Goal: Task Accomplishment & Management: Manage account settings

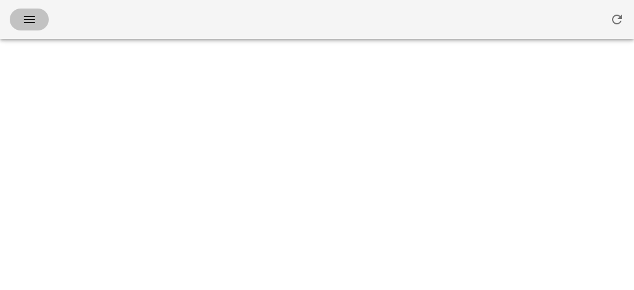
click at [23, 23] on icon "button" at bounding box center [29, 19] width 15 height 15
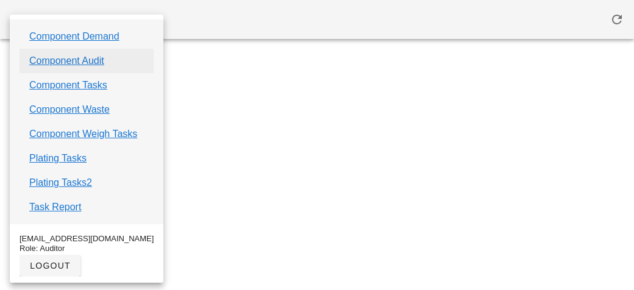
click at [44, 59] on link "Component Audit" at bounding box center [66, 61] width 75 height 15
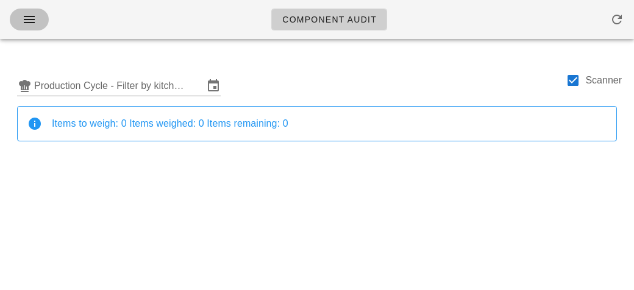
click at [22, 19] on icon "button" at bounding box center [29, 19] width 15 height 15
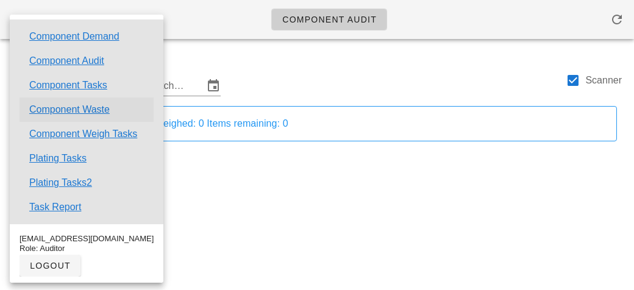
click at [65, 108] on link "Component Waste" at bounding box center [69, 109] width 80 height 15
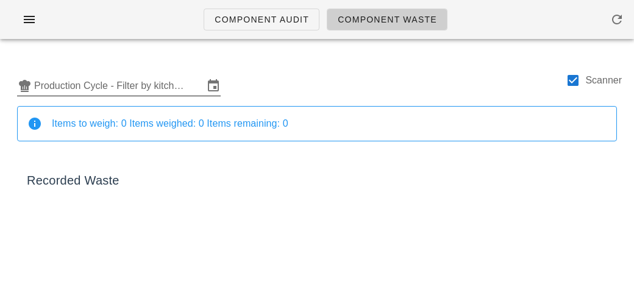
click at [90, 93] on input "Production Cycle - Filter by kitchen production schedules" at bounding box center [118, 86] width 169 height 20
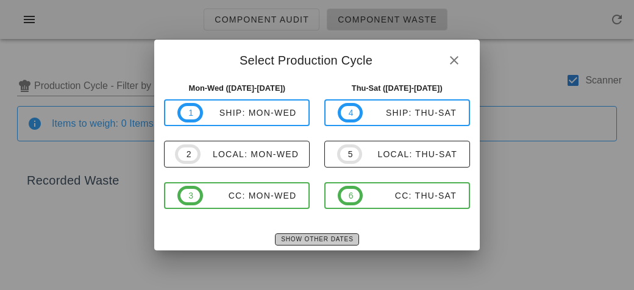
click at [324, 237] on span "Show Other Dates" at bounding box center [316, 239] width 73 height 7
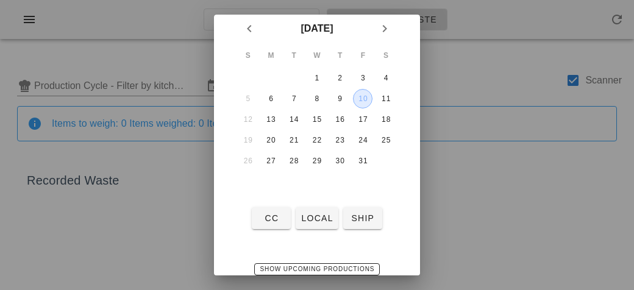
click at [360, 96] on div "10" at bounding box center [363, 98] width 18 height 9
click at [322, 215] on span "local" at bounding box center [316, 218] width 32 height 10
type input "local: Thu-Sat ([DATE]-[DATE])"
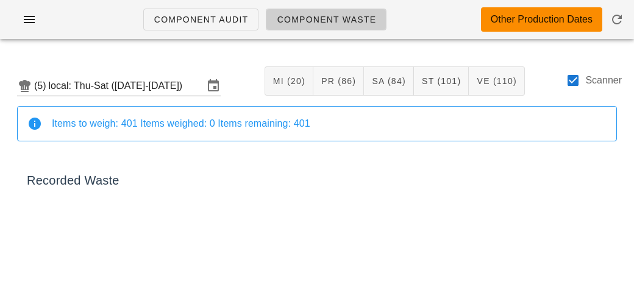
click at [580, 88] on div "Scanner" at bounding box center [594, 87] width 56 height 28
click at [569, 85] on div at bounding box center [573, 80] width 21 height 21
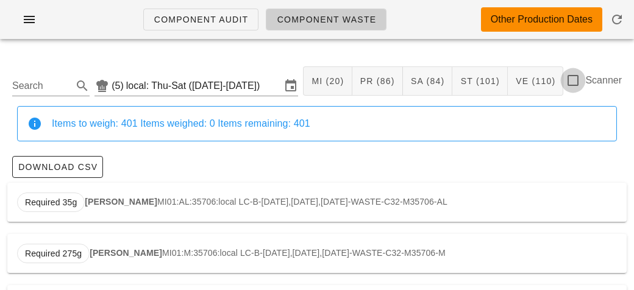
checkbox input "false"
click at [41, 82] on input "Search" at bounding box center [41, 86] width 58 height 20
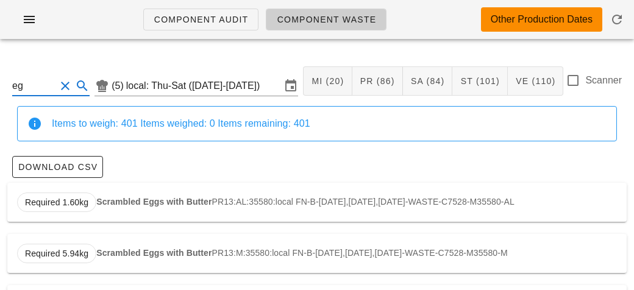
click at [35, 85] on input "eg" at bounding box center [33, 86] width 43 height 20
type input "e"
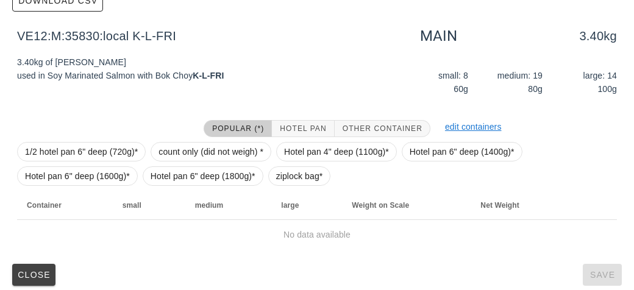
scroll to position [173, 0]
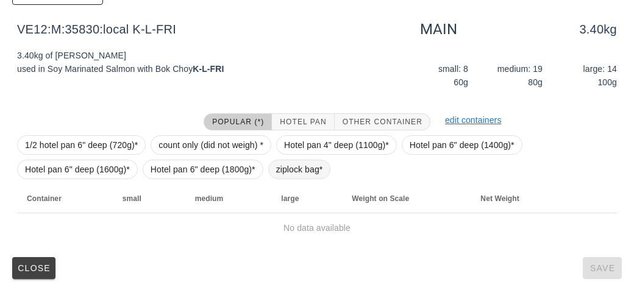
type input "bok"
click at [287, 164] on span "ziplock bag*" at bounding box center [299, 169] width 47 height 18
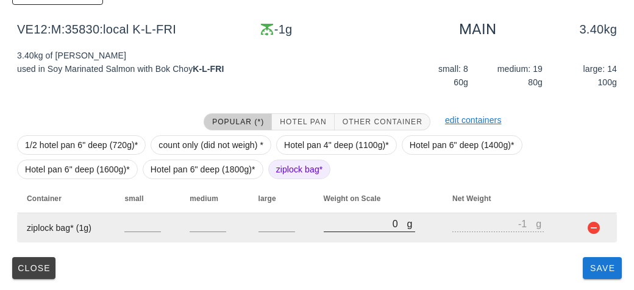
click at [348, 226] on input "0" at bounding box center [366, 224] width 84 height 16
type input "110"
type input "109"
type input "1170"
type input "1169"
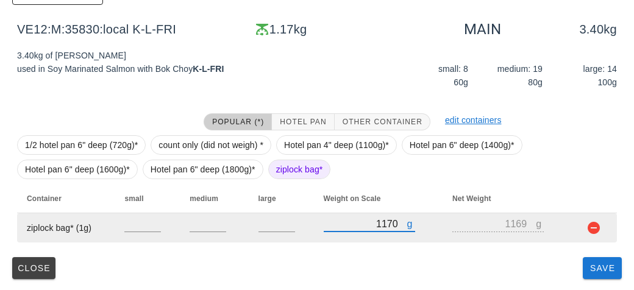
type input "1170"
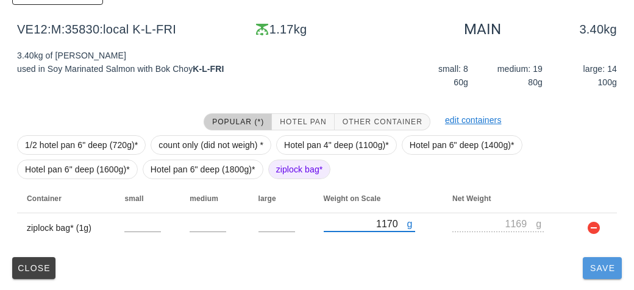
click at [599, 266] on span "Save" at bounding box center [602, 268] width 29 height 10
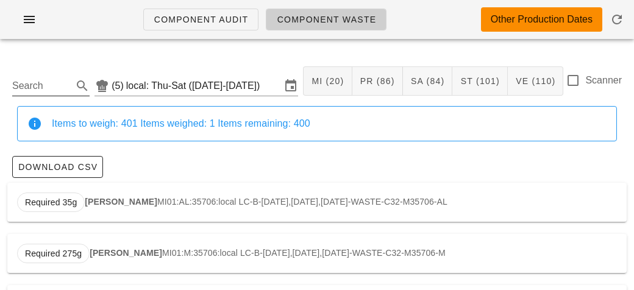
click at [43, 81] on input "Search" at bounding box center [41, 86] width 58 height 20
type input "c"
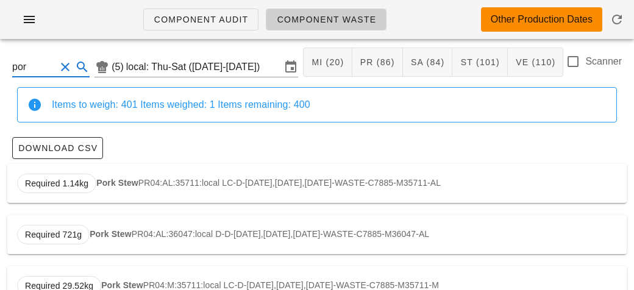
scroll to position [17, 0]
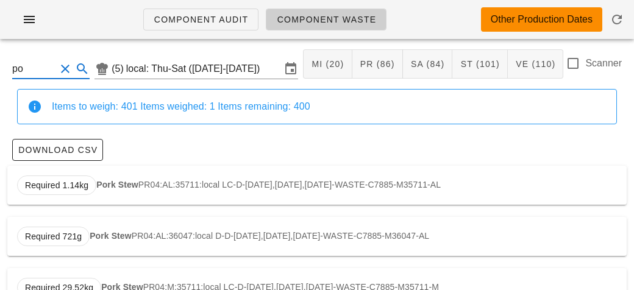
type input "p"
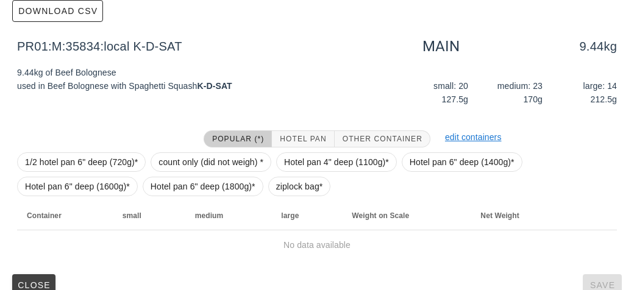
scroll to position [173, 0]
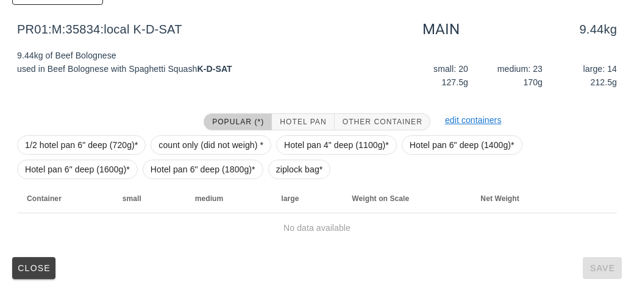
type input "bol"
click at [268, 166] on span "ziplock bag*" at bounding box center [299, 170] width 63 height 20
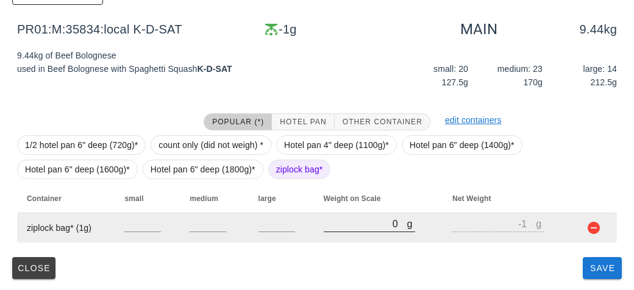
click at [346, 223] on input "0" at bounding box center [366, 224] width 84 height 16
type input "80"
type input "79"
type input "890"
type input "889"
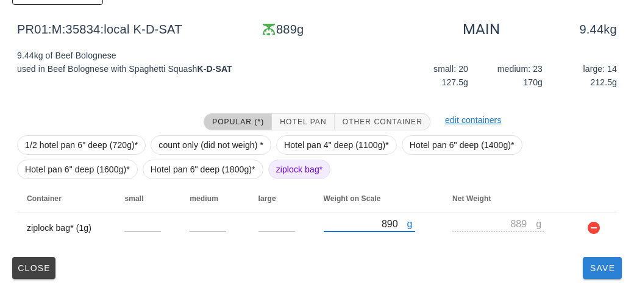
type input "890"
click at [602, 271] on span "Save" at bounding box center [602, 268] width 29 height 10
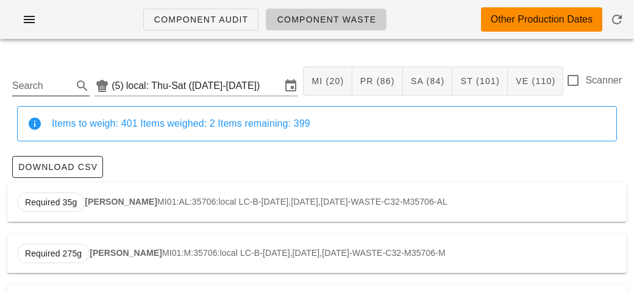
click at [43, 89] on input "Search" at bounding box center [41, 86] width 58 height 20
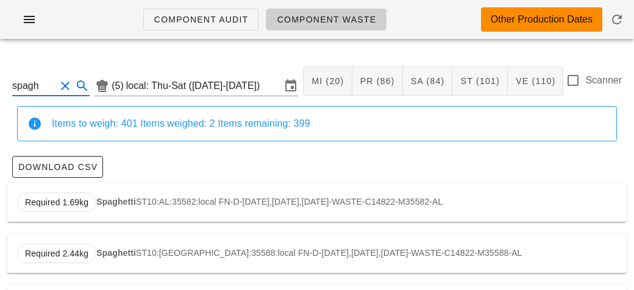
click at [127, 219] on div "Required 1.69kg Spaghetti ST10:AL:35582:local FN-D-[DATE],[DATE],[DATE]-WASTE-C…" at bounding box center [316, 202] width 619 height 39
type input "ST10:AL:35582:local"
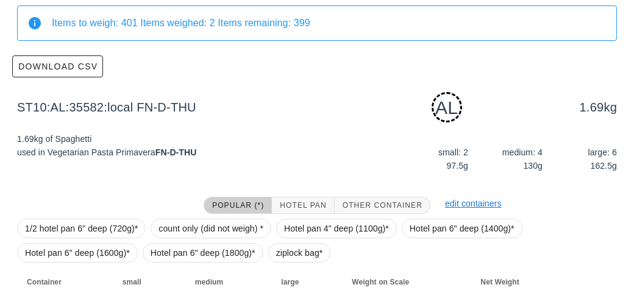
scroll to position [184, 0]
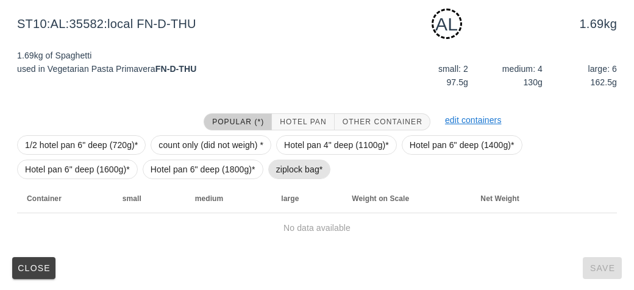
click at [276, 171] on span "ziplock bag*" at bounding box center [299, 169] width 47 height 18
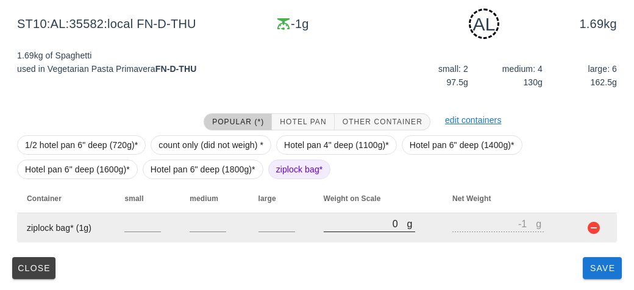
click at [333, 227] on input "0" at bounding box center [366, 224] width 84 height 16
type input "10"
type input "9"
type input "160"
type input "159"
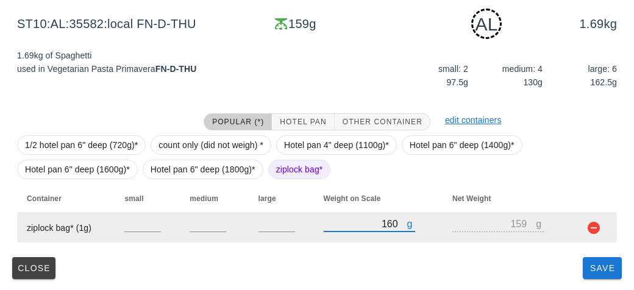
type input "1690"
type input "1689"
type input "1690"
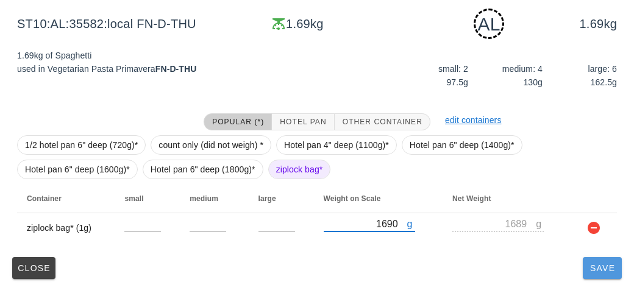
click at [595, 272] on span "Save" at bounding box center [602, 268] width 29 height 10
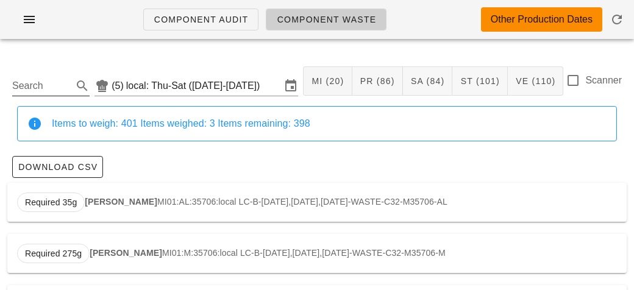
click at [43, 85] on input "Search" at bounding box center [41, 86] width 58 height 20
type input "r"
type input "n"
click at [18, 88] on input "rice" at bounding box center [33, 86] width 43 height 20
click at [43, 88] on input "rice" at bounding box center [33, 86] width 43 height 20
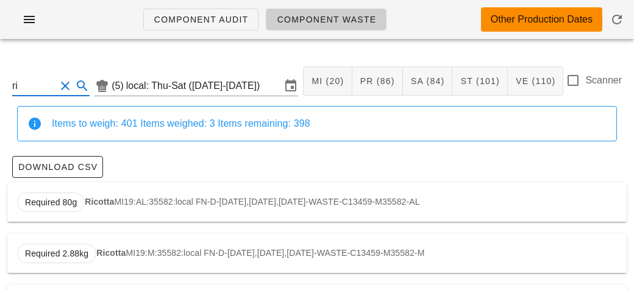
type input "r"
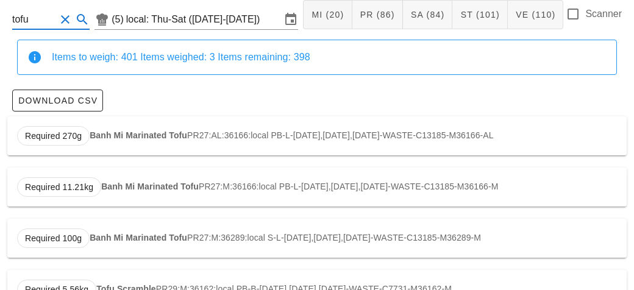
scroll to position [104, 0]
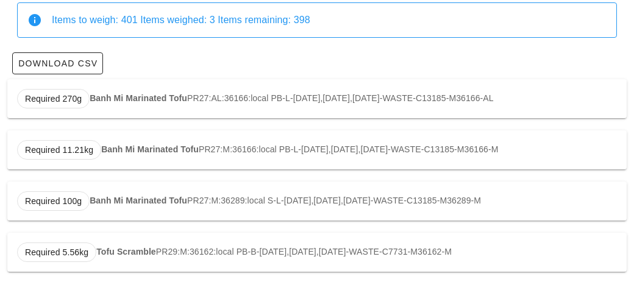
click at [101, 95] on strong "Banh Mi Marinated Tofu" at bounding box center [139, 98] width 98 height 10
type input "PR27:AL:36166:local"
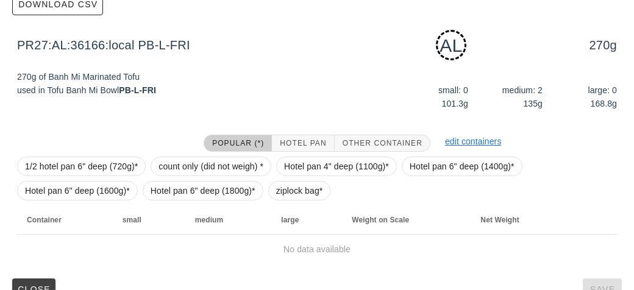
scroll to position [184, 0]
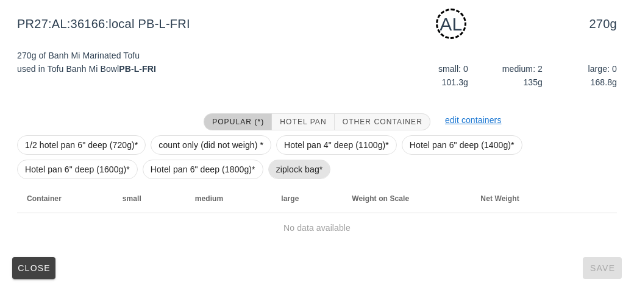
click at [287, 172] on span "ziplock bag*" at bounding box center [299, 169] width 47 height 18
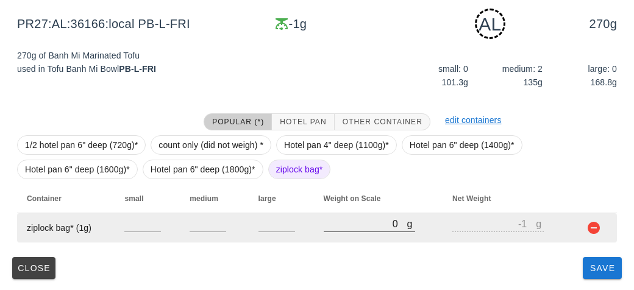
click at [349, 227] on input "0" at bounding box center [366, 224] width 84 height 16
type input "30"
type input "29"
type input "390"
type input "389"
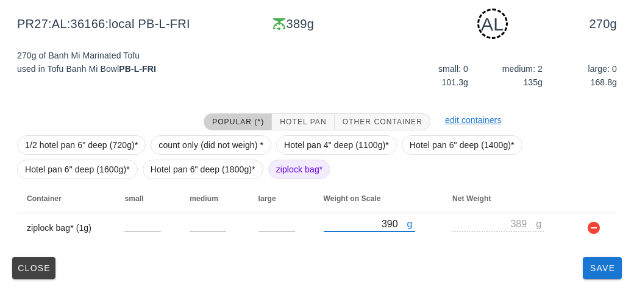
type input "390"
click at [583, 278] on div "Close Save" at bounding box center [316, 268] width 619 height 32
click at [592, 260] on button "Save" at bounding box center [602, 268] width 39 height 22
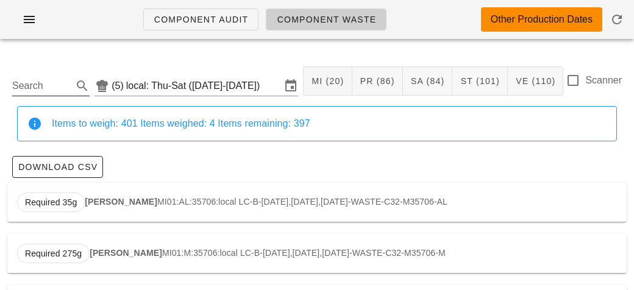
click at [35, 84] on input "Search" at bounding box center [41, 86] width 58 height 20
type input "r"
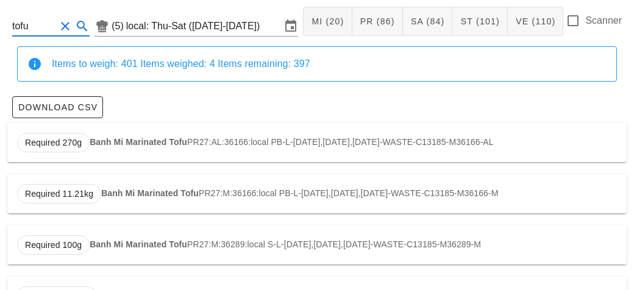
scroll to position [104, 0]
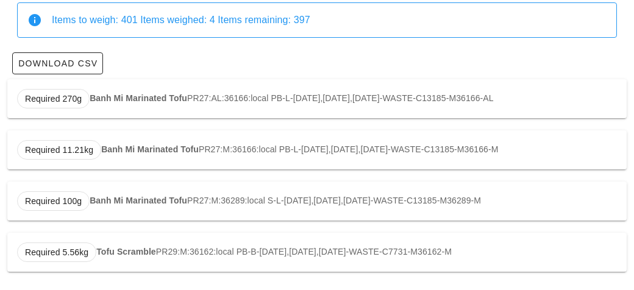
click at [108, 242] on div "Required 5.56kg Tofu Scramble PR29:M:36162:local PB-B-[DATE],[DATE],[DATE]-WAST…" at bounding box center [316, 252] width 619 height 39
type input "PR29:M:36162:local"
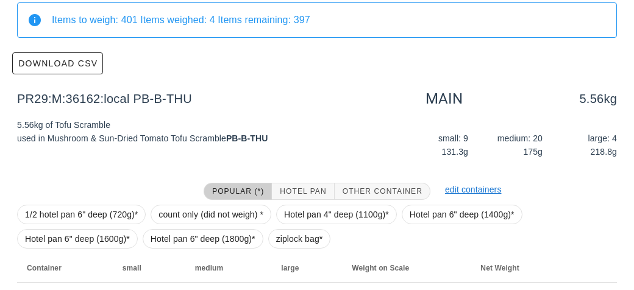
scroll to position [173, 0]
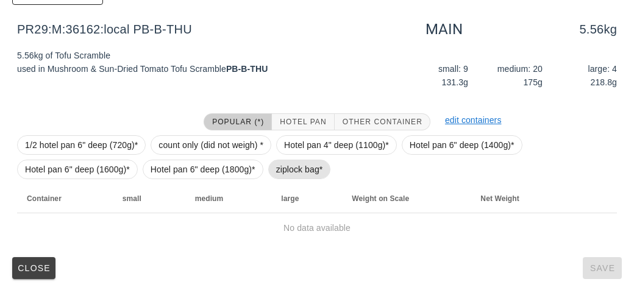
click at [280, 165] on span "ziplock bag*" at bounding box center [299, 169] width 47 height 18
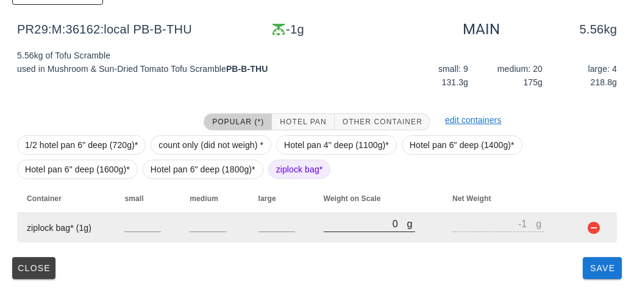
click at [345, 229] on input "0" at bounding box center [366, 224] width 84 height 16
type input "20"
type input "19"
type input "270"
type input "269"
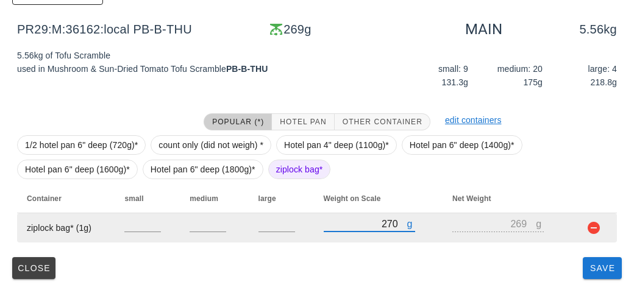
type input "270"
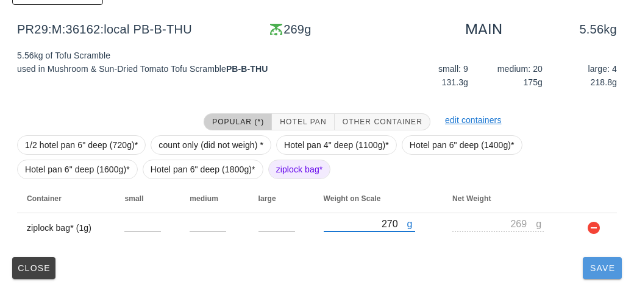
click at [609, 276] on button "Save" at bounding box center [602, 268] width 39 height 22
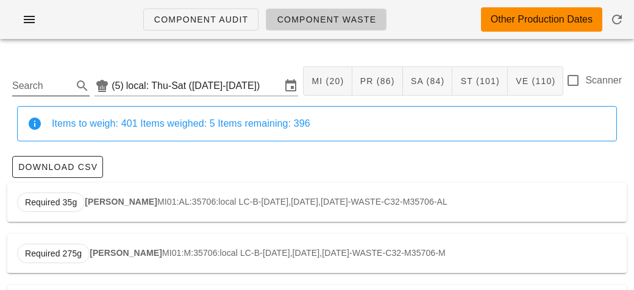
click at [40, 91] on input "Search" at bounding box center [41, 86] width 58 height 20
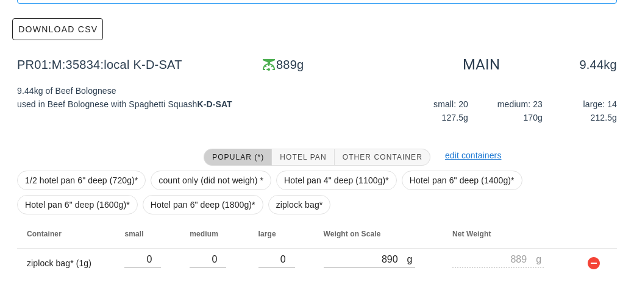
scroll to position [139, 0]
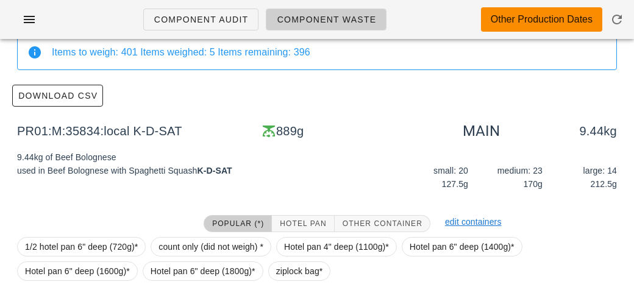
scroll to position [173, 0]
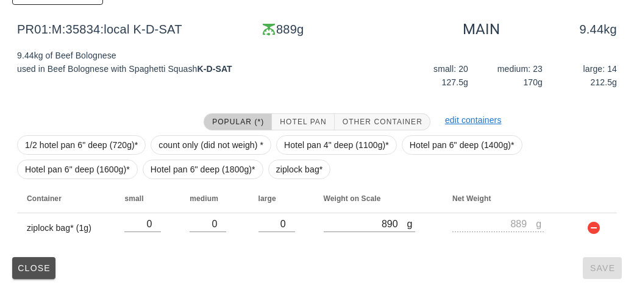
type input "bee"
click at [28, 274] on button "Close" at bounding box center [33, 268] width 43 height 22
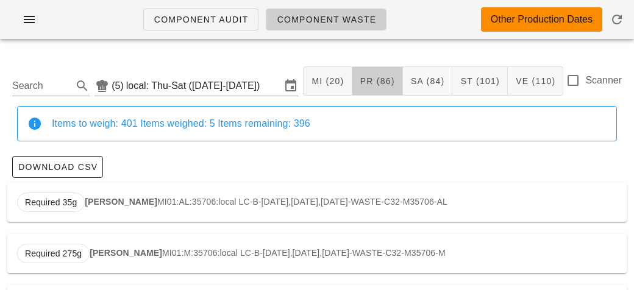
click at [379, 79] on span "PR (86)" at bounding box center [377, 81] width 35 height 10
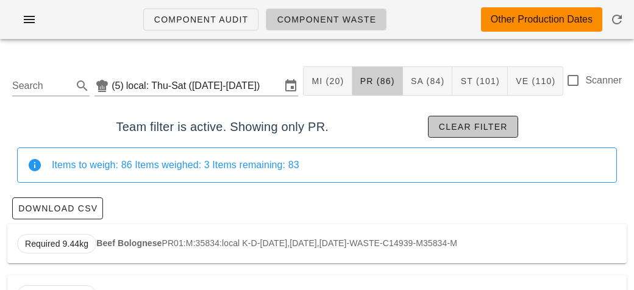
click at [455, 129] on span "Clear filter" at bounding box center [472, 127] width 69 height 10
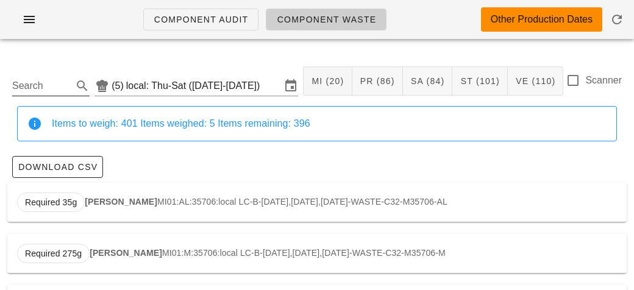
click at [42, 85] on input "Search" at bounding box center [41, 86] width 58 height 20
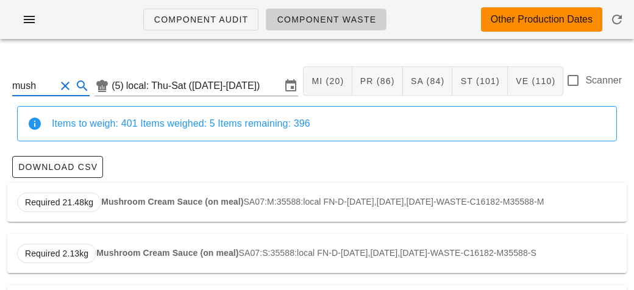
click at [114, 196] on div "Required 21.48kg Mushroom Cream Sauce (on meal) SA07:M:35588:local FN-D-[DATE],…" at bounding box center [316, 202] width 619 height 39
type input "SA07:M:35588:local"
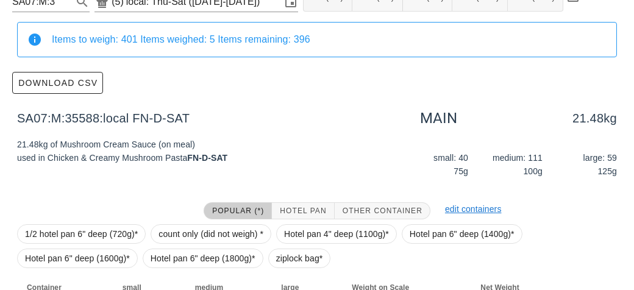
scroll to position [173, 0]
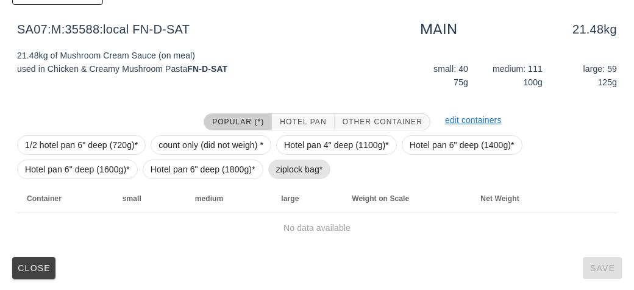
click at [293, 161] on span "ziplock bag*" at bounding box center [299, 169] width 47 height 18
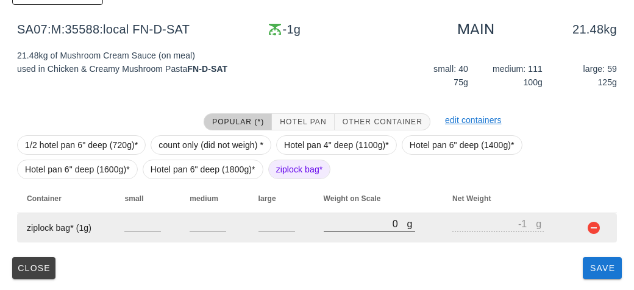
click at [358, 226] on input "0" at bounding box center [366, 224] width 84 height 16
type input "60"
type input "59"
type input "620"
type input "619"
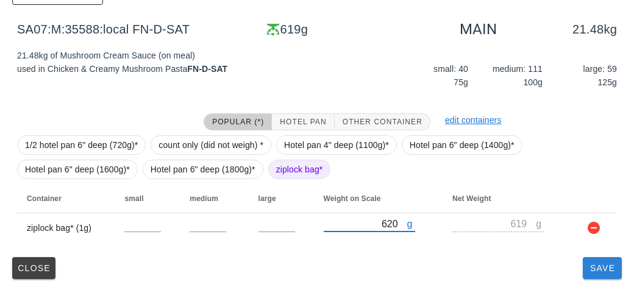
type input "620"
click at [600, 275] on button "Save" at bounding box center [602, 268] width 39 height 22
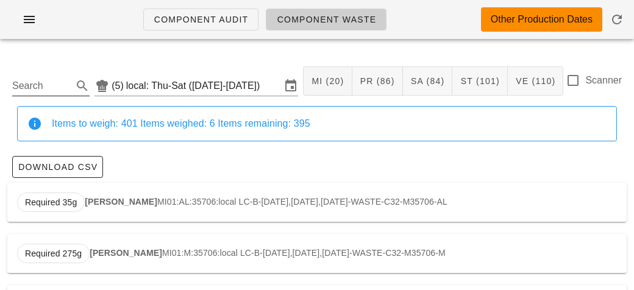
click at [47, 84] on input "Search" at bounding box center [41, 86] width 58 height 20
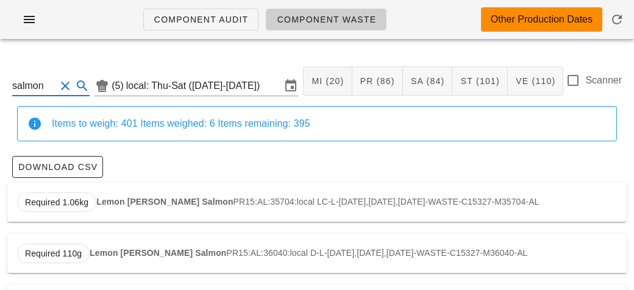
click at [116, 206] on strong "Lemon [PERSON_NAME] Salmon" at bounding box center [164, 202] width 137 height 10
type input "PR15:AL:35704:local"
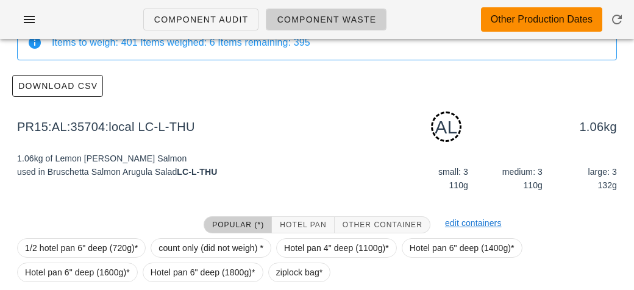
scroll to position [184, 0]
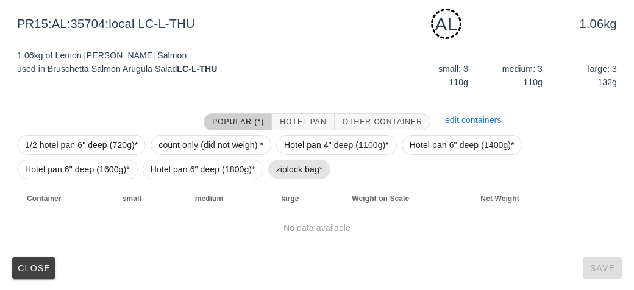
click at [285, 171] on span "ziplock bag*" at bounding box center [299, 169] width 47 height 18
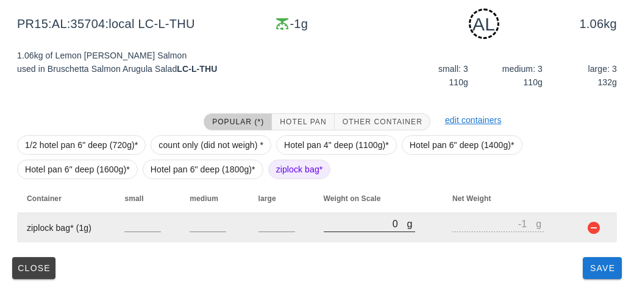
click at [340, 229] on input "0" at bounding box center [366, 224] width 84 height 16
type input "90"
type input "89"
type input "90"
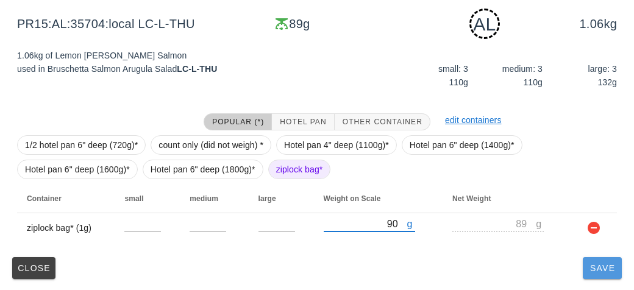
click at [600, 272] on button "Save" at bounding box center [602, 268] width 39 height 22
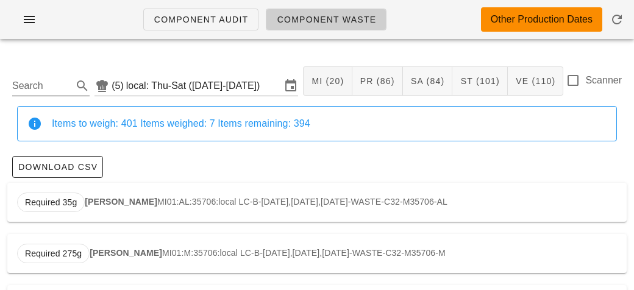
click at [31, 84] on input "Search" at bounding box center [41, 86] width 58 height 20
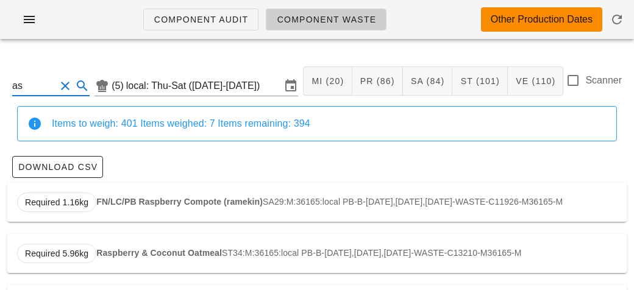
type input "a"
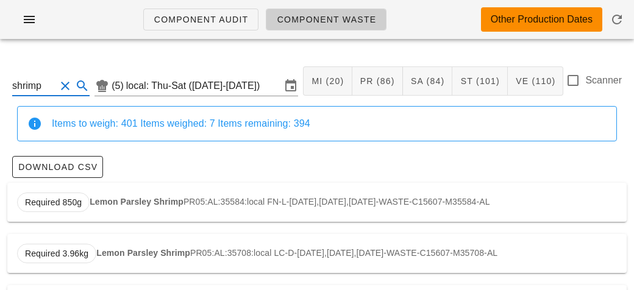
click at [95, 197] on strong "Lemon Parsley Shrimp" at bounding box center [137, 202] width 94 height 10
type input "PR05:AL:35584:local"
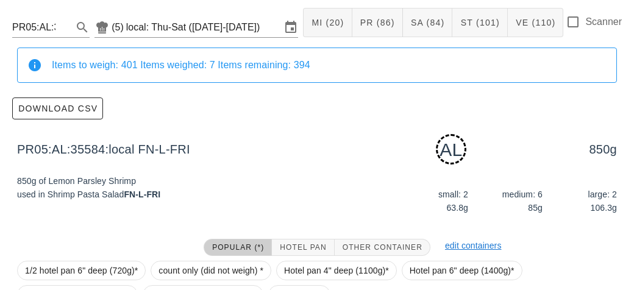
scroll to position [184, 0]
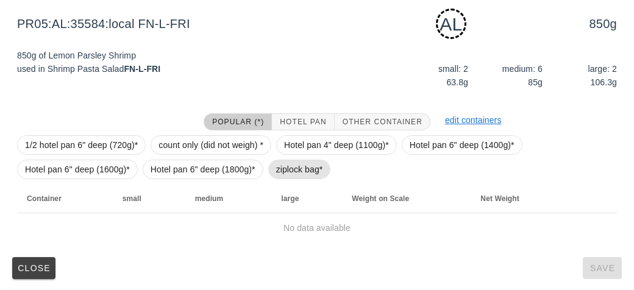
click at [283, 174] on span "ziplock bag*" at bounding box center [299, 169] width 47 height 18
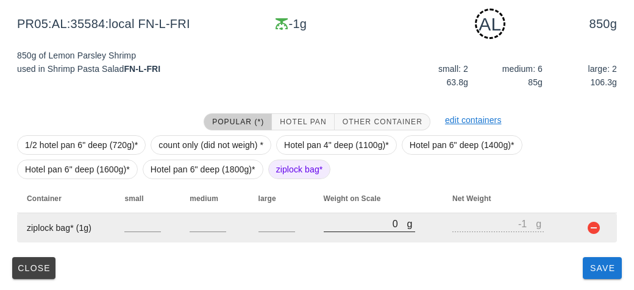
click at [338, 223] on input "0" at bounding box center [366, 224] width 84 height 16
type input "10"
type input "9"
type input "170"
type input "169"
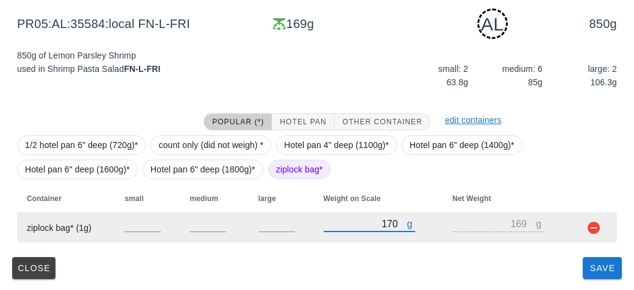
type input "170"
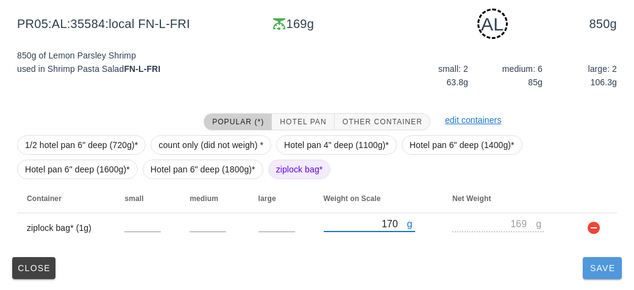
click at [594, 272] on button "Save" at bounding box center [602, 268] width 39 height 22
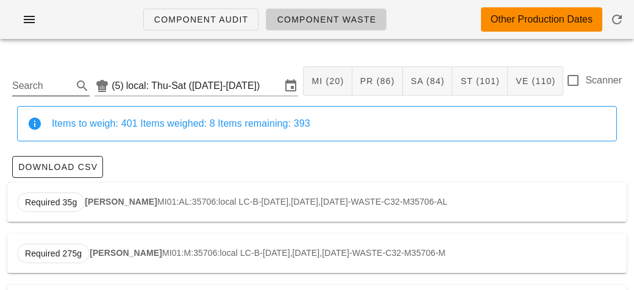
click at [48, 85] on input "Search" at bounding box center [41, 86] width 58 height 20
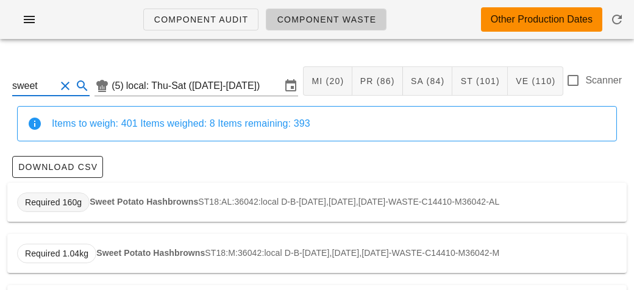
click at [87, 197] on span "Required 160g" at bounding box center [53, 203] width 73 height 20
type input "ST18:AL:36042:local"
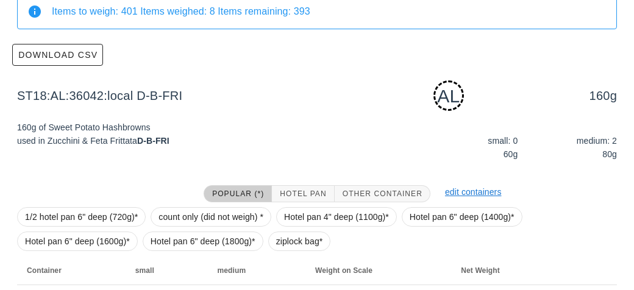
scroll to position [184, 0]
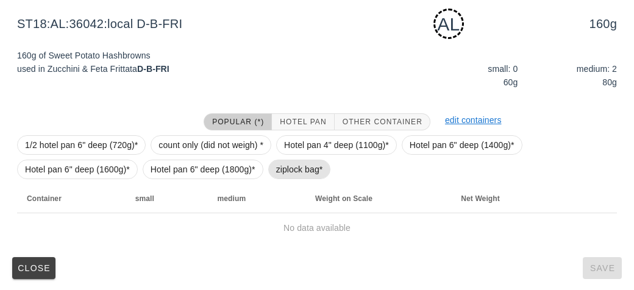
click at [282, 170] on span "ziplock bag*" at bounding box center [299, 169] width 47 height 18
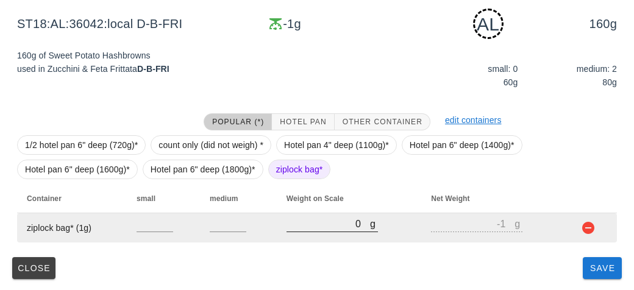
click at [321, 227] on input "0" at bounding box center [328, 224] width 84 height 16
type input "30"
type input "29"
type input "330"
type input "329"
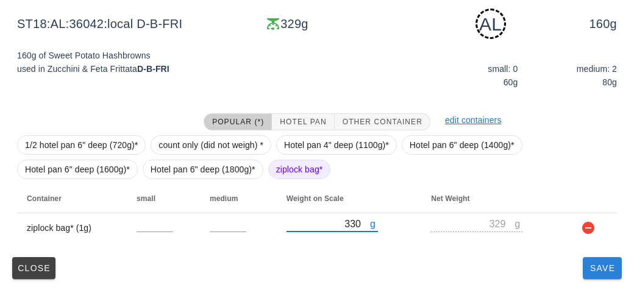
type input "330"
click at [602, 269] on span "Save" at bounding box center [602, 268] width 29 height 10
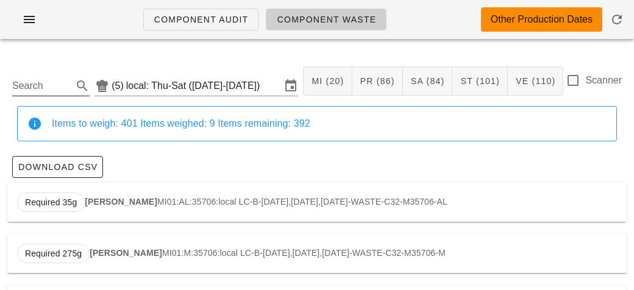
click at [54, 89] on input "Search" at bounding box center [41, 86] width 58 height 20
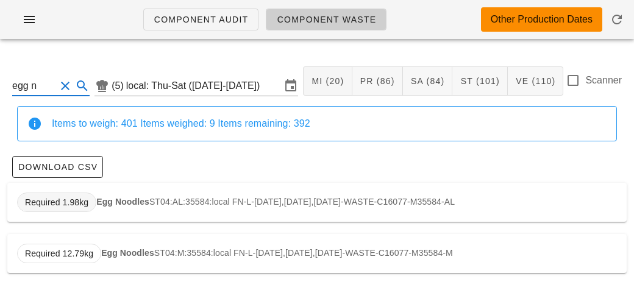
click at [92, 200] on span "Required 1.98kg" at bounding box center [56, 203] width 79 height 20
type input "ST04:AL:35584:local"
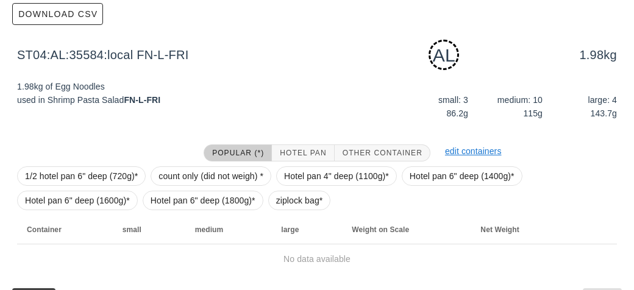
scroll to position [184, 0]
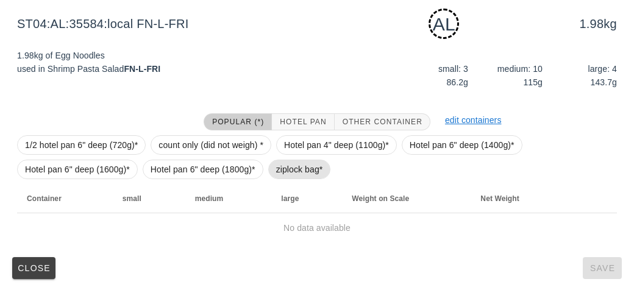
click at [276, 166] on span "ziplock bag*" at bounding box center [299, 169] width 47 height 18
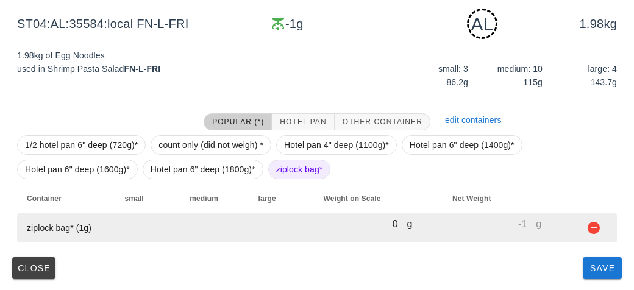
click at [340, 226] on input "0" at bounding box center [366, 224] width 84 height 16
type input "10"
type input "9"
type input "190"
type input "189"
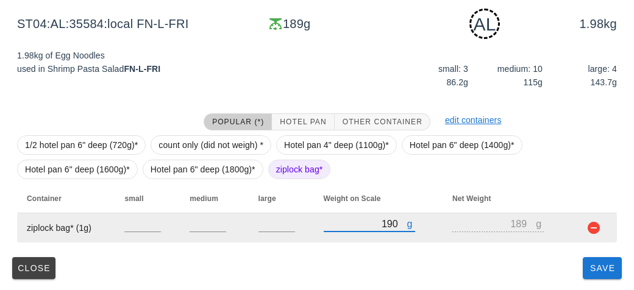
type input "1940"
type input "1939"
type input "1940"
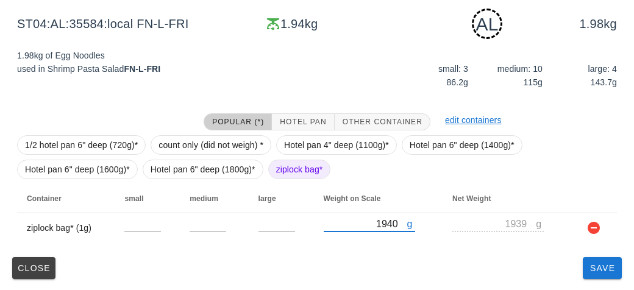
click at [585, 286] on div "ST04:[GEOGRAPHIC_DATA]:35584:local (5) local: Thu-Sat ([DATE]-[DATE]) MI (20) P…" at bounding box center [317, 78] width 634 height 427
click at [597, 270] on span "Save" at bounding box center [602, 268] width 29 height 10
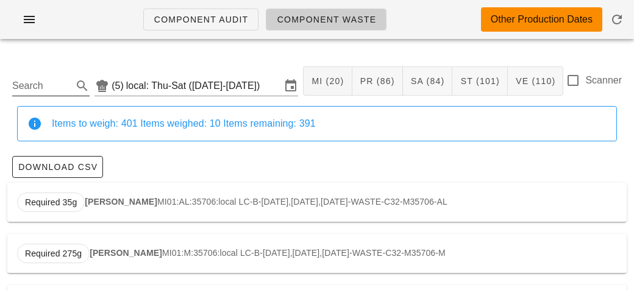
click at [67, 83] on input "Search" at bounding box center [41, 86] width 58 height 20
click at [110, 198] on strong "Herb Couscous" at bounding box center [128, 202] width 64 height 10
type input "ST22:AL:35585:local"
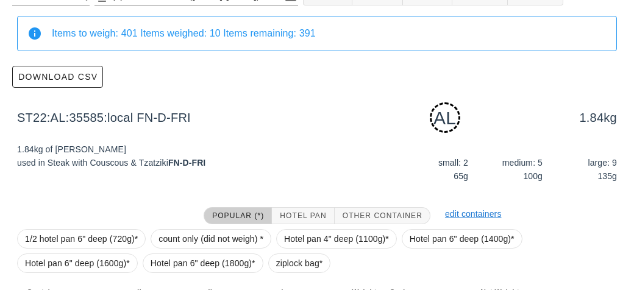
scroll to position [184, 0]
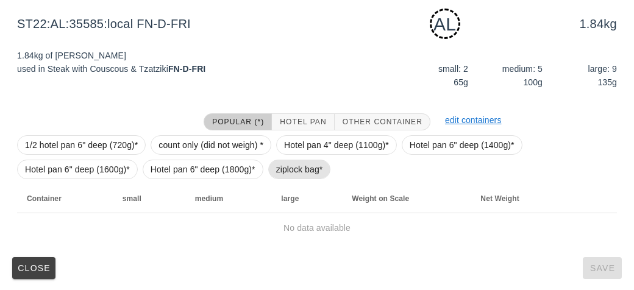
click at [285, 171] on span "ziplock bag*" at bounding box center [299, 169] width 47 height 18
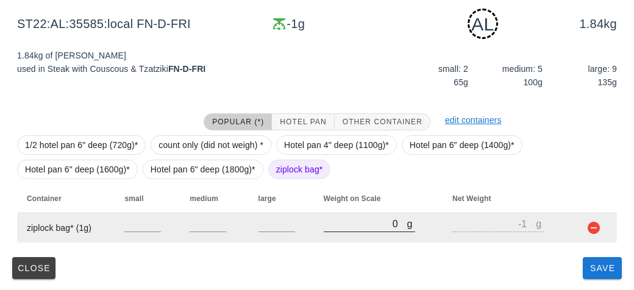
click at [336, 229] on input "0" at bounding box center [366, 224] width 84 height 16
type input "30"
type input "29"
type input "310"
type input "309"
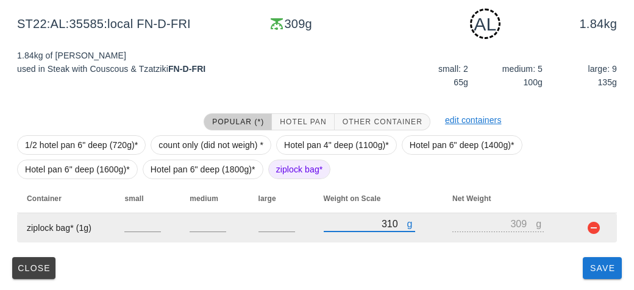
type input "3140"
type input "3139"
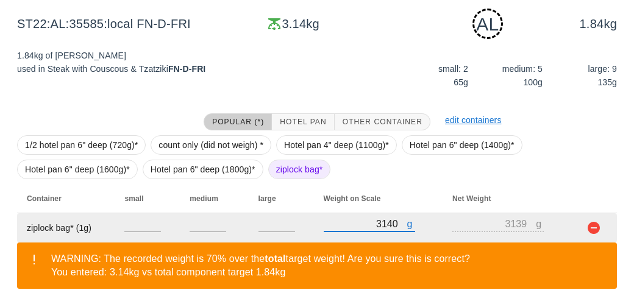
scroll to position [240, 0]
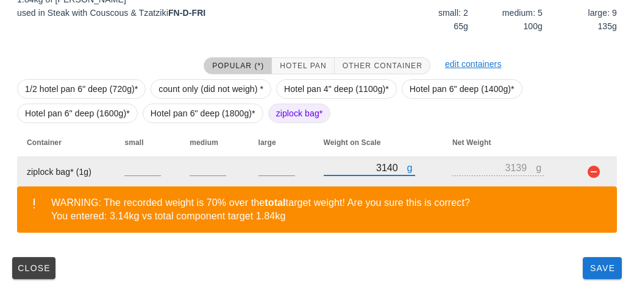
type input "3140"
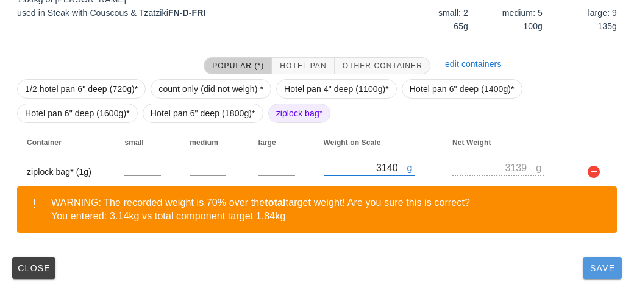
click at [590, 271] on span "Save" at bounding box center [602, 268] width 29 height 10
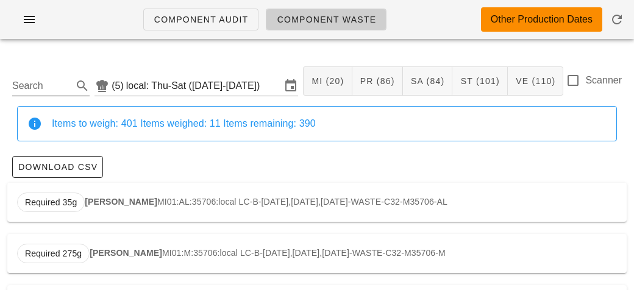
click at [46, 91] on input "Search" at bounding box center [41, 86] width 58 height 20
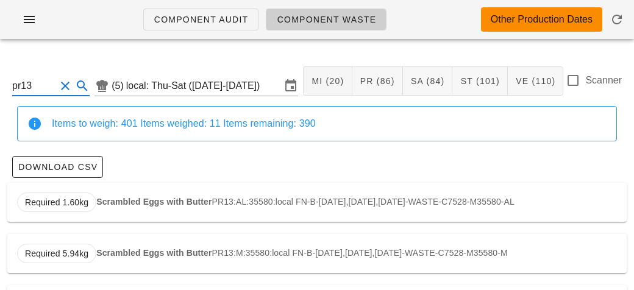
click at [102, 197] on strong "Scrambled Eggs with Butter" at bounding box center [153, 202] width 115 height 10
type input "PR13:AL:35580:local"
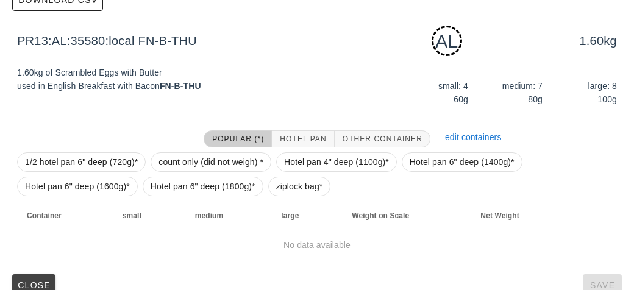
scroll to position [184, 0]
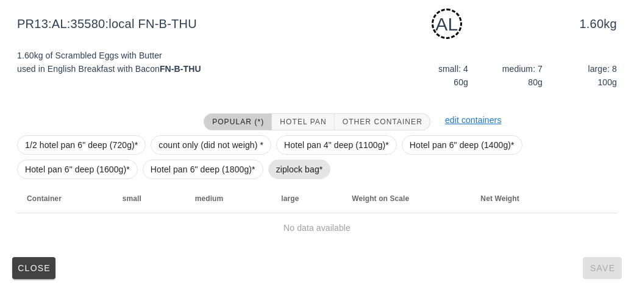
click at [294, 173] on span "ziplock bag*" at bounding box center [299, 169] width 47 height 18
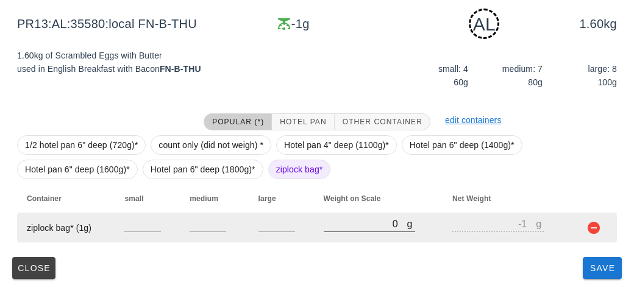
click at [336, 225] on input "0" at bounding box center [366, 224] width 84 height 16
type input "30"
type input "29"
type input "380"
type input "379"
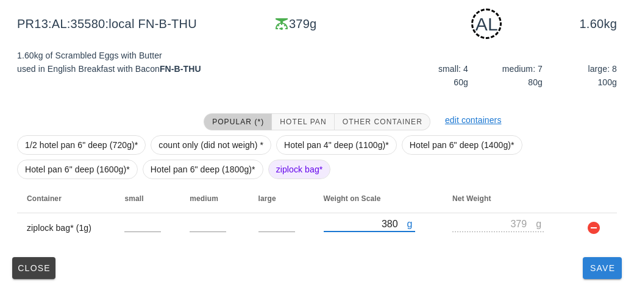
type input "380"
click at [594, 270] on span "Save" at bounding box center [602, 268] width 29 height 10
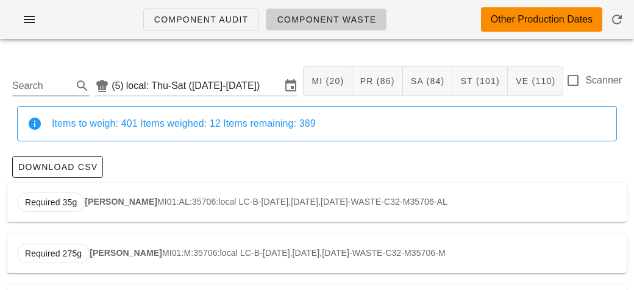
click at [51, 79] on input "Search" at bounding box center [41, 86] width 58 height 20
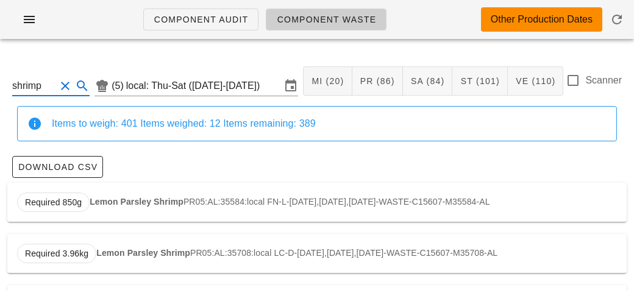
click at [122, 214] on div "Required 850g Lemon Parsley Shrimp PR05:AL:35584:local FN-L-[DATE],[DATE],[DATE…" at bounding box center [316, 202] width 619 height 39
type input "PR05:AL:35584:local"
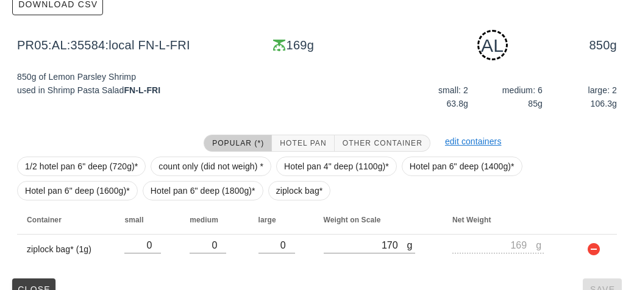
scroll to position [184, 0]
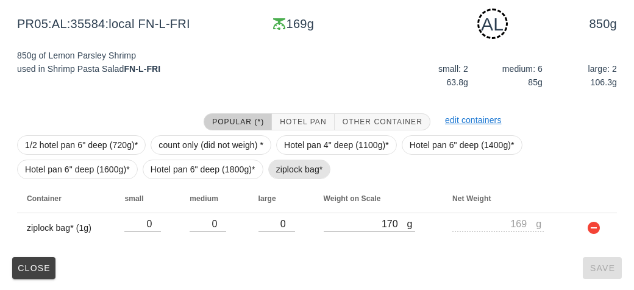
click at [285, 166] on span "ziplock bag*" at bounding box center [299, 169] width 47 height 18
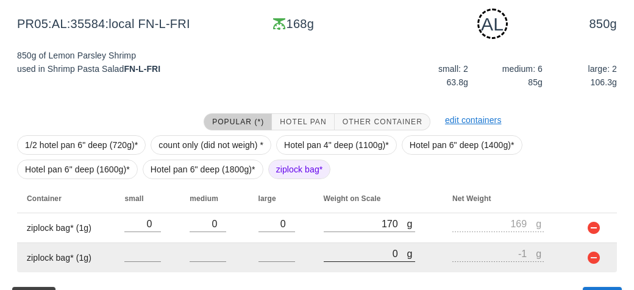
click at [342, 252] on input "0" at bounding box center [366, 254] width 84 height 16
type input "30"
type input "29"
type input "330"
type input "329"
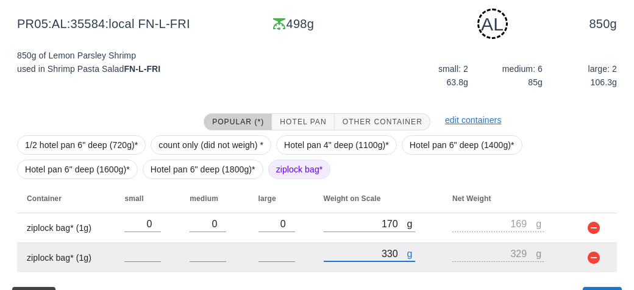
type input "3320"
type input "3319"
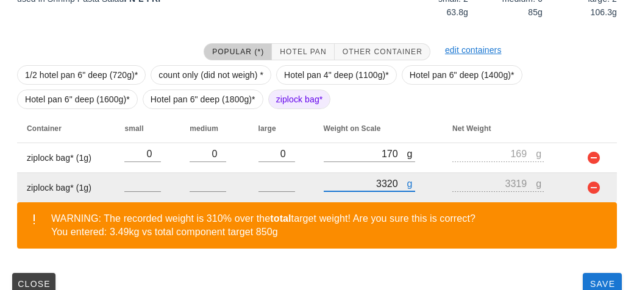
scroll to position [270, 0]
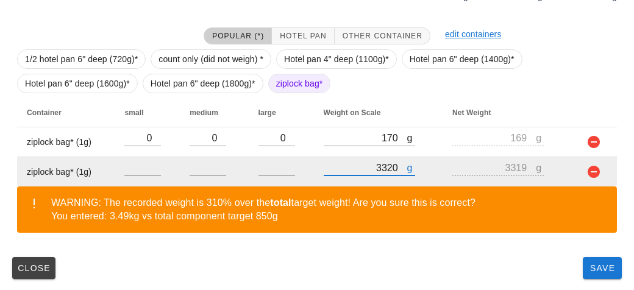
type input "3320"
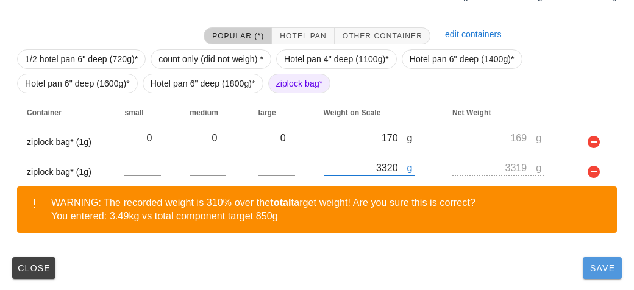
click at [593, 270] on span "Save" at bounding box center [602, 268] width 29 height 10
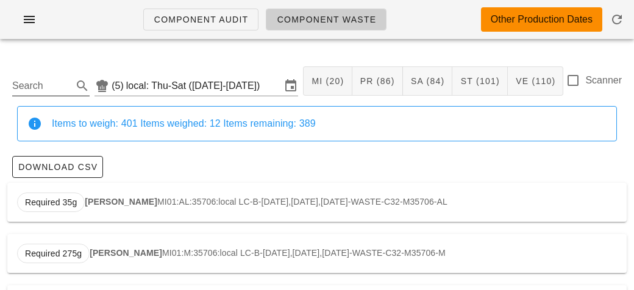
click at [40, 69] on div "Search" at bounding box center [50, 82] width 77 height 27
click at [37, 89] on input "Search" at bounding box center [41, 86] width 58 height 20
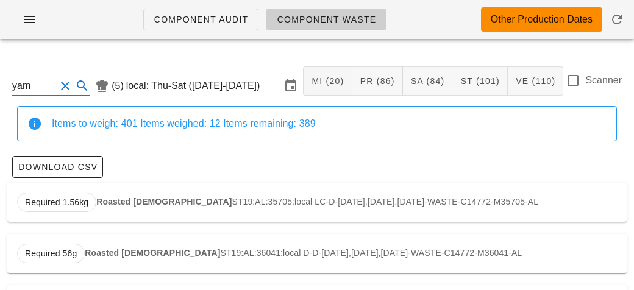
click at [101, 190] on div "Required 1.56kg Roasted Yams ST19:AL:35705:local LC-D-[DATE],[DATE],[DATE]-WAST…" at bounding box center [316, 202] width 619 height 39
type input "ST19:AL:35705:local"
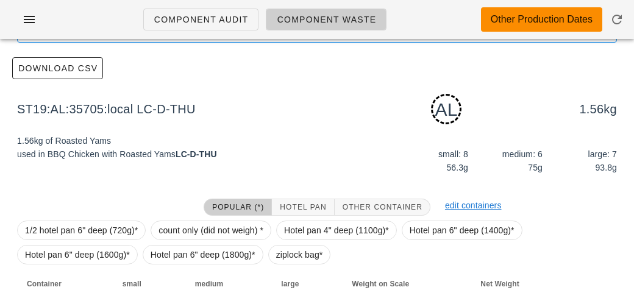
scroll to position [184, 0]
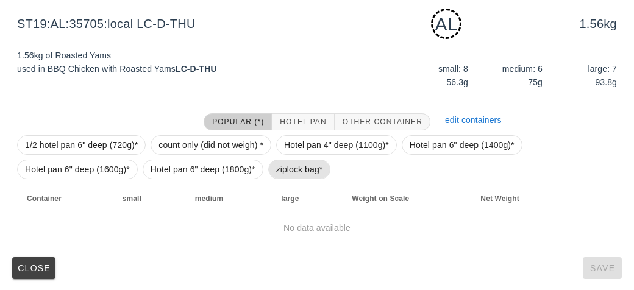
click at [272, 168] on span "ziplock bag*" at bounding box center [299, 170] width 63 height 20
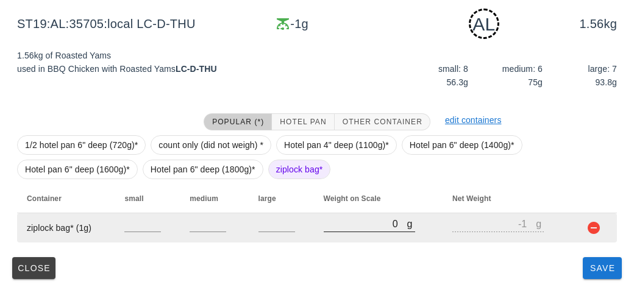
click at [331, 224] on input "0" at bounding box center [366, 224] width 84 height 16
type input "40"
type input "39"
type input "470"
type input "469"
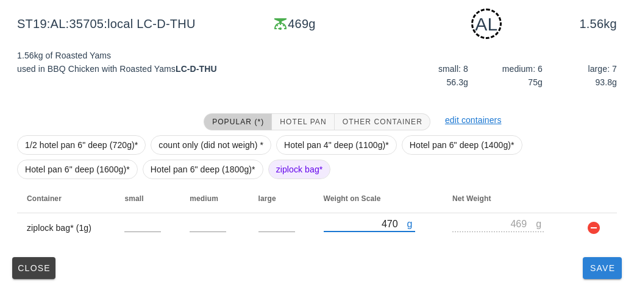
type input "470"
click at [610, 277] on button "Save" at bounding box center [602, 268] width 39 height 22
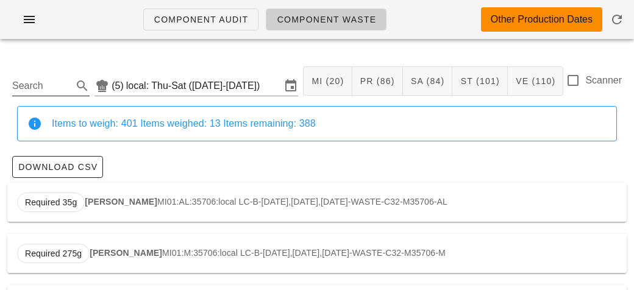
click at [52, 83] on input "Search" at bounding box center [41, 86] width 58 height 20
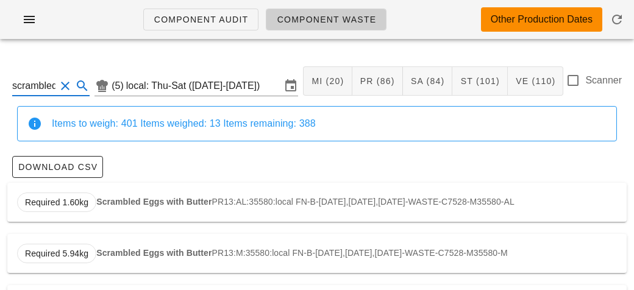
click at [126, 197] on strong "Scrambled Eggs with Butter" at bounding box center [153, 202] width 115 height 10
type input "PR13:AL:35580:local"
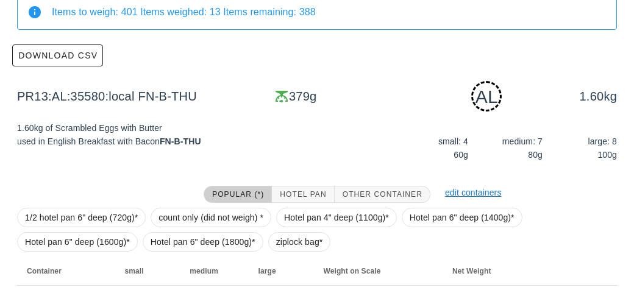
scroll to position [184, 0]
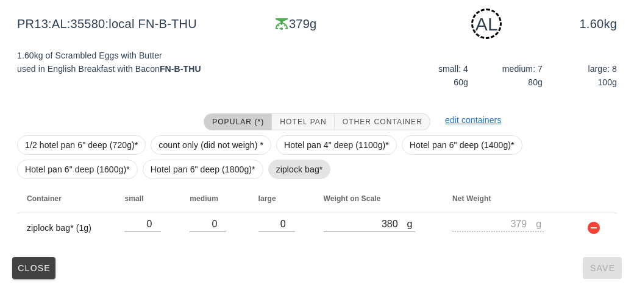
click at [282, 165] on span "ziplock bag*" at bounding box center [299, 169] width 47 height 18
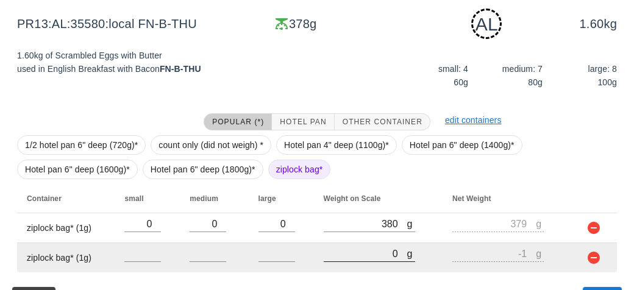
click at [361, 253] on input "0" at bounding box center [366, 254] width 84 height 16
type input "10"
type input "9"
type input "110"
type input "109"
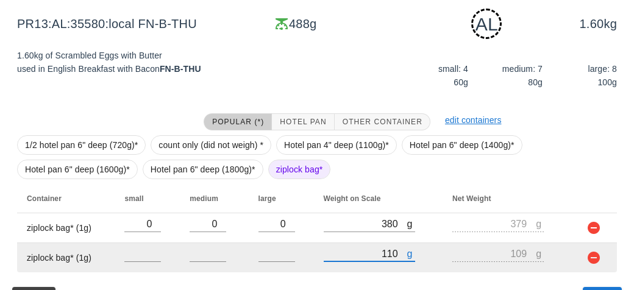
type input "1130"
type input "1129"
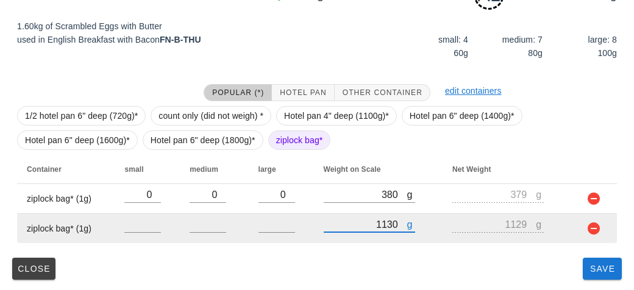
type input "1130"
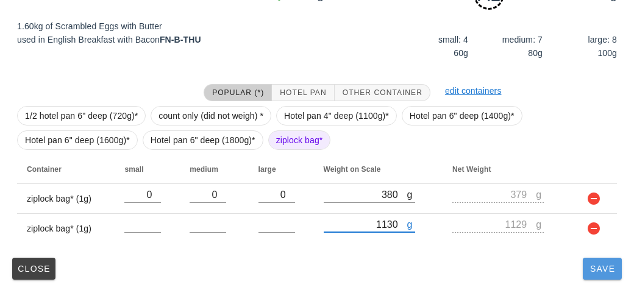
click at [593, 278] on button "Save" at bounding box center [602, 269] width 39 height 22
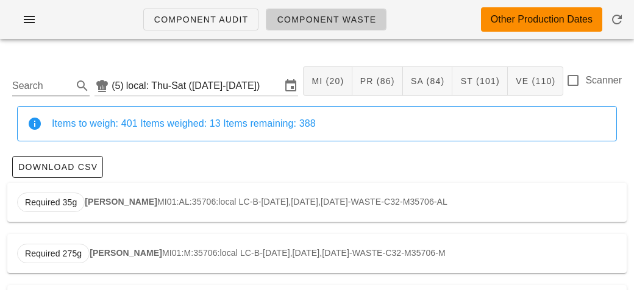
click at [49, 87] on input "Search" at bounding box center [41, 86] width 58 height 20
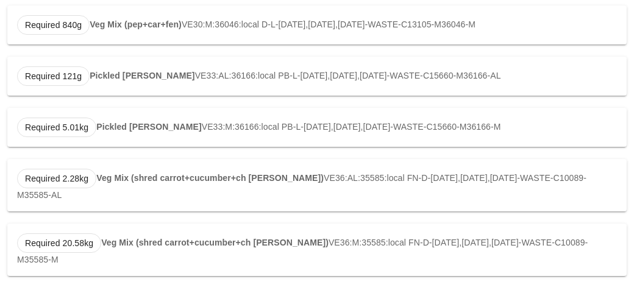
scroll to position [591, 0]
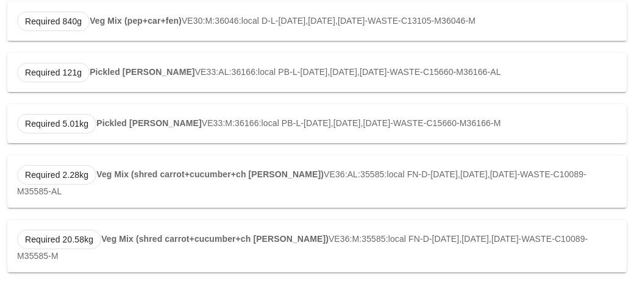
click at [119, 173] on strong "Veg Mix (shred carrot+cucumber+ch [PERSON_NAME])" at bounding box center [209, 174] width 227 height 10
type input "VE36:AL:35585:local"
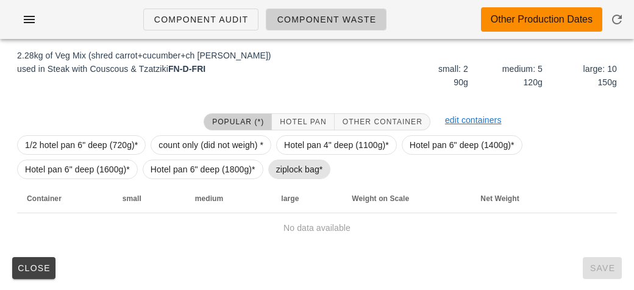
click at [281, 169] on span "ziplock bag*" at bounding box center [299, 169] width 47 height 18
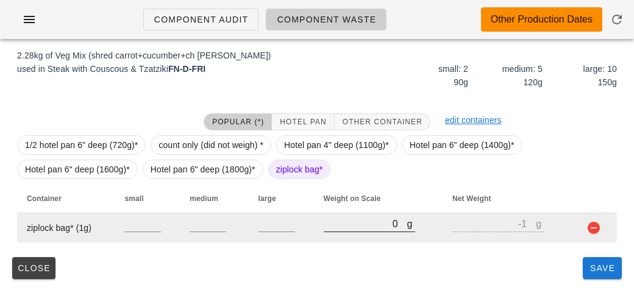
click at [343, 227] on input "0" at bounding box center [366, 224] width 84 height 16
type input "90"
type input "89"
type input "940"
type input "939"
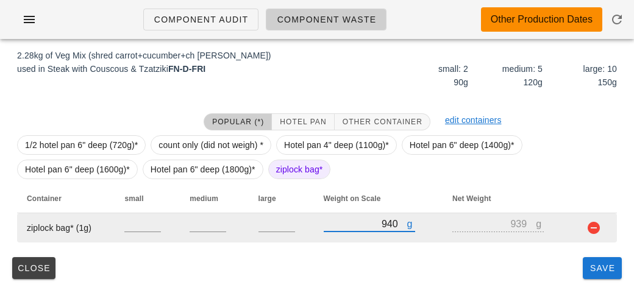
type input "940"
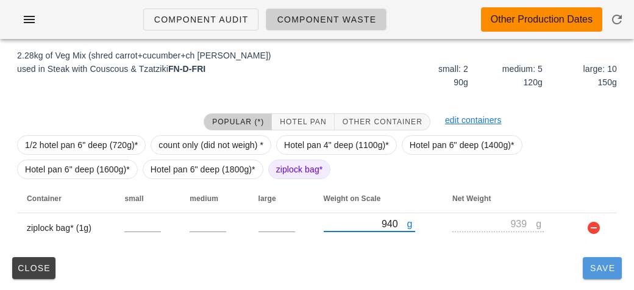
click at [589, 274] on button "Save" at bounding box center [602, 268] width 39 height 22
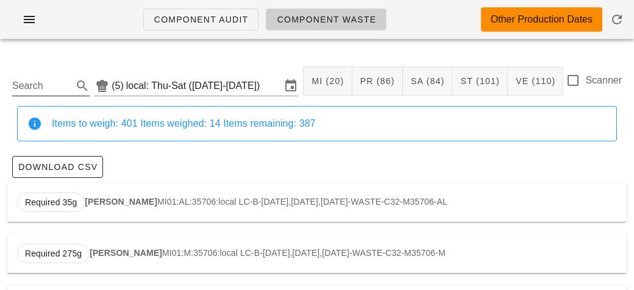
click at [41, 84] on input "Search" at bounding box center [41, 86] width 58 height 20
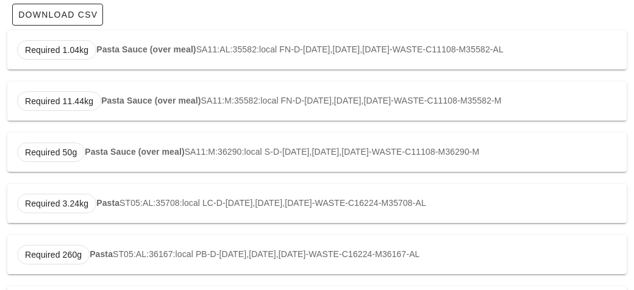
scroll to position [154, 0]
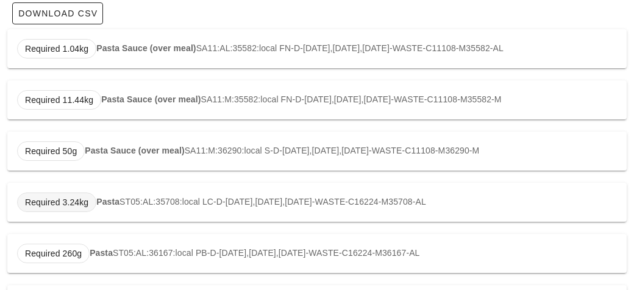
click at [84, 196] on span "Required 3.24kg" at bounding box center [56, 202] width 63 height 18
type input "ST05:AL:35708:local"
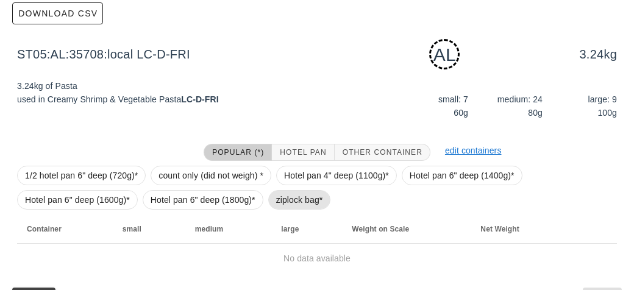
click at [282, 191] on span "ziplock bag*" at bounding box center [299, 200] width 47 height 18
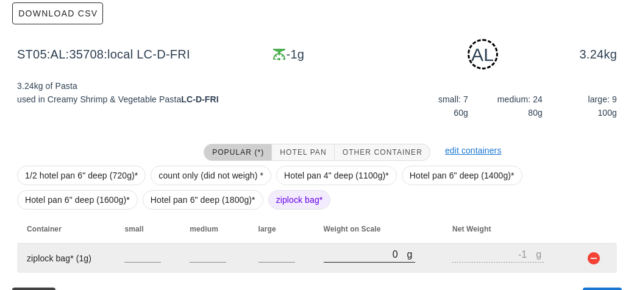
click at [349, 251] on input "0" at bounding box center [366, 254] width 84 height 16
type input "40"
type input "39"
type input "460"
type input "459"
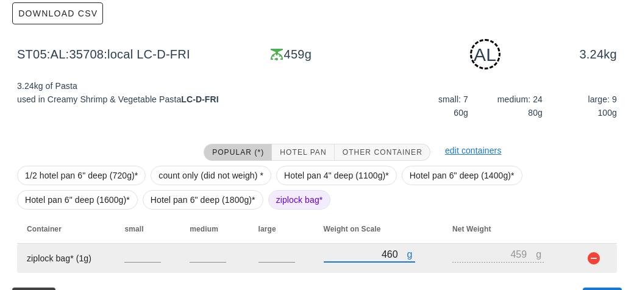
scroll to position [184, 0]
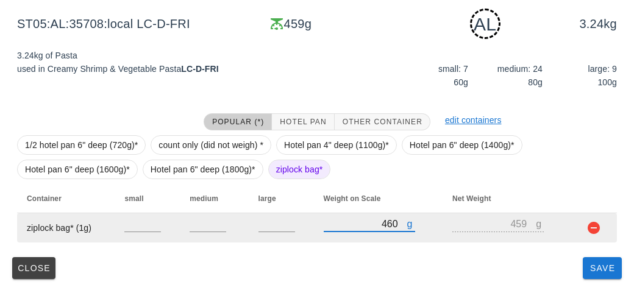
type input "460"
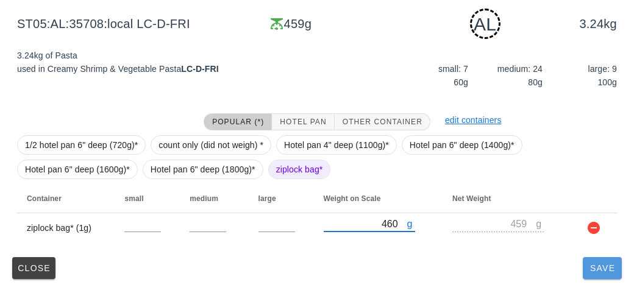
click at [597, 276] on button "Save" at bounding box center [602, 268] width 39 height 22
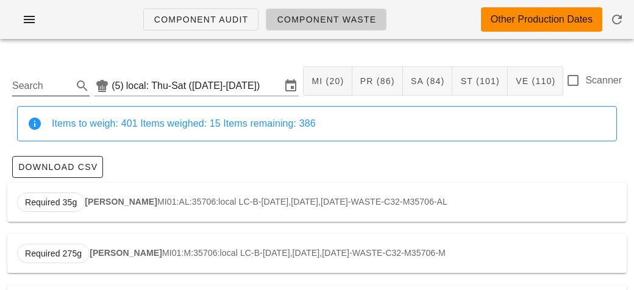
click at [50, 90] on input "Search" at bounding box center [41, 86] width 58 height 20
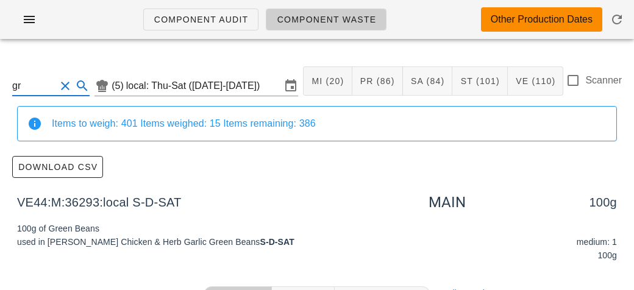
type input "g"
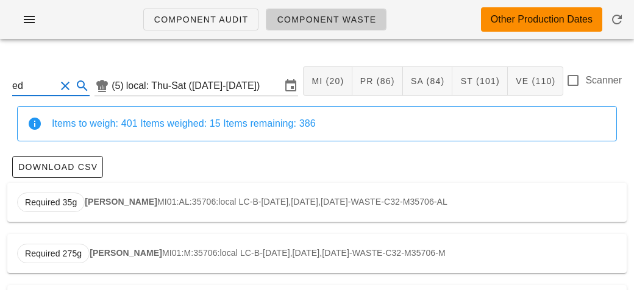
type input "e"
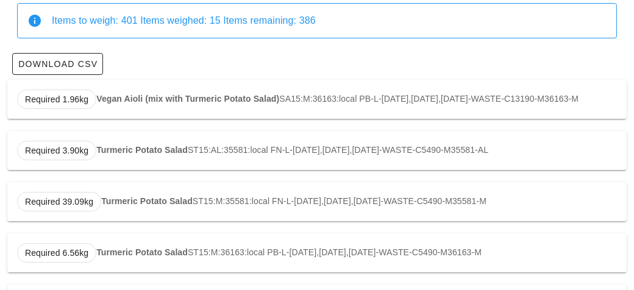
scroll to position [106, 0]
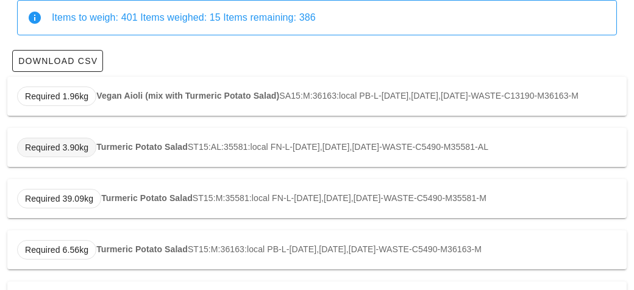
click at [82, 157] on span "Required 3.90kg" at bounding box center [56, 147] width 63 height 18
type input "ST15:AL:35581:local"
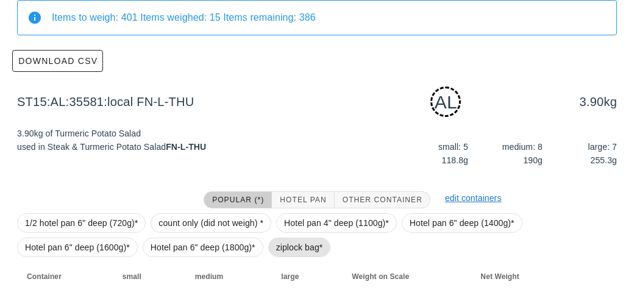
click at [268, 249] on span "ziplock bag*" at bounding box center [299, 248] width 63 height 20
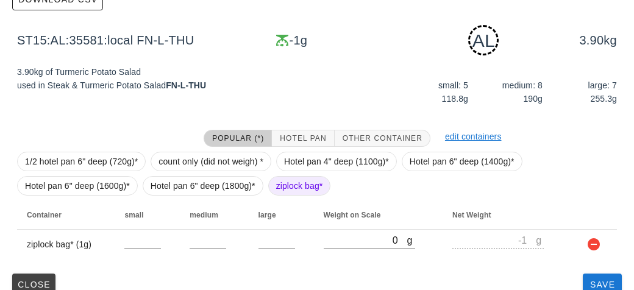
scroll to position [184, 0]
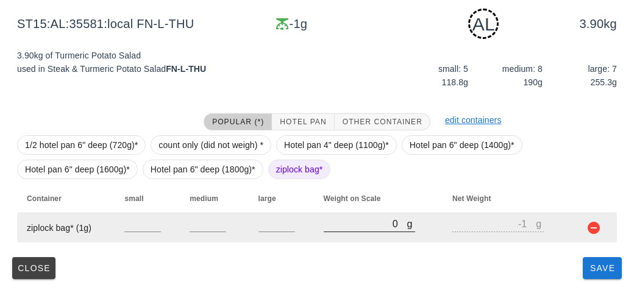
click at [361, 227] on input "0" at bounding box center [366, 224] width 84 height 16
type input "50"
type input "49"
type input "510"
type input "509"
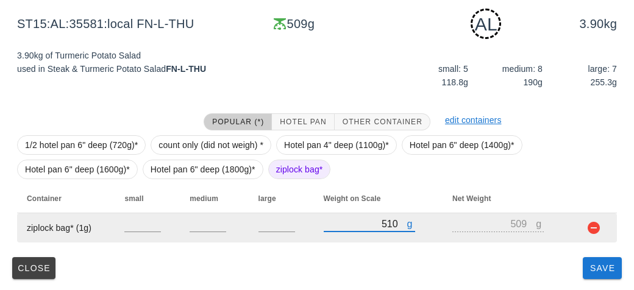
type input "510"
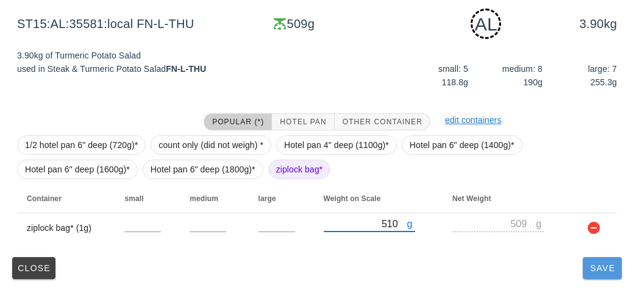
click at [588, 271] on span "Save" at bounding box center [602, 268] width 29 height 10
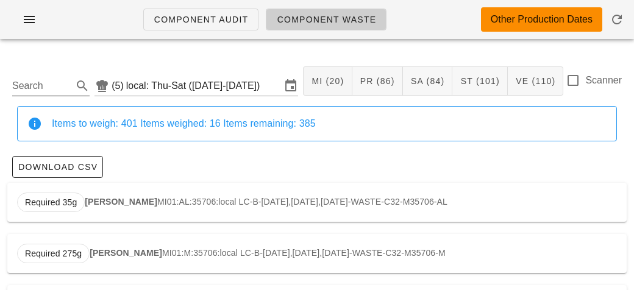
click at [62, 81] on input "Search" at bounding box center [41, 86] width 58 height 20
click at [76, 205] on span "Required 1.40kg" at bounding box center [56, 202] width 63 height 18
type input "PR02:AL:35588:local"
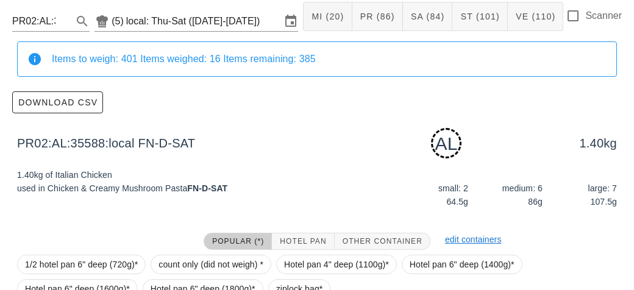
scroll to position [184, 0]
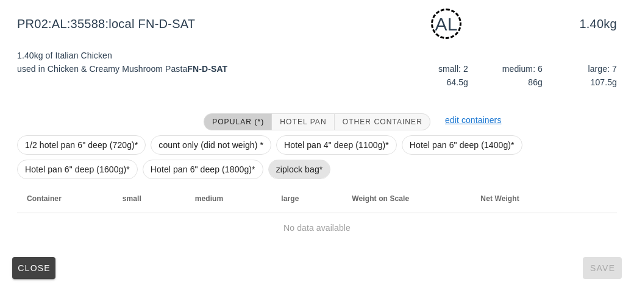
click at [283, 171] on span "ziplock bag*" at bounding box center [299, 169] width 47 height 18
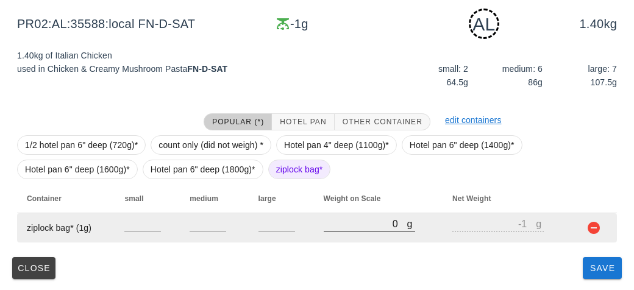
click at [341, 229] on input "0" at bounding box center [366, 224] width 84 height 16
type input "10"
type input "9"
type input "150"
type input "149"
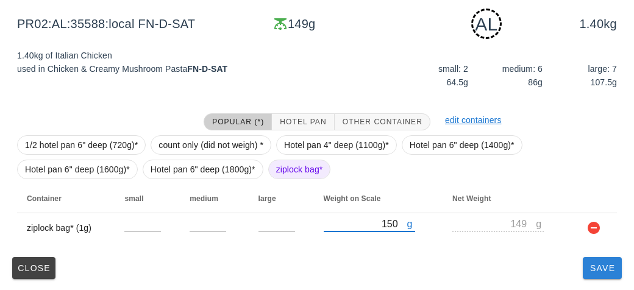
type input "150"
click at [587, 272] on button "Save" at bounding box center [602, 268] width 39 height 22
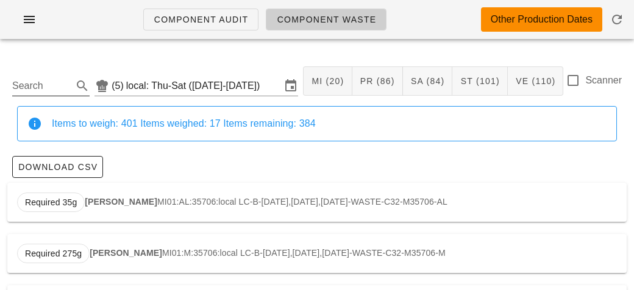
click at [27, 91] on input "Search" at bounding box center [41, 86] width 58 height 20
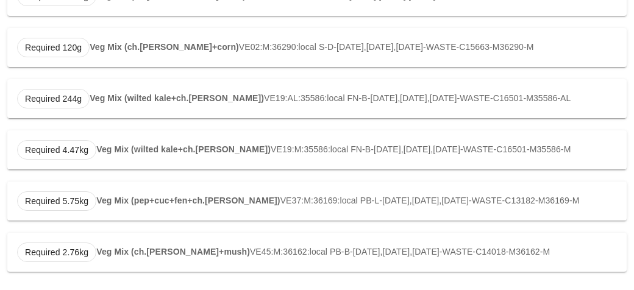
click at [132, 200] on strong "Veg Mix (pep+cuc+fen+ch.[PERSON_NAME])" at bounding box center [187, 201] width 183 height 10
type input "VE37:M:36169:local"
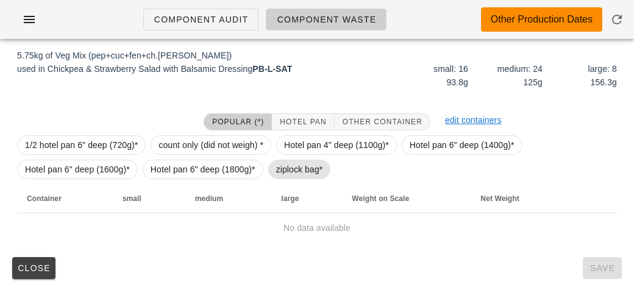
click at [294, 168] on span "ziplock bag*" at bounding box center [299, 169] width 47 height 18
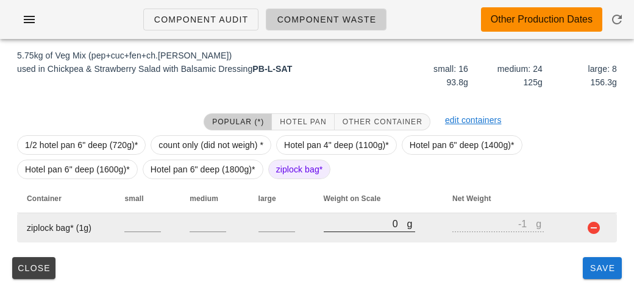
click at [347, 218] on input "0" at bounding box center [366, 224] width 84 height 16
type input "10"
type input "9"
type input "130"
type input "129"
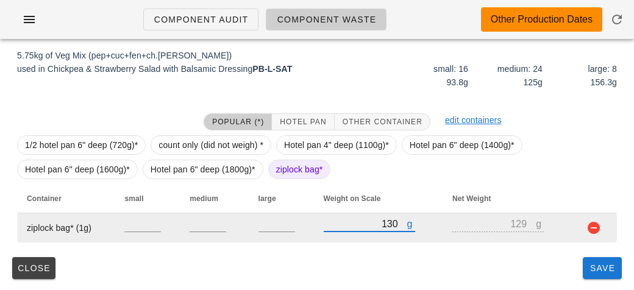
type input "1390"
type input "1389"
type input "1390"
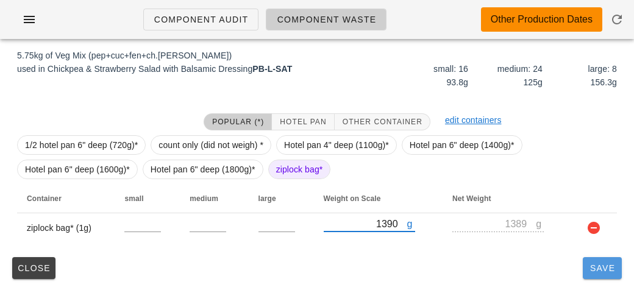
click at [593, 277] on button "Save" at bounding box center [602, 268] width 39 height 22
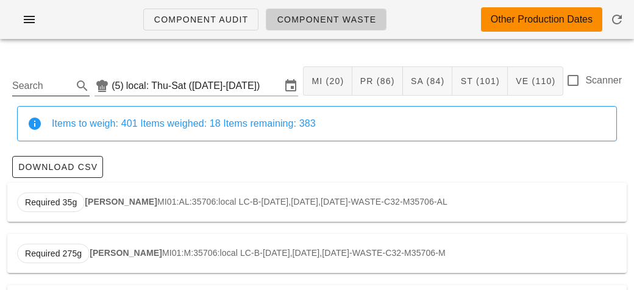
click at [35, 79] on input "Search" at bounding box center [41, 86] width 58 height 20
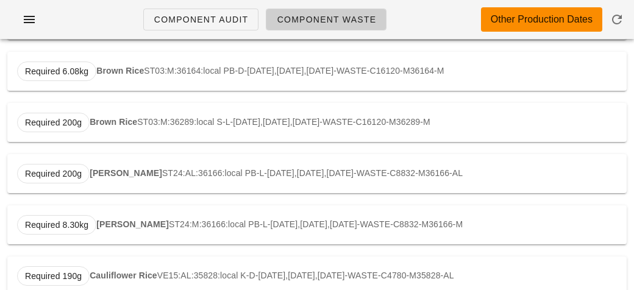
scroll to position [162, 0]
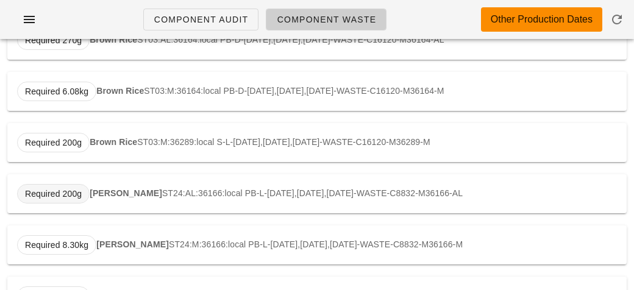
click at [85, 199] on span "Required 200g" at bounding box center [53, 194] width 73 height 20
type input "ST24:AL:36166:local"
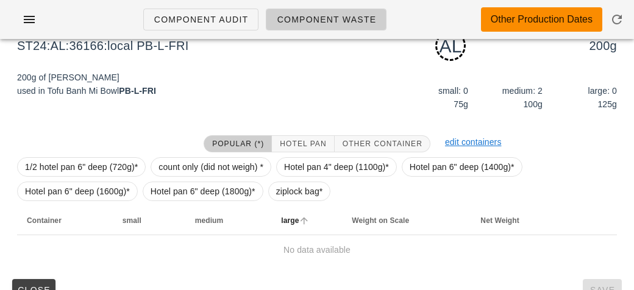
click at [279, 206] on th "large" at bounding box center [306, 220] width 71 height 29
click at [298, 194] on span "ziplock bag*" at bounding box center [299, 191] width 47 height 18
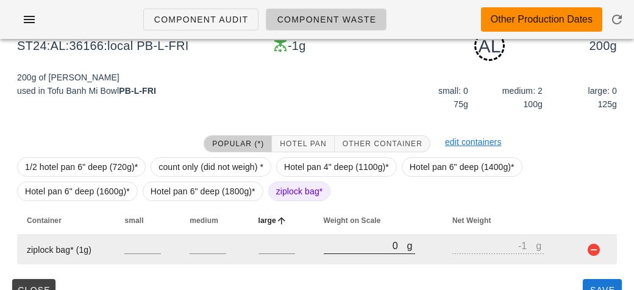
click at [335, 243] on input "0" at bounding box center [366, 246] width 84 height 16
type input "50"
type input "49"
type input "550"
type input "549"
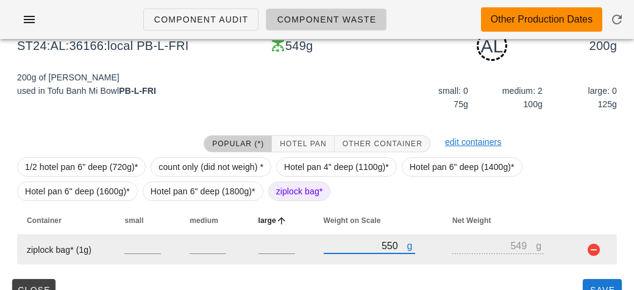
scroll to position [184, 0]
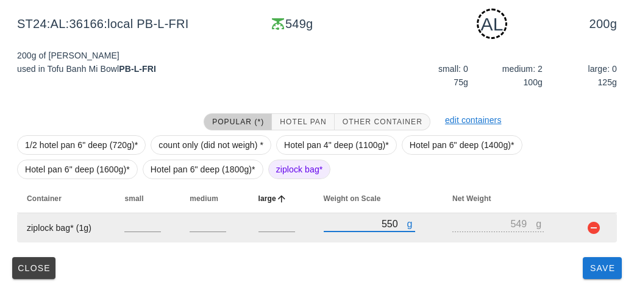
type input "550"
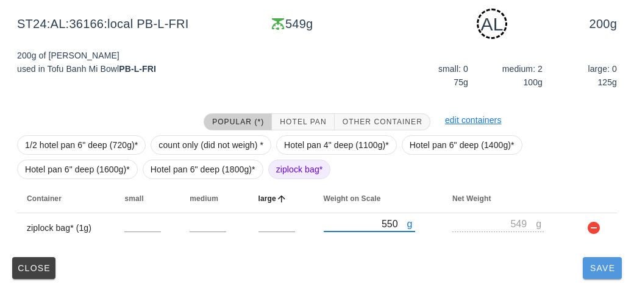
click at [592, 272] on span "Save" at bounding box center [602, 268] width 29 height 10
click at [593, 277] on button "Save" at bounding box center [602, 268] width 39 height 22
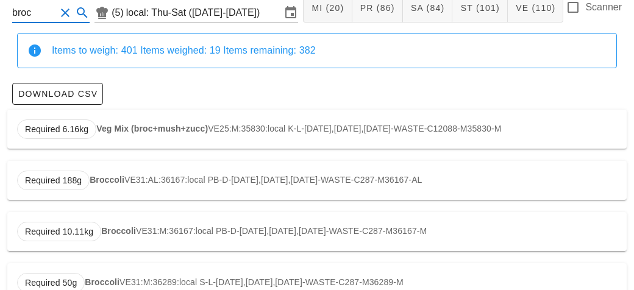
click at [107, 180] on strong "Broccoli" at bounding box center [107, 180] width 35 height 10
type input "VE31:AL:36167:local"
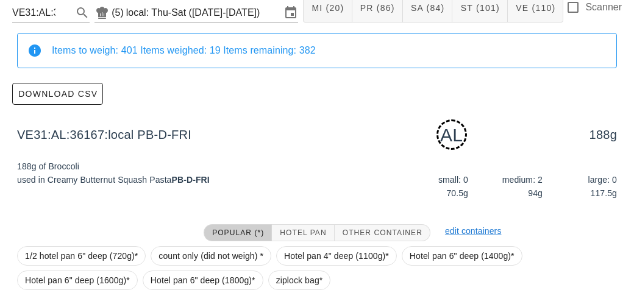
scroll to position [184, 0]
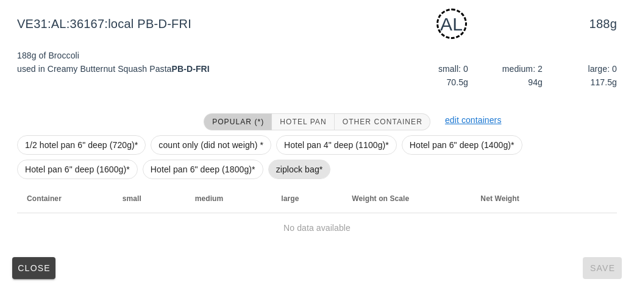
click at [290, 170] on span "ziplock bag*" at bounding box center [299, 169] width 47 height 18
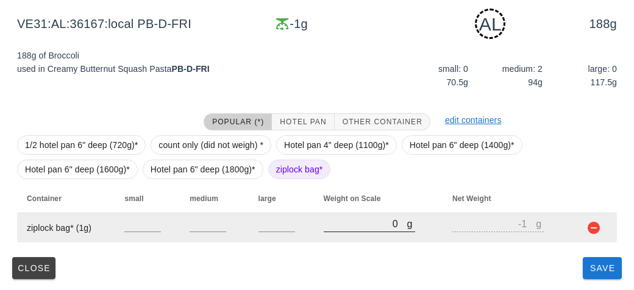
click at [349, 224] on input "0" at bounding box center [366, 224] width 84 height 16
type input "10"
type input "9"
type input "110"
type input "109"
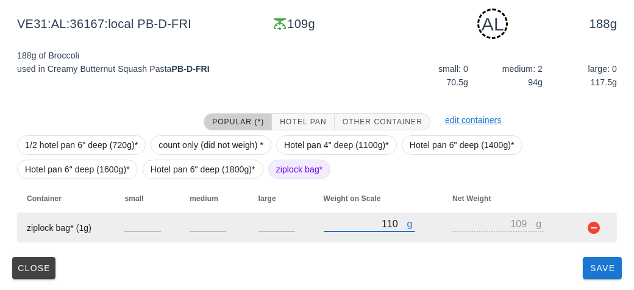
type input "1160"
type input "1159"
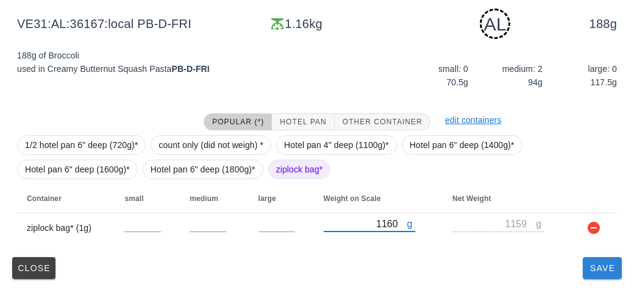
type input "1160"
click at [595, 269] on span "Save" at bounding box center [602, 268] width 29 height 10
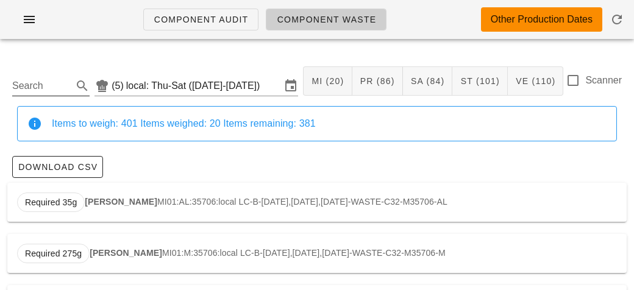
click at [48, 71] on div "Search" at bounding box center [50, 82] width 77 height 27
click at [31, 80] on input "Search" at bounding box center [41, 86] width 58 height 20
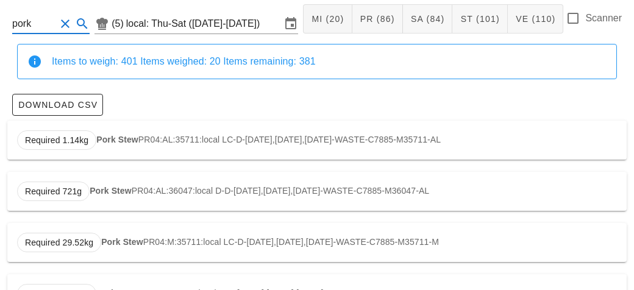
scroll to position [68, 0]
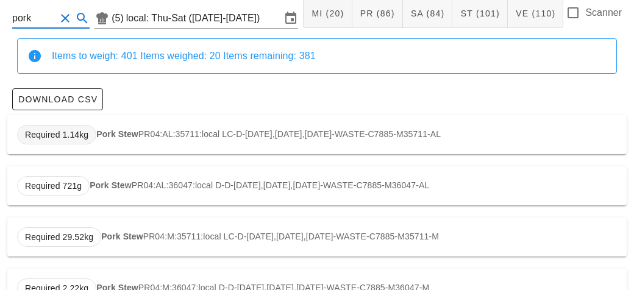
click at [95, 133] on span "Required 1.14kg" at bounding box center [56, 135] width 79 height 20
type input "PR04:AL:35711:local"
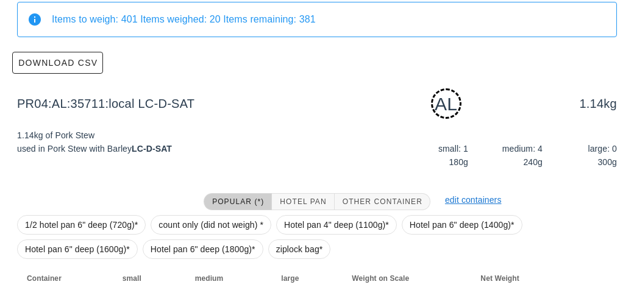
scroll to position [184, 0]
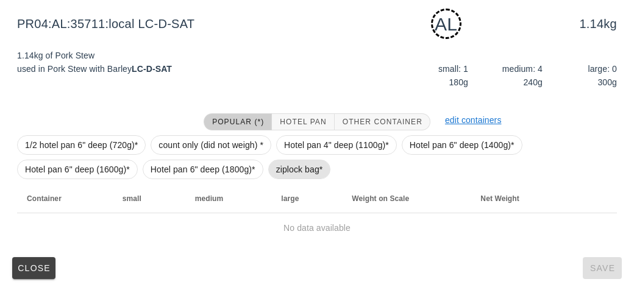
click at [298, 171] on span "ziplock bag*" at bounding box center [299, 169] width 47 height 18
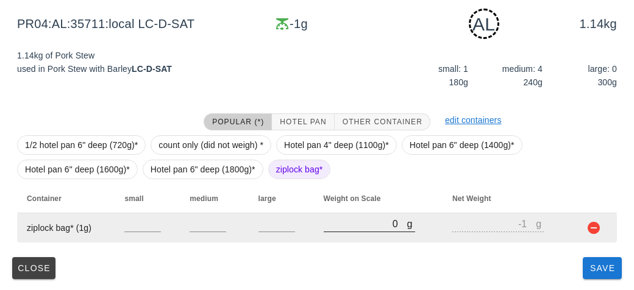
click at [331, 228] on input "0" at bounding box center [366, 224] width 84 height 16
type input "20"
type input "19"
type input "260"
type input "259"
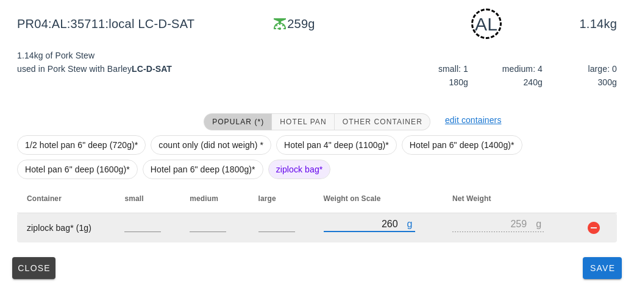
type input "2660"
type input "2659"
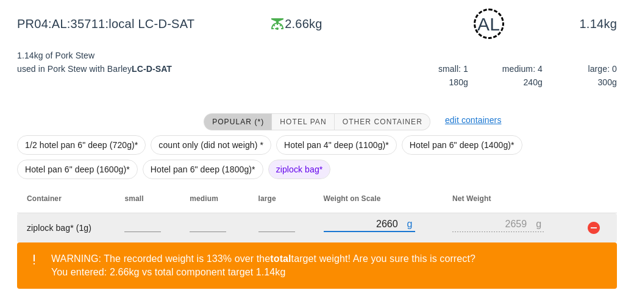
scroll to position [240, 0]
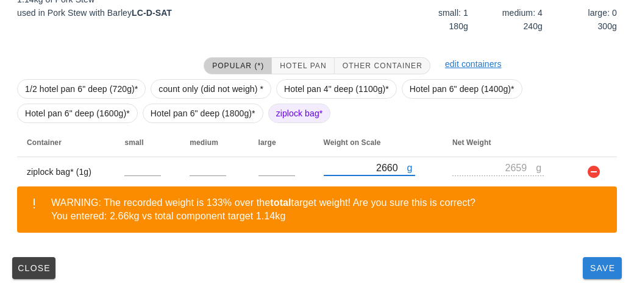
type input "2660"
click at [597, 278] on button "Save" at bounding box center [602, 268] width 39 height 22
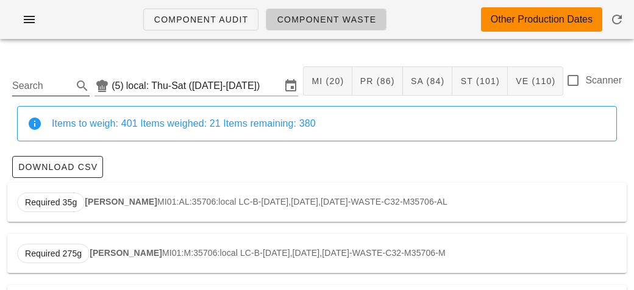
click at [27, 89] on input "Search" at bounding box center [41, 86] width 58 height 20
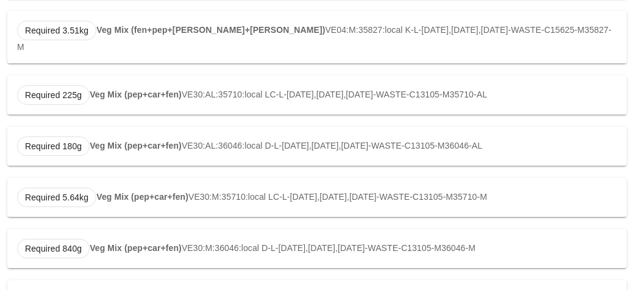
scroll to position [564, 0]
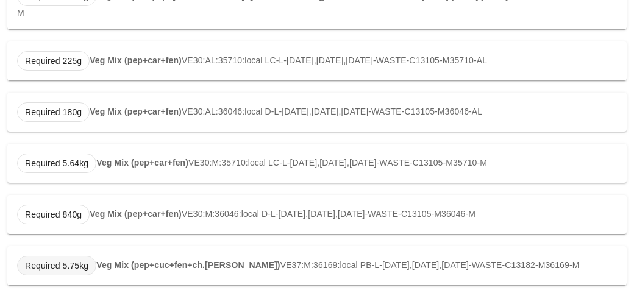
click at [94, 256] on span "Required 5.75kg" at bounding box center [56, 266] width 79 height 20
type input "VE37:M:36169:local"
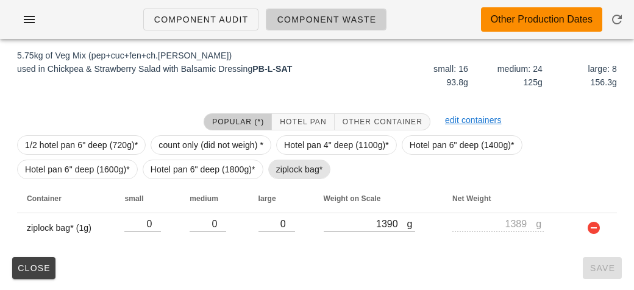
click at [278, 167] on span "ziplock bag*" at bounding box center [299, 169] width 47 height 18
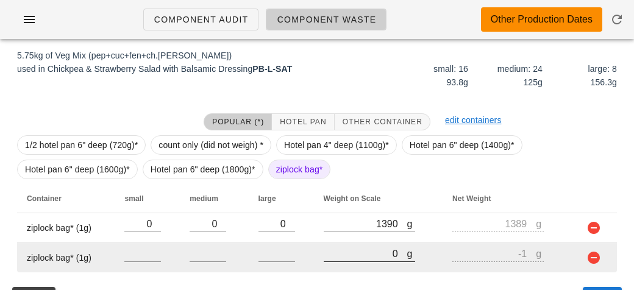
click at [364, 249] on input "0" at bounding box center [366, 254] width 84 height 16
type input "80"
type input "79"
type input "840"
type input "839"
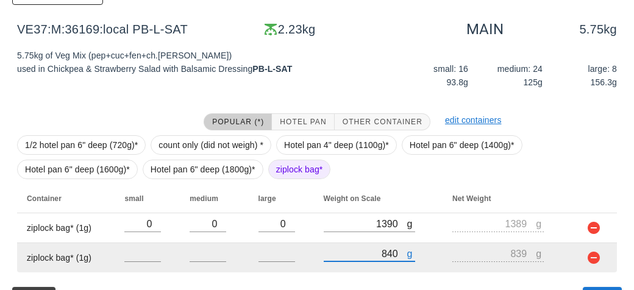
scroll to position [203, 0]
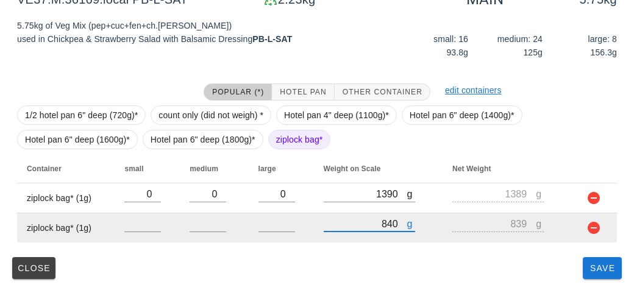
type input "840"
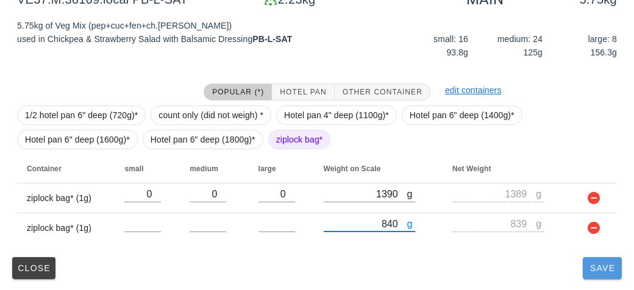
click at [602, 272] on span "Save" at bounding box center [602, 268] width 29 height 10
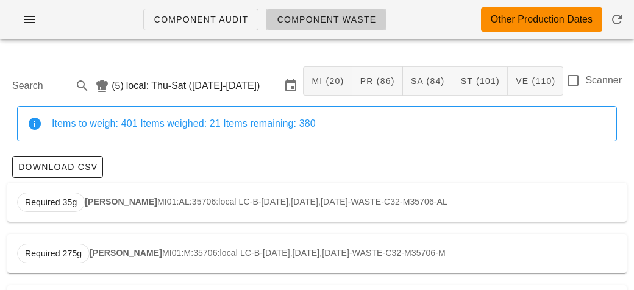
click at [32, 81] on input "Search" at bounding box center [41, 86] width 58 height 20
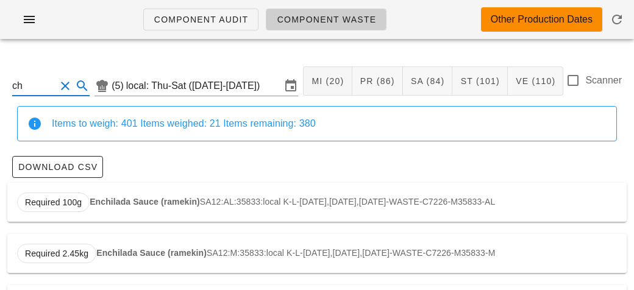
type input "c"
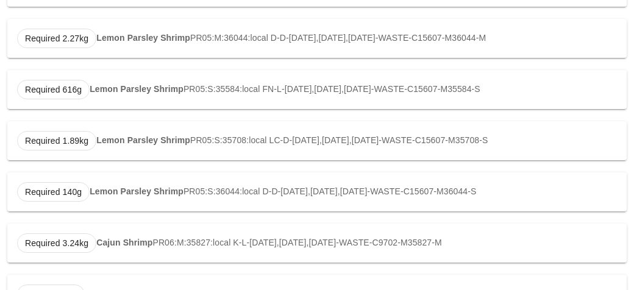
scroll to position [462, 0]
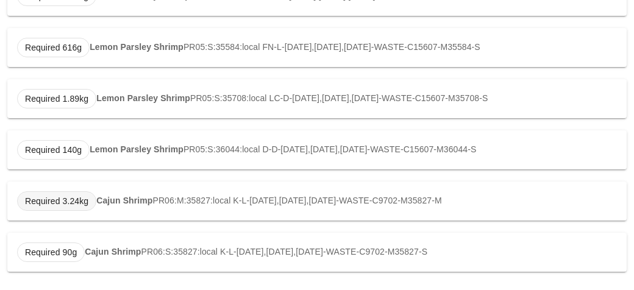
click at [91, 202] on span "Required 3.24kg" at bounding box center [56, 201] width 79 height 20
type input "PR06:M:35827:local"
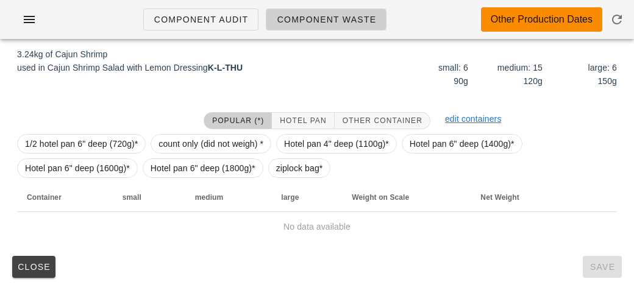
scroll to position [173, 0]
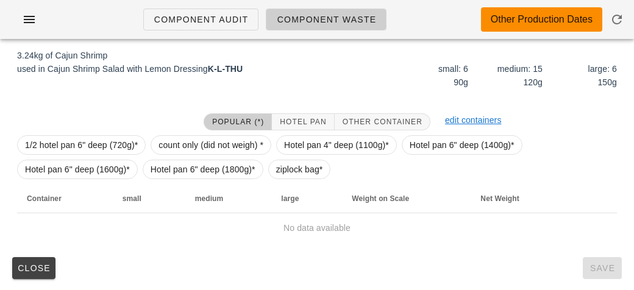
click at [271, 177] on div "1/2 hotel pan 6" deep (720g)* count only (did not weigh) * Hotel pan 4" deep (1…" at bounding box center [317, 157] width 600 height 54
click at [298, 168] on span "ziplock bag*" at bounding box center [299, 169] width 47 height 18
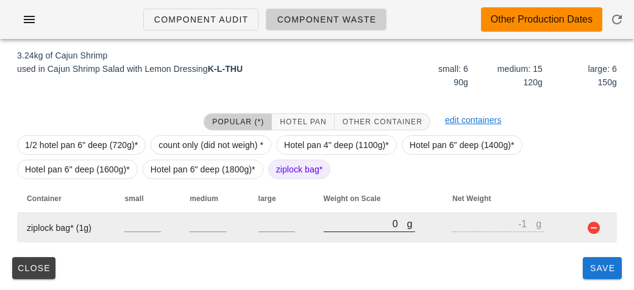
click at [349, 227] on input "0" at bounding box center [366, 224] width 84 height 16
type input "10"
type input "9"
type input "120"
type input "119"
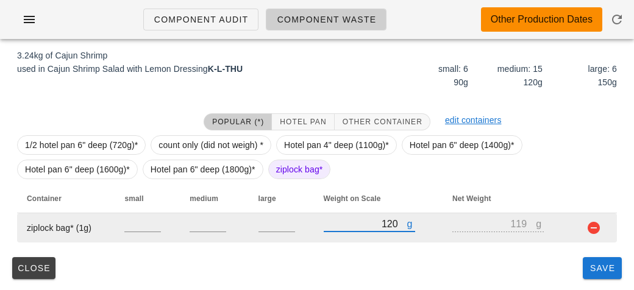
type input "1270"
type input "1269"
type input "1270"
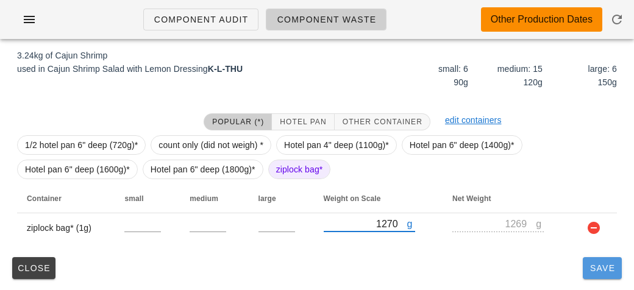
click at [587, 270] on button "Save" at bounding box center [602, 268] width 39 height 22
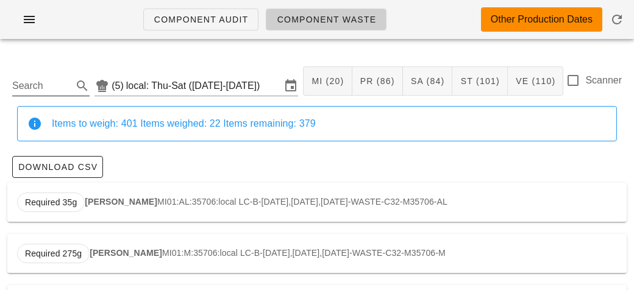
click at [38, 81] on input "Search" at bounding box center [41, 86] width 58 height 20
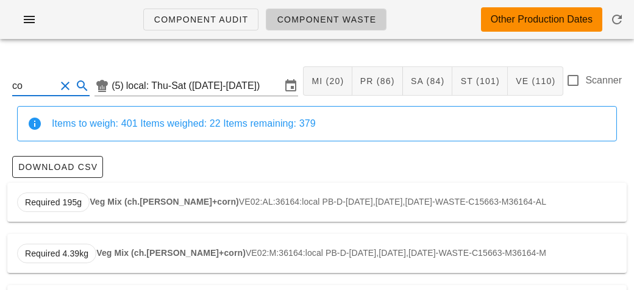
type input "c"
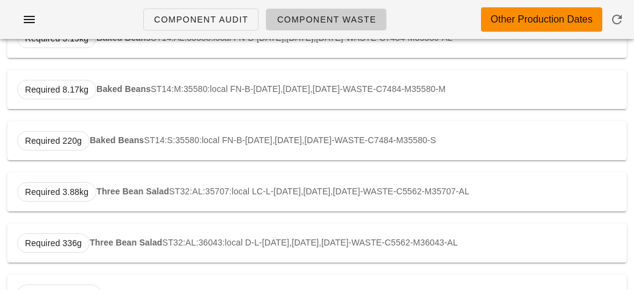
click at [137, 193] on strong "Three Bean Salad" at bounding box center [132, 192] width 73 height 10
type input "ST32:AL:35707:local"
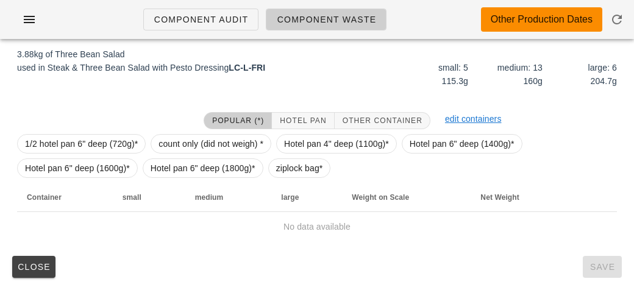
scroll to position [184, 0]
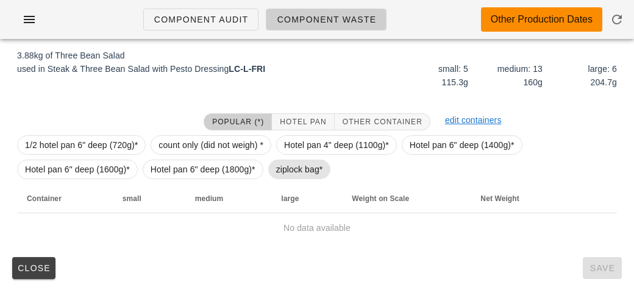
click at [291, 175] on span "ziplock bag*" at bounding box center [299, 169] width 47 height 18
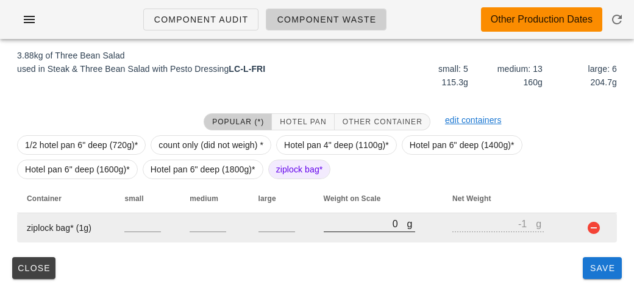
click at [347, 221] on input "0" at bounding box center [366, 224] width 84 height 16
type input "70"
type input "69"
type input "730"
type input "729"
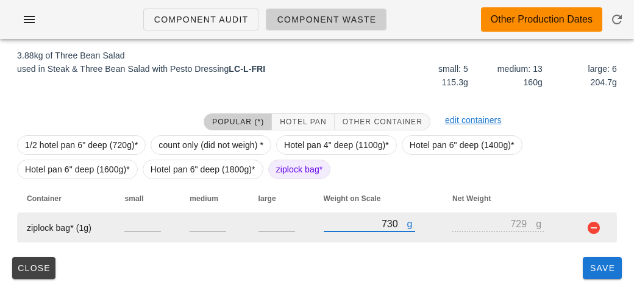
type input "730"
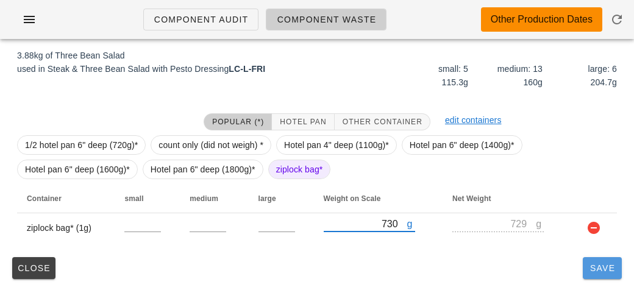
click at [591, 277] on button "Save" at bounding box center [602, 268] width 39 height 22
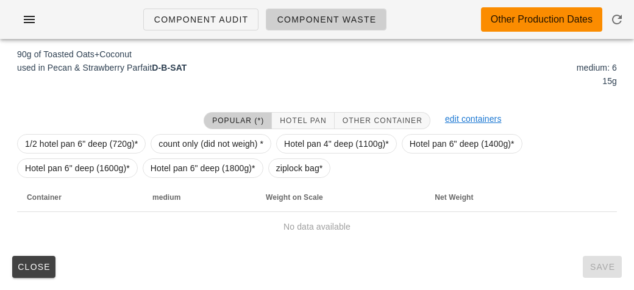
type input "MI07:M:36045:local"
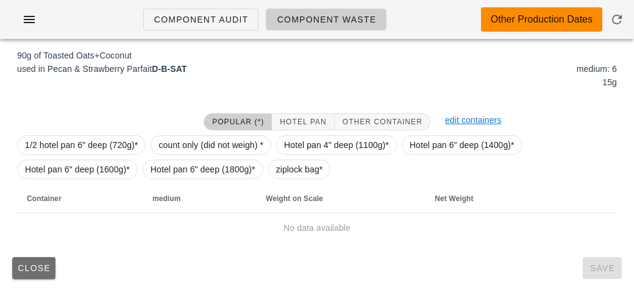
click at [13, 274] on button "Close" at bounding box center [33, 268] width 43 height 22
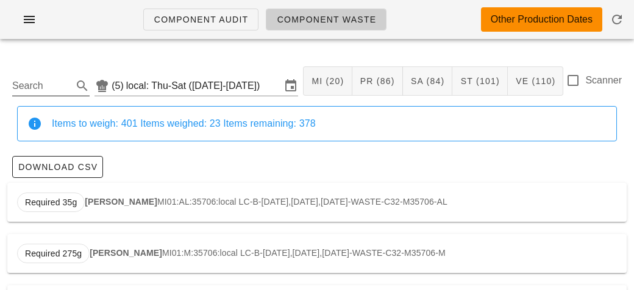
click at [26, 91] on input "Search" at bounding box center [41, 86] width 58 height 20
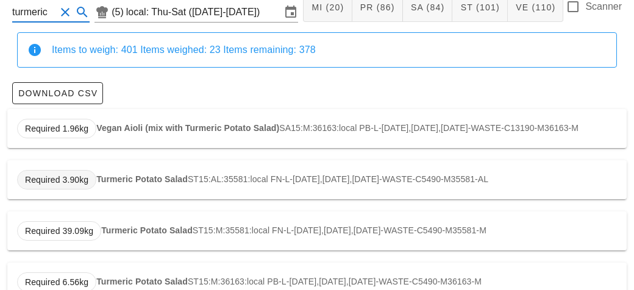
click at [84, 188] on span "Required 3.90kg" at bounding box center [56, 180] width 63 height 18
type input "ST15:AL:35581:local"
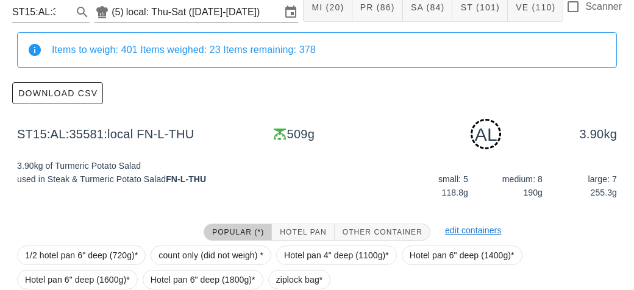
scroll to position [184, 0]
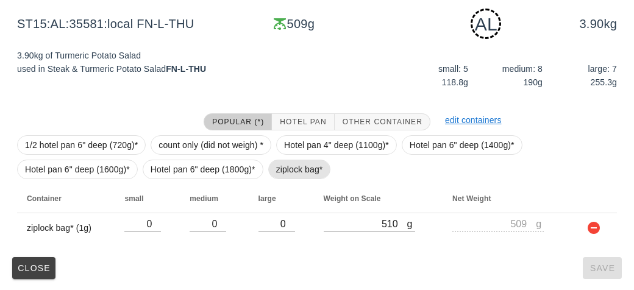
click at [288, 172] on span "ziplock bag*" at bounding box center [299, 169] width 47 height 18
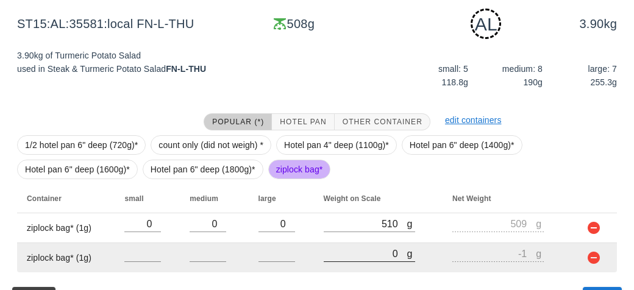
click at [358, 257] on input "0" at bounding box center [366, 254] width 84 height 16
type input "10"
type input "9"
type input "190"
type input "189"
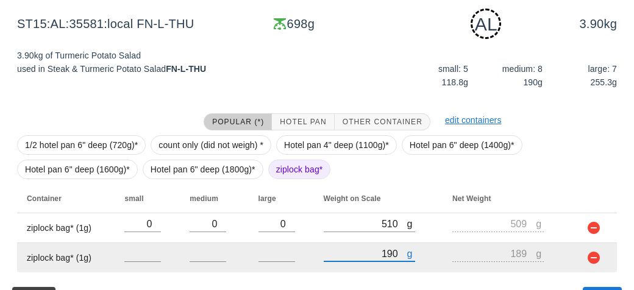
type input "1910"
type input "1909"
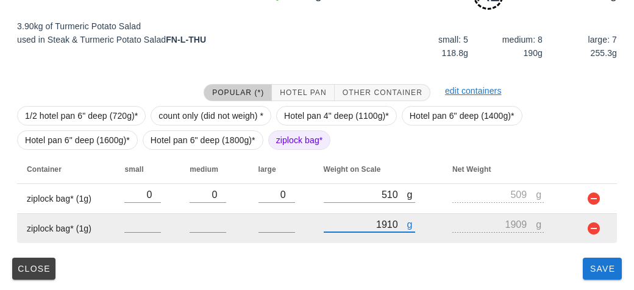
type input "1910"
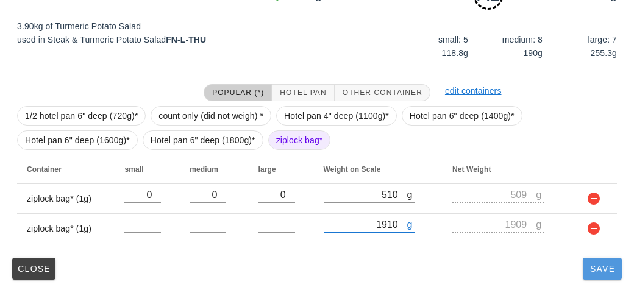
click at [608, 270] on span "Save" at bounding box center [602, 269] width 29 height 10
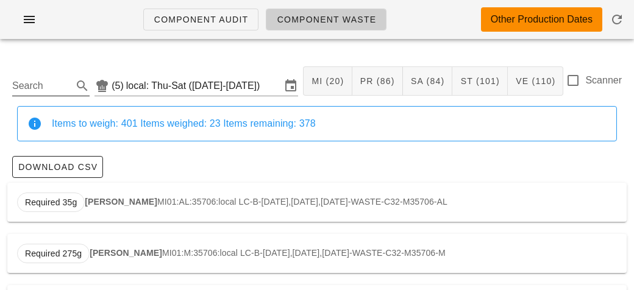
click at [35, 81] on input "Search" at bounding box center [41, 86] width 58 height 20
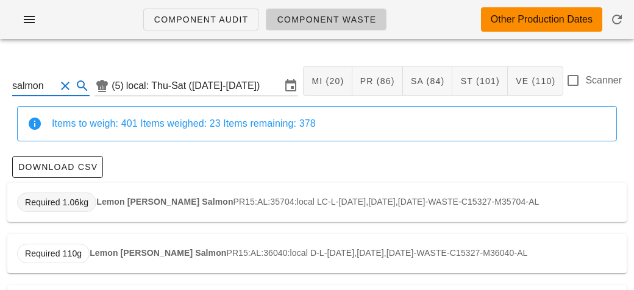
click at [93, 205] on span "Required 1.06kg" at bounding box center [56, 203] width 79 height 20
type input "PR15:AL:35704:local"
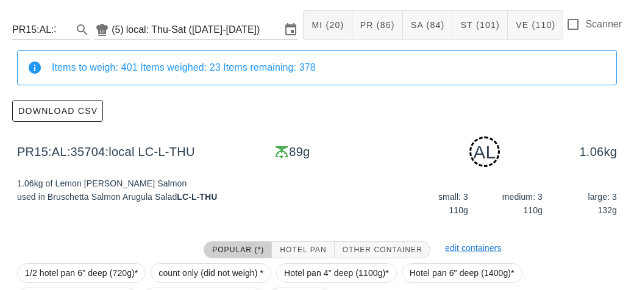
scroll to position [184, 0]
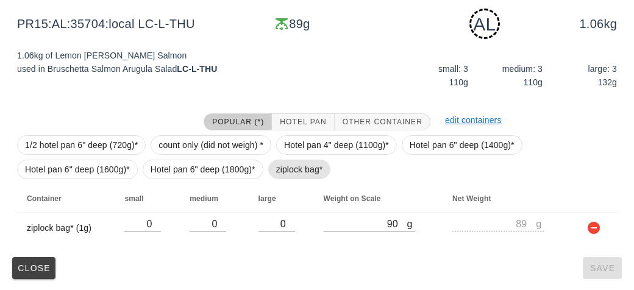
click at [282, 173] on span "ziplock bag*" at bounding box center [299, 169] width 47 height 18
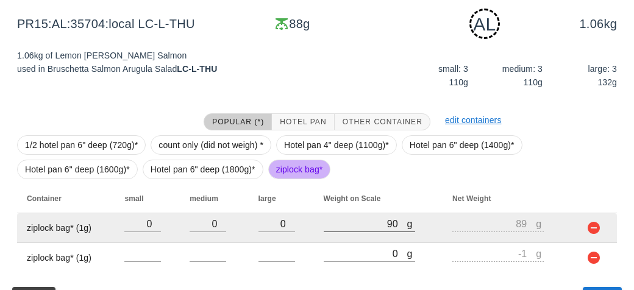
click at [353, 240] on div at bounding box center [369, 238] width 91 height 9
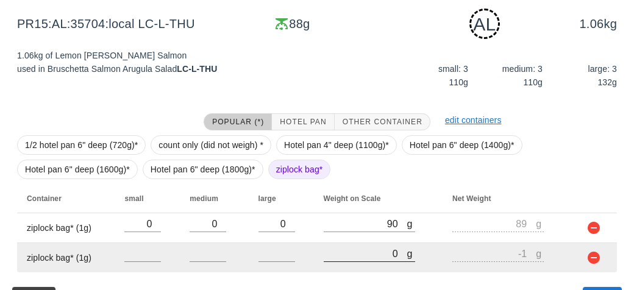
click at [344, 257] on input "0" at bounding box center [366, 254] width 84 height 16
type input "20"
type input "19"
type input "260"
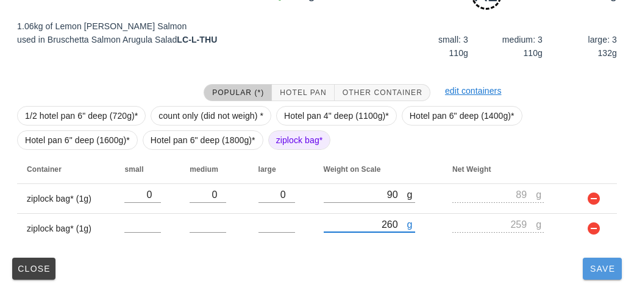
click at [604, 272] on span "Save" at bounding box center [602, 269] width 29 height 10
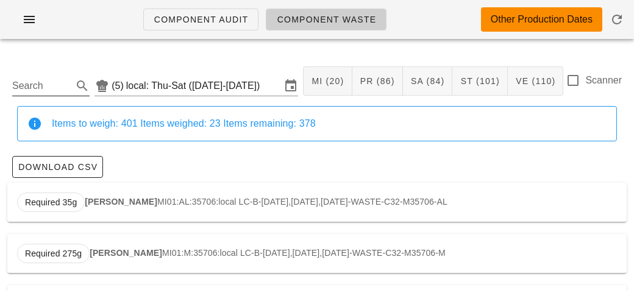
click at [26, 88] on input "Search" at bounding box center [41, 86] width 58 height 20
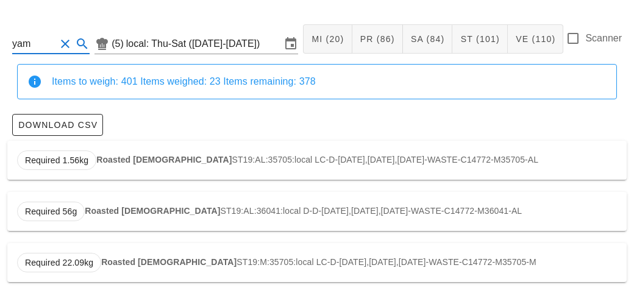
scroll to position [155, 0]
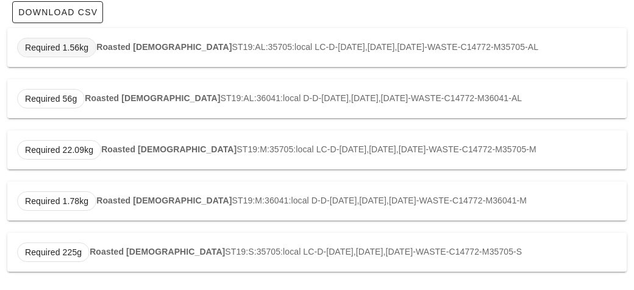
click at [81, 43] on span "Required 1.56kg" at bounding box center [56, 47] width 63 height 18
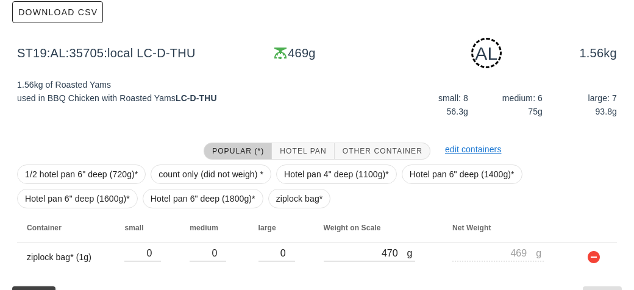
scroll to position [184, 0]
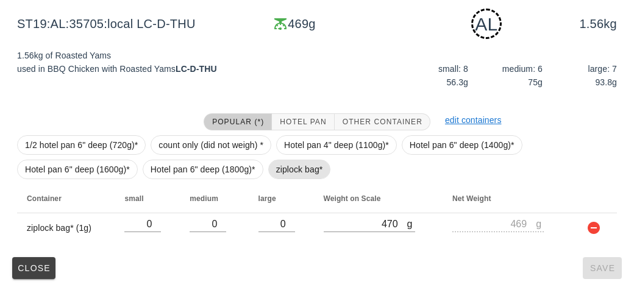
click at [317, 172] on span "ziplock bag*" at bounding box center [299, 169] width 47 height 18
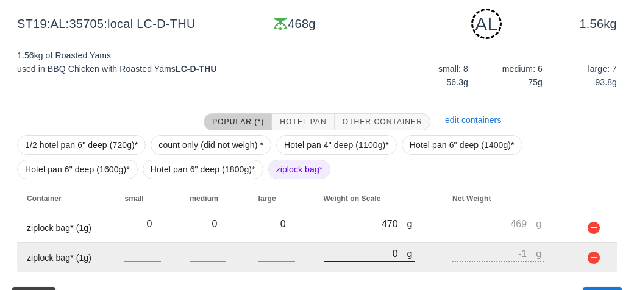
click at [363, 250] on input "0" at bounding box center [366, 254] width 84 height 16
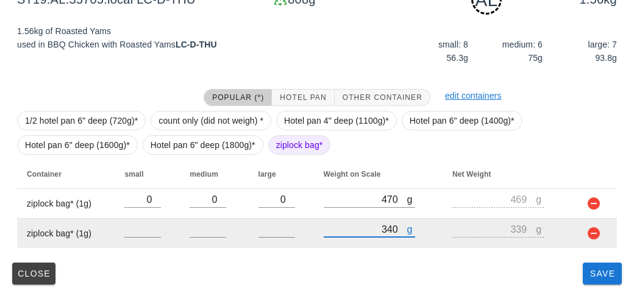
scroll to position [212, 0]
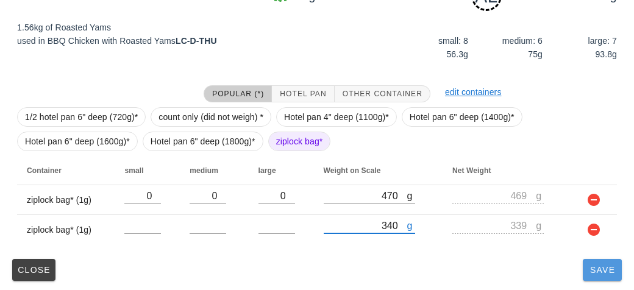
click at [601, 276] on button "Save" at bounding box center [602, 270] width 39 height 22
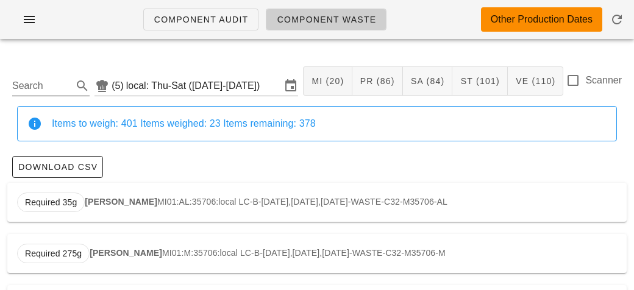
click at [41, 90] on input "Search" at bounding box center [41, 86] width 58 height 20
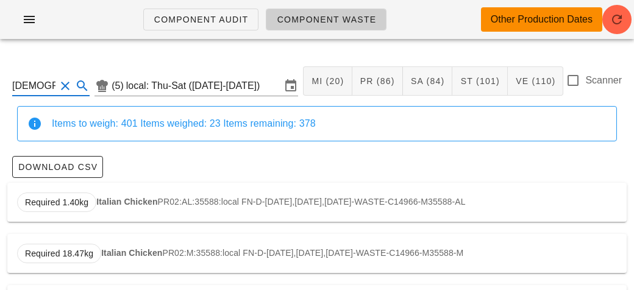
click at [107, 201] on strong "Italian Chicken" at bounding box center [126, 202] width 61 height 10
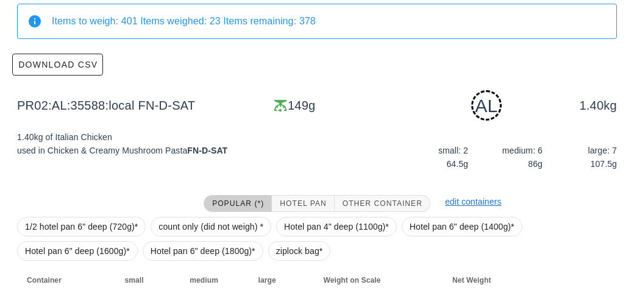
scroll to position [184, 0]
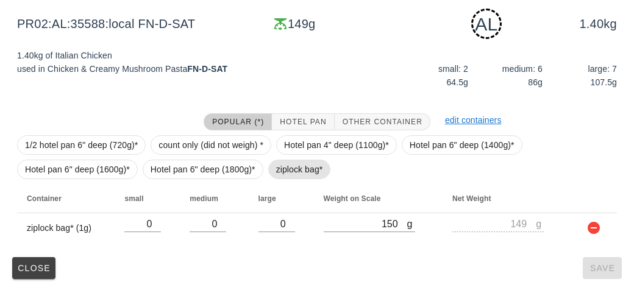
click at [280, 163] on span "ziplock bag*" at bounding box center [299, 169] width 47 height 18
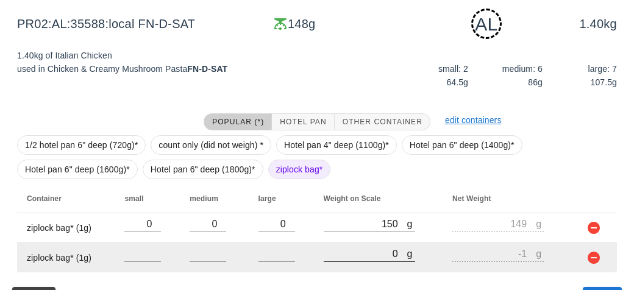
click at [360, 248] on input "0" at bounding box center [366, 254] width 84 height 16
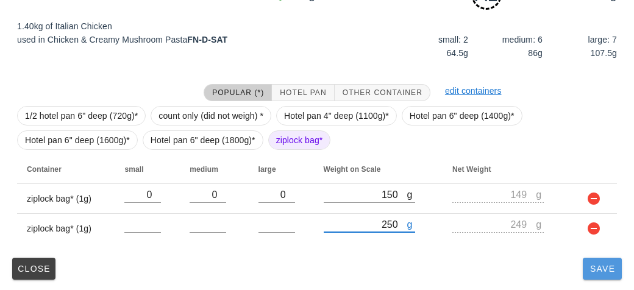
click at [619, 258] on button "Save" at bounding box center [602, 269] width 39 height 22
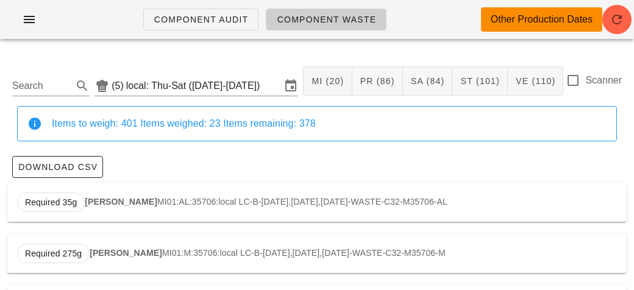
click at [19, 81] on input "Search" at bounding box center [41, 86] width 58 height 20
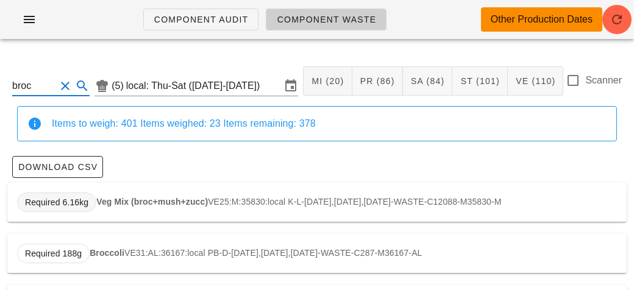
click at [87, 199] on span "Required 6.16kg" at bounding box center [56, 202] width 63 height 18
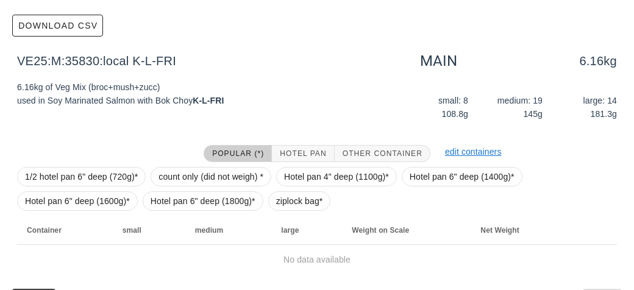
scroll to position [173, 0]
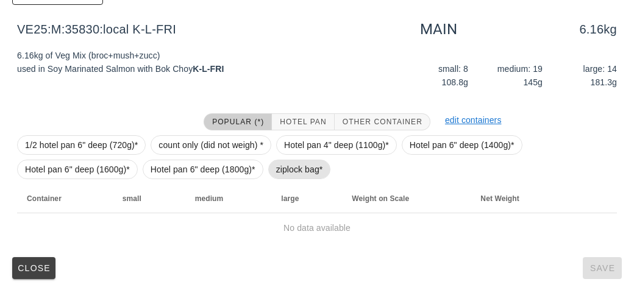
click at [274, 165] on span "ziplock bag*" at bounding box center [299, 170] width 63 height 20
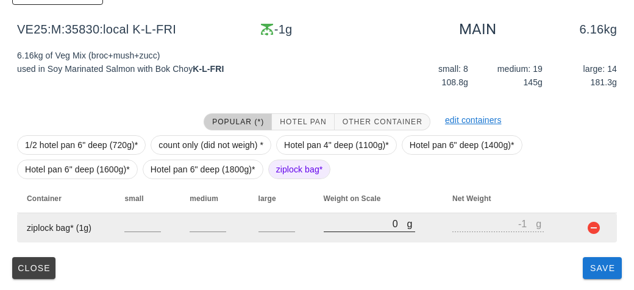
click at [342, 227] on input "0" at bounding box center [366, 224] width 84 height 16
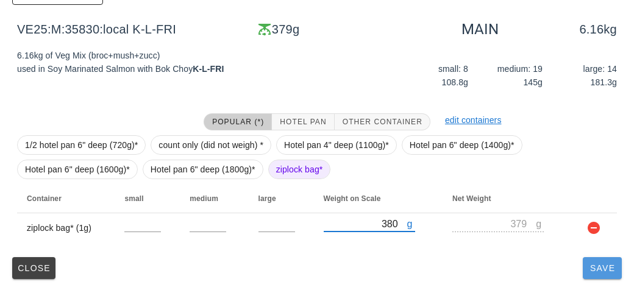
click at [600, 276] on button "Save" at bounding box center [602, 268] width 39 height 22
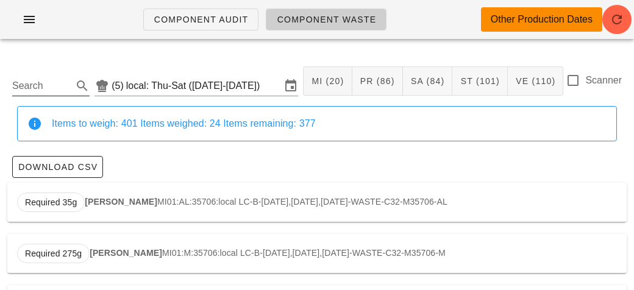
click at [22, 94] on input "Search" at bounding box center [41, 86] width 58 height 20
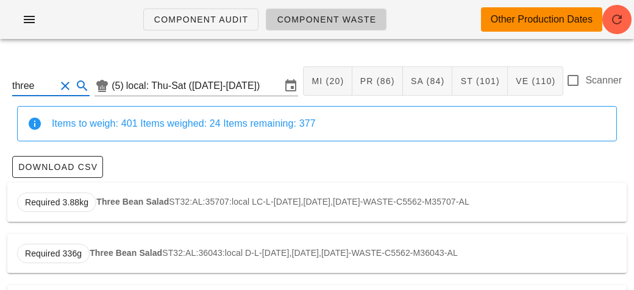
click at [115, 208] on div "Required 3.88kg Three Bean Salad ST32:AL:35707:local LC-L-[DATE],[DATE],[DATE]-…" at bounding box center [316, 202] width 619 height 39
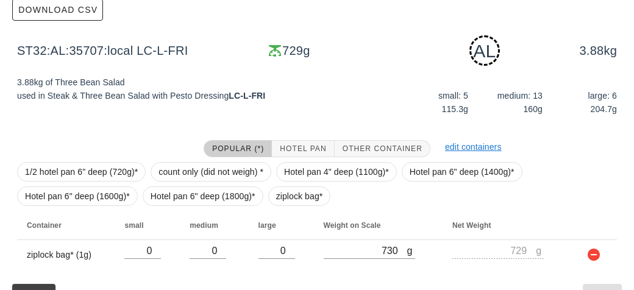
scroll to position [184, 0]
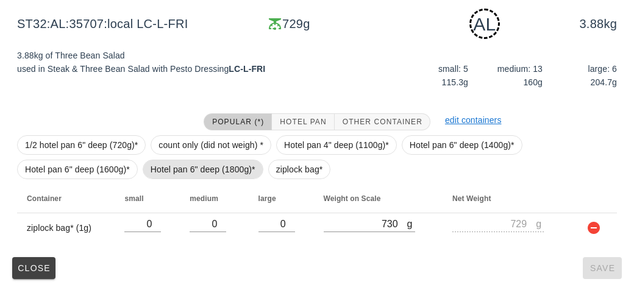
click at [260, 167] on span "Hotel pan 6" deep (1800g)*" at bounding box center [203, 170] width 121 height 20
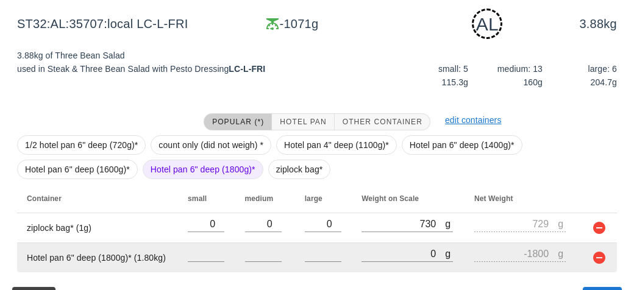
click at [354, 252] on td "g 0" at bounding box center [408, 257] width 113 height 29
click at [383, 249] on input "0" at bounding box center [403, 254] width 84 height 16
click at [604, 257] on button "button" at bounding box center [599, 258] width 15 height 15
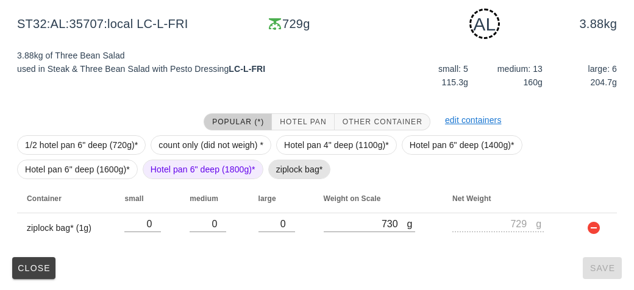
click at [284, 172] on span "ziplock bag*" at bounding box center [299, 169] width 47 height 18
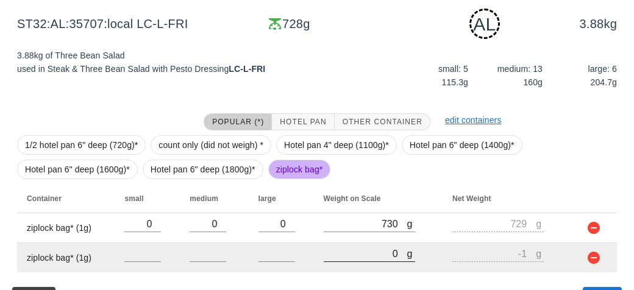
click at [358, 254] on input "0" at bounding box center [366, 254] width 84 height 16
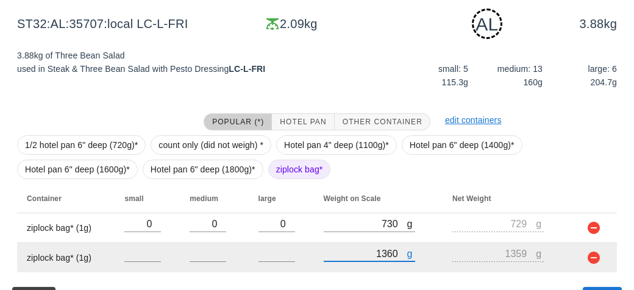
scroll to position [213, 0]
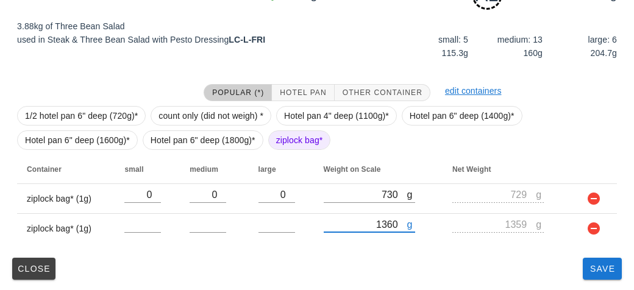
click at [600, 286] on div "ST32:AL:35707:local (5) local: Thu-Sat ([DATE]-[DATE]) MI (20) PR (86) SA (84) …" at bounding box center [317, 63] width 634 height 457
click at [602, 272] on span "Save" at bounding box center [602, 269] width 29 height 10
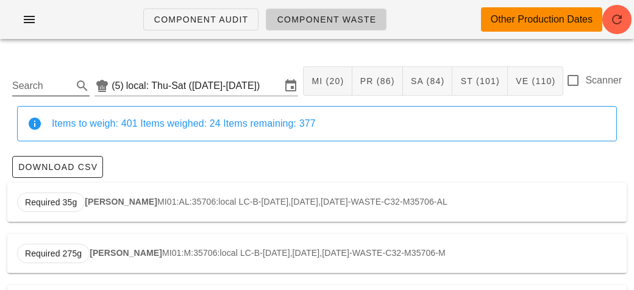
click at [31, 91] on input "Search" at bounding box center [41, 86] width 58 height 20
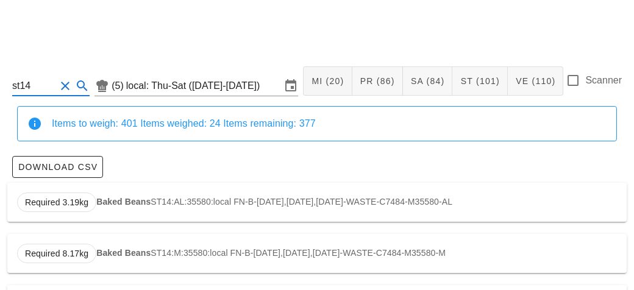
scroll to position [52, 0]
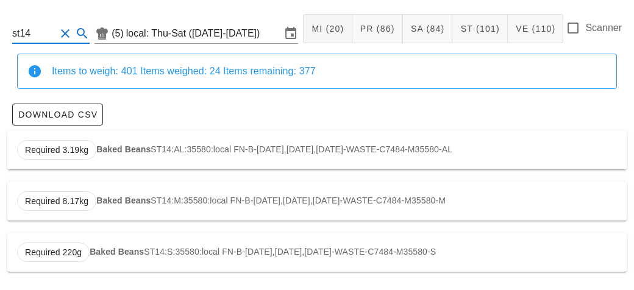
click at [161, 149] on div "Required 3.19kg Baked Beans ST14:AL:35580:local FN-B-[DATE],[DATE],[DATE]-WASTE…" at bounding box center [316, 149] width 619 height 39
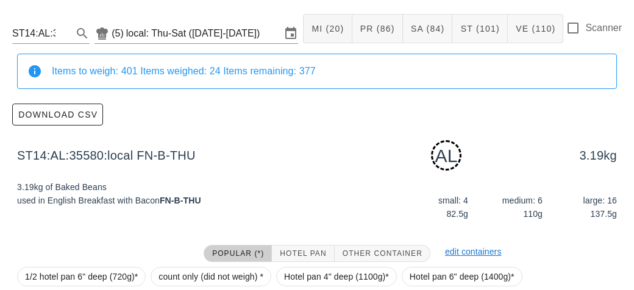
scroll to position [184, 0]
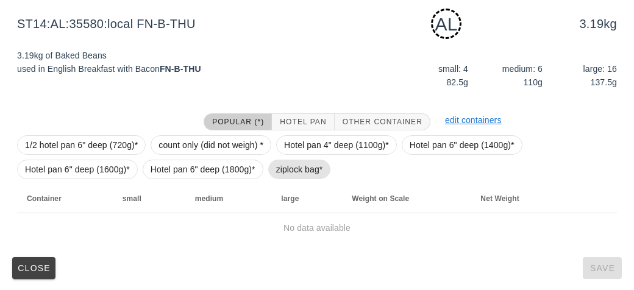
click at [303, 171] on span "ziplock bag*" at bounding box center [299, 169] width 47 height 18
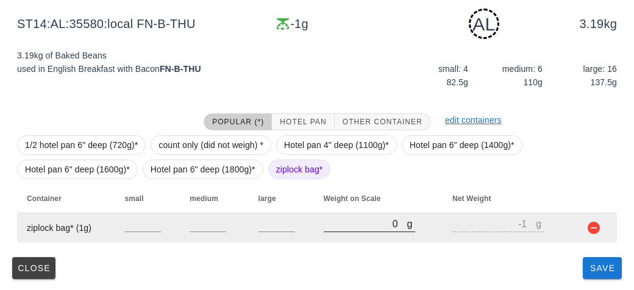
click at [360, 221] on input "0" at bounding box center [366, 224] width 84 height 16
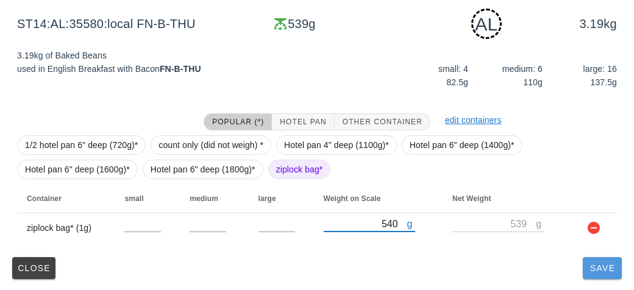
click at [589, 270] on span "Save" at bounding box center [602, 268] width 29 height 10
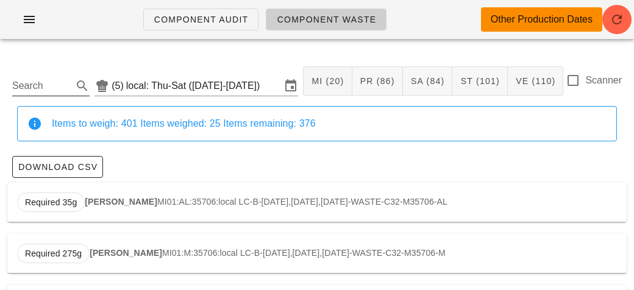
click at [15, 79] on input "Search" at bounding box center [41, 86] width 58 height 20
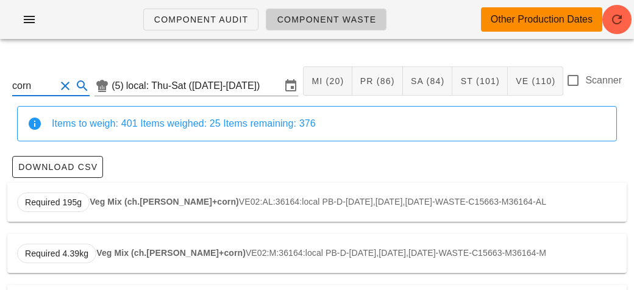
click at [111, 197] on strong "Veg Mix (ch.[PERSON_NAME]+corn)" at bounding box center [164, 202] width 149 height 10
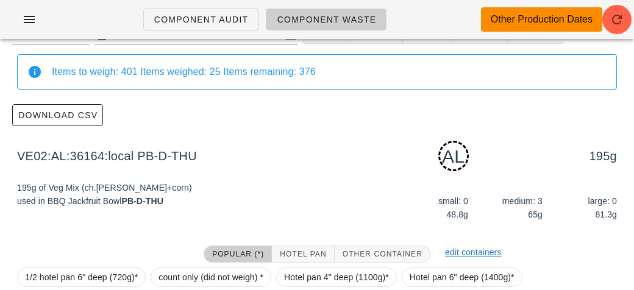
scroll to position [184, 0]
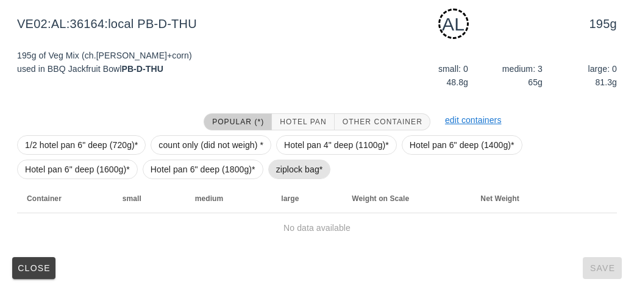
click at [283, 169] on span "ziplock bag*" at bounding box center [299, 169] width 47 height 18
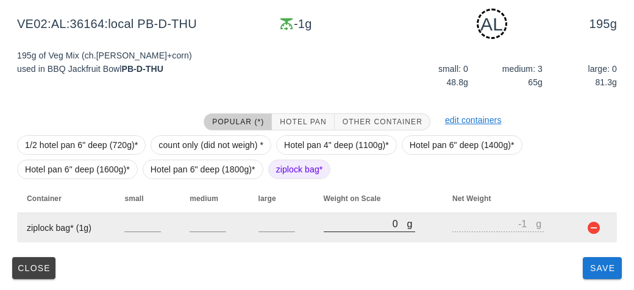
click at [336, 226] on input "0" at bounding box center [366, 224] width 84 height 16
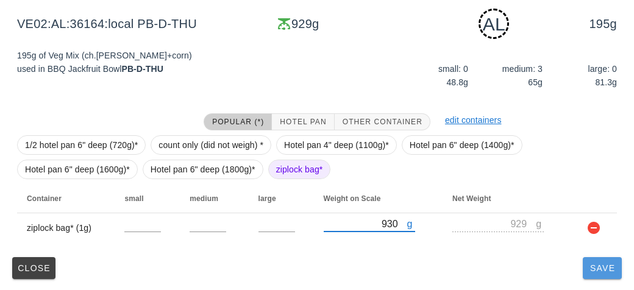
click at [597, 276] on button "Save" at bounding box center [602, 268] width 39 height 22
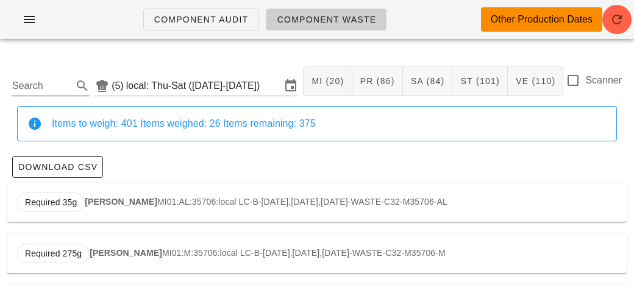
click at [58, 84] on input "Search" at bounding box center [41, 86] width 58 height 20
click at [113, 199] on strong "Brussel Sprouts" at bounding box center [123, 202] width 67 height 10
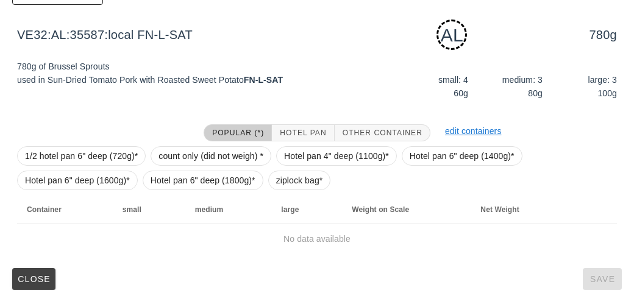
scroll to position [184, 0]
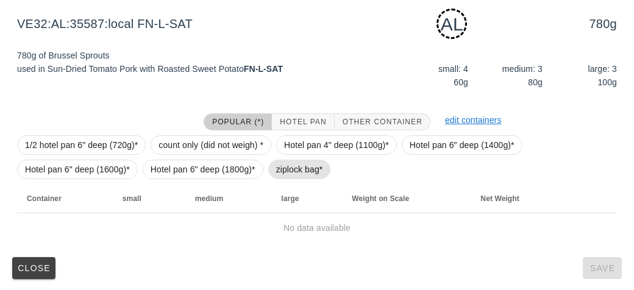
click at [321, 163] on span "ziplock bag*" at bounding box center [299, 169] width 47 height 18
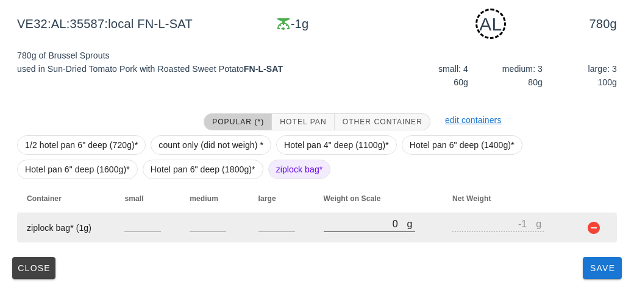
click at [350, 221] on input "0" at bounding box center [366, 224] width 84 height 16
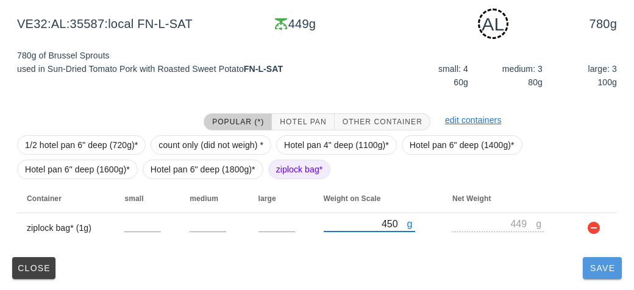
click at [595, 266] on span "Save" at bounding box center [602, 268] width 29 height 10
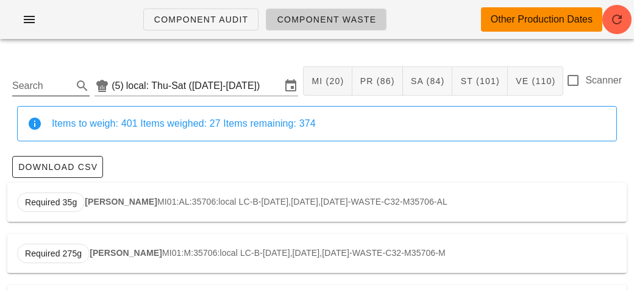
click at [37, 86] on input "Search" at bounding box center [41, 86] width 58 height 20
click at [108, 205] on strong "Almond Oatmeal" at bounding box center [135, 202] width 69 height 10
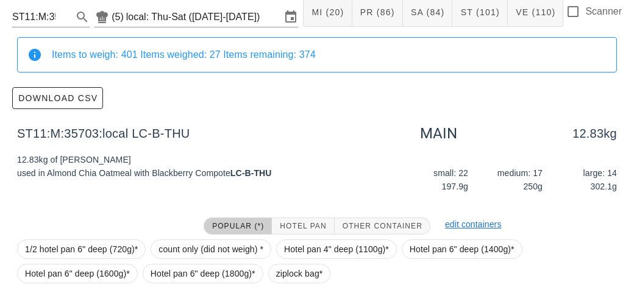
scroll to position [173, 0]
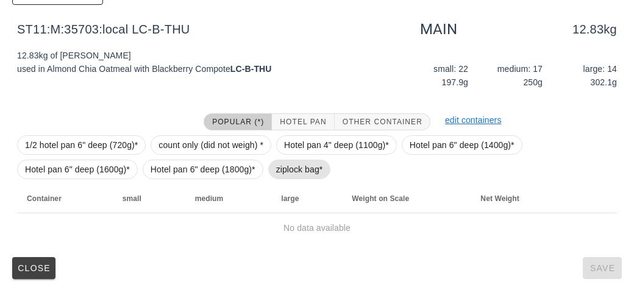
click at [301, 175] on span "ziplock bag*" at bounding box center [299, 169] width 47 height 18
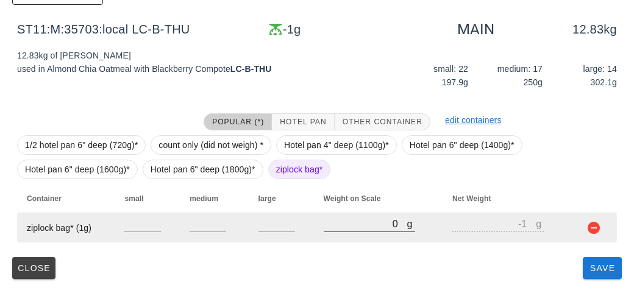
click at [361, 227] on input "0" at bounding box center [366, 224] width 84 height 16
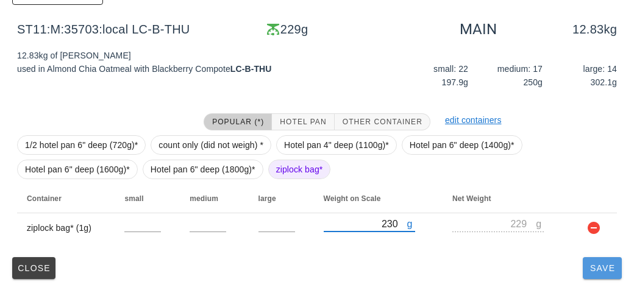
click at [597, 272] on button "Save" at bounding box center [602, 268] width 39 height 22
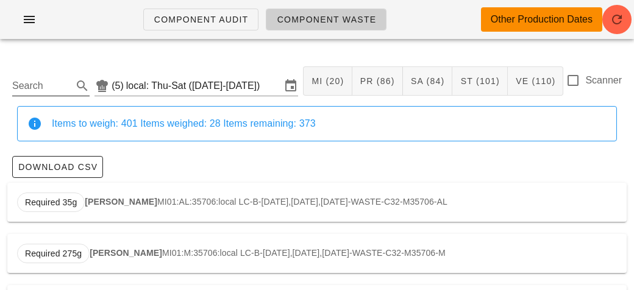
click at [39, 94] on input "Search" at bounding box center [41, 86] width 58 height 20
click at [164, 204] on strong "Almond Oatmeal" at bounding box center [135, 202] width 69 height 10
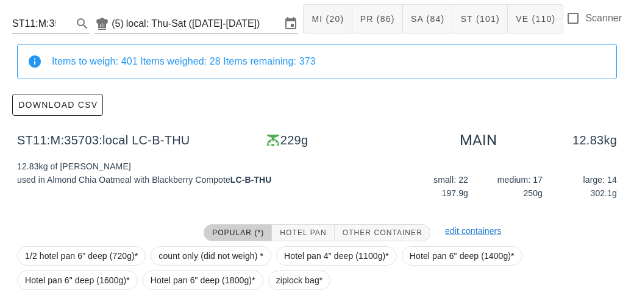
scroll to position [173, 0]
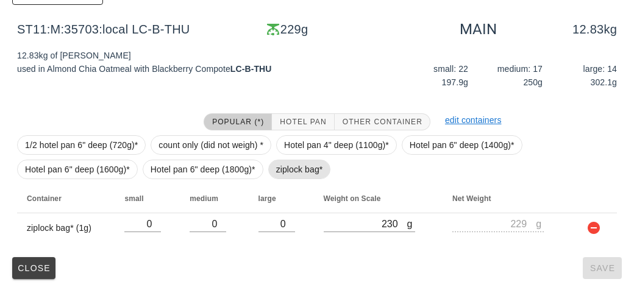
click at [286, 174] on span "ziplock bag*" at bounding box center [299, 169] width 47 height 18
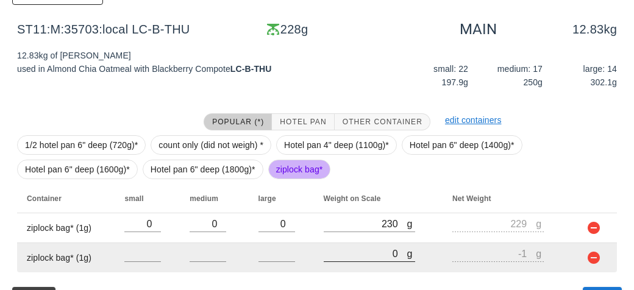
click at [357, 252] on input "0" at bounding box center [366, 254] width 84 height 16
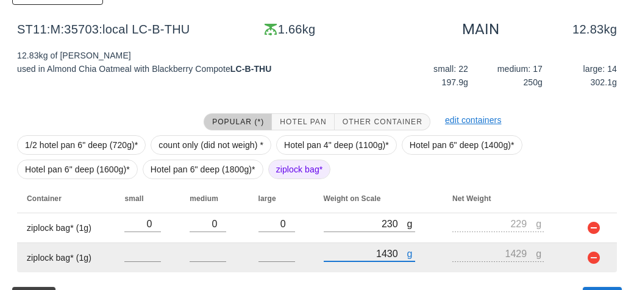
scroll to position [203, 0]
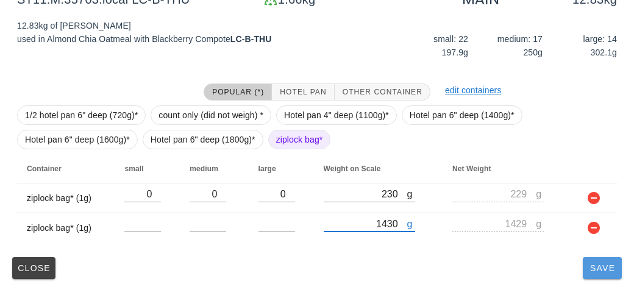
click at [589, 275] on button "Save" at bounding box center [602, 268] width 39 height 22
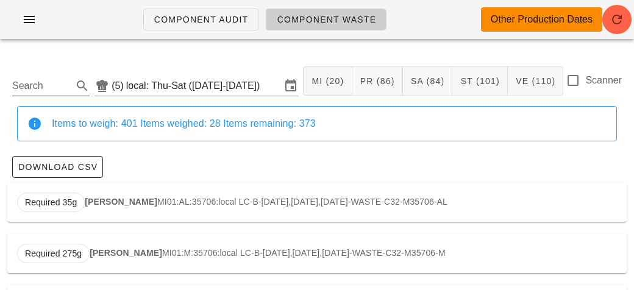
click at [27, 89] on input "Search" at bounding box center [41, 86] width 58 height 20
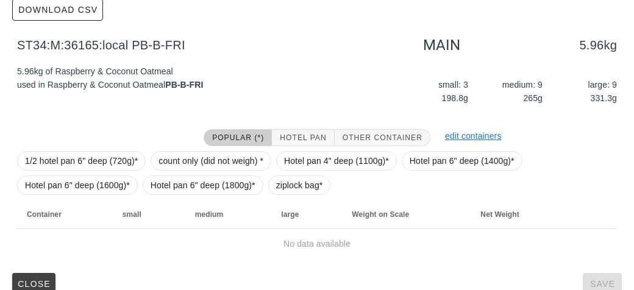
scroll to position [173, 0]
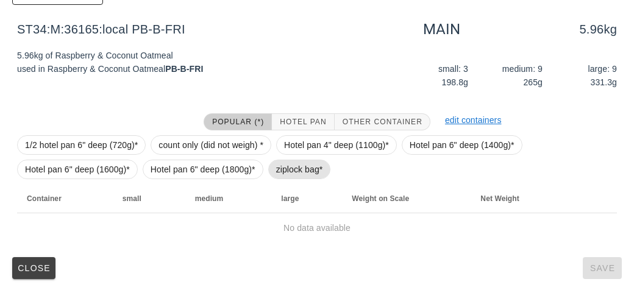
click at [280, 176] on span "ziplock bag*" at bounding box center [299, 169] width 47 height 18
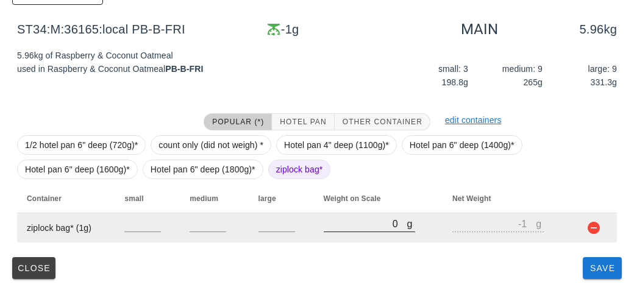
click at [335, 229] on input "0" at bounding box center [366, 224] width 84 height 16
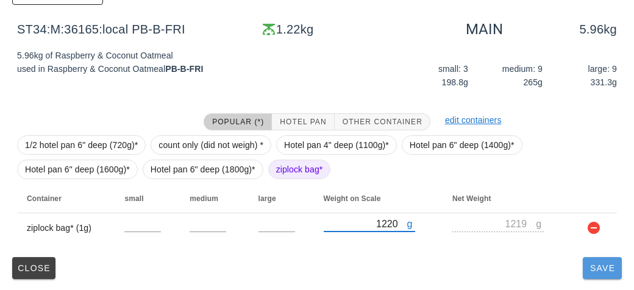
click at [602, 276] on button "Save" at bounding box center [602, 268] width 39 height 22
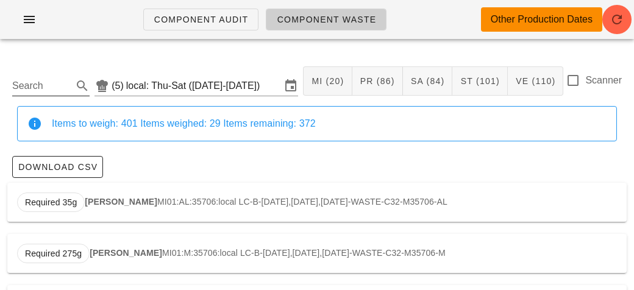
click at [44, 90] on input "Search" at bounding box center [41, 86] width 58 height 20
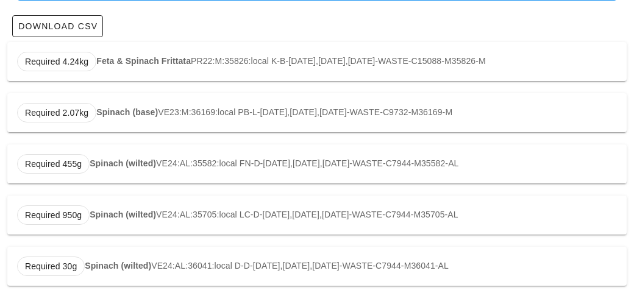
scroll to position [145, 0]
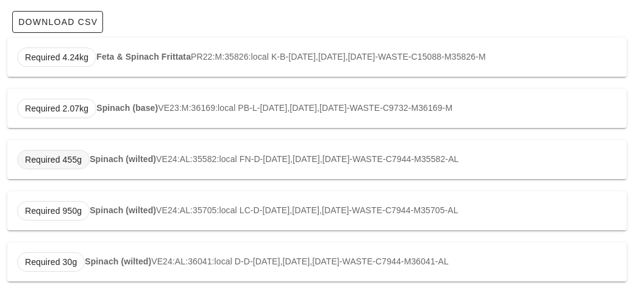
click at [81, 159] on span "Required 455g" at bounding box center [53, 160] width 73 height 20
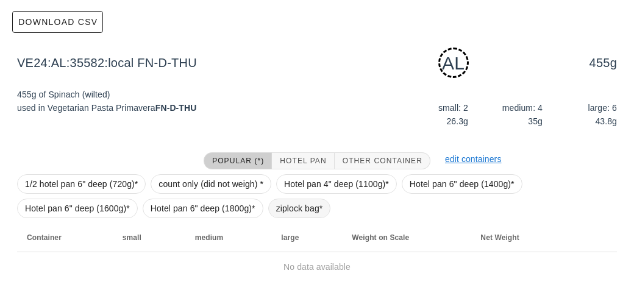
click at [277, 215] on span "ziplock bag*" at bounding box center [299, 208] width 47 height 18
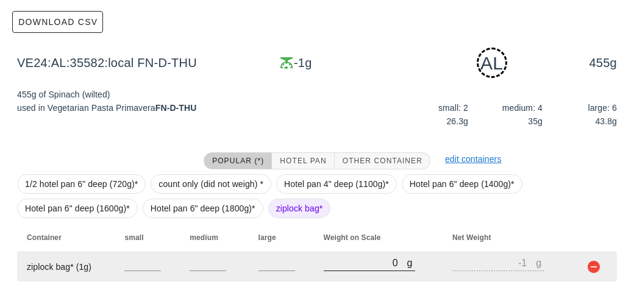
click at [348, 265] on input "0" at bounding box center [366, 263] width 84 height 16
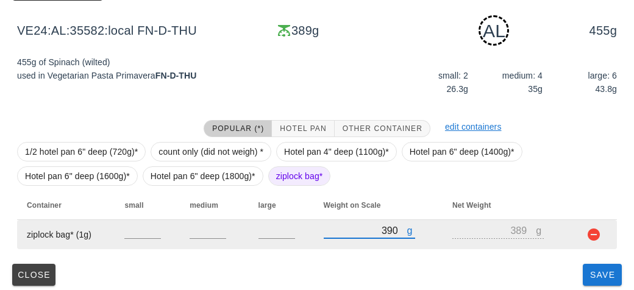
scroll to position [184, 0]
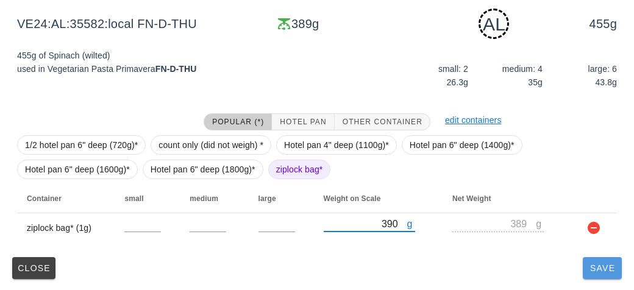
click at [589, 270] on span "Save" at bounding box center [602, 268] width 29 height 10
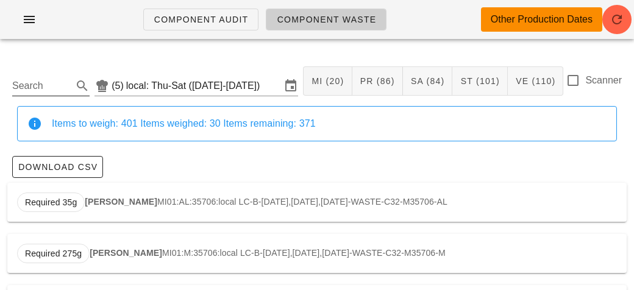
click at [40, 90] on input "Search" at bounding box center [41, 86] width 58 height 20
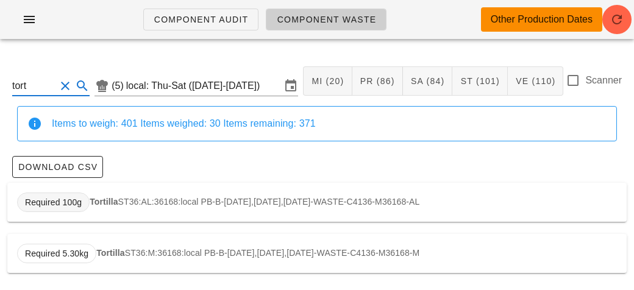
click at [76, 206] on span "Required 100g" at bounding box center [53, 202] width 57 height 18
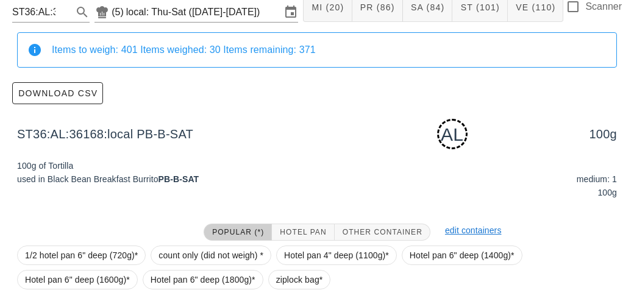
scroll to position [184, 0]
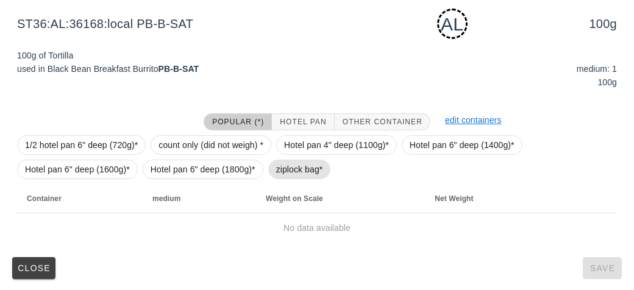
click at [268, 172] on span "ziplock bag*" at bounding box center [299, 170] width 63 height 20
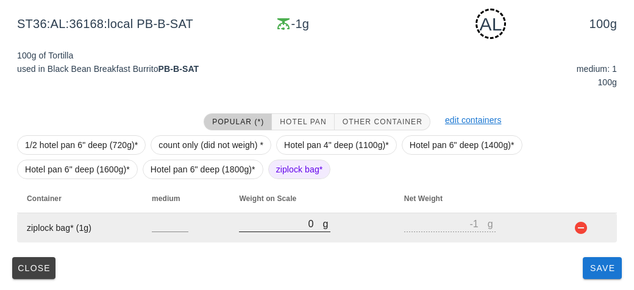
click at [292, 226] on input "0" at bounding box center [281, 224] width 84 height 16
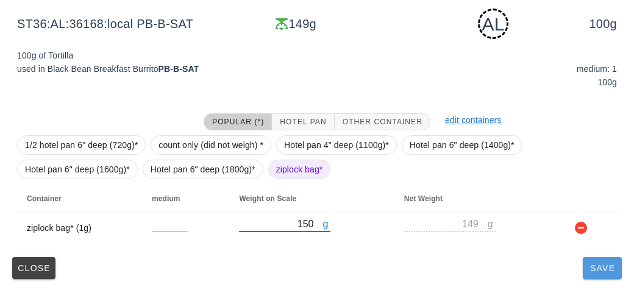
click at [592, 276] on button "Save" at bounding box center [602, 268] width 39 height 22
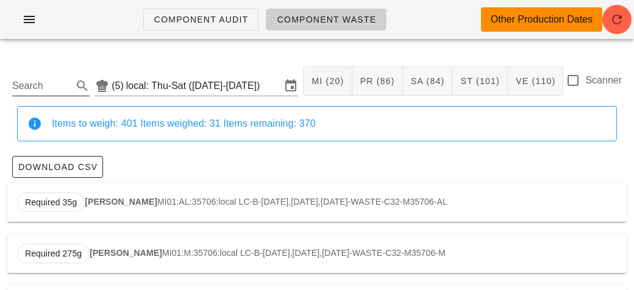
click at [29, 87] on input "Search" at bounding box center [41, 86] width 58 height 20
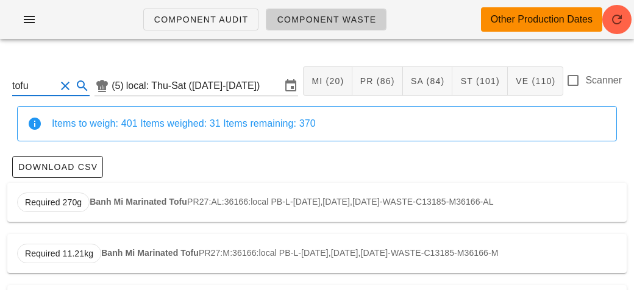
click at [96, 204] on strong "Banh Mi Marinated Tofu" at bounding box center [139, 202] width 98 height 10
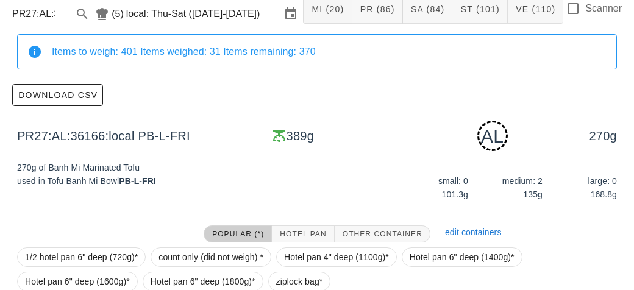
scroll to position [184, 0]
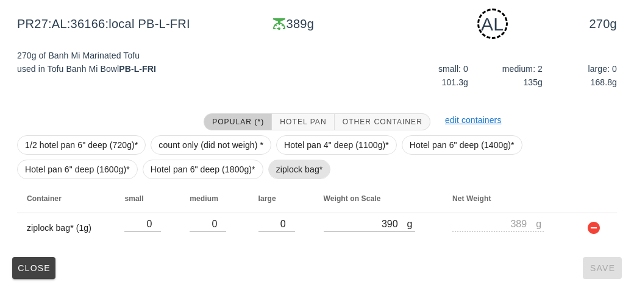
click at [268, 163] on span "ziplock bag*" at bounding box center [299, 170] width 63 height 20
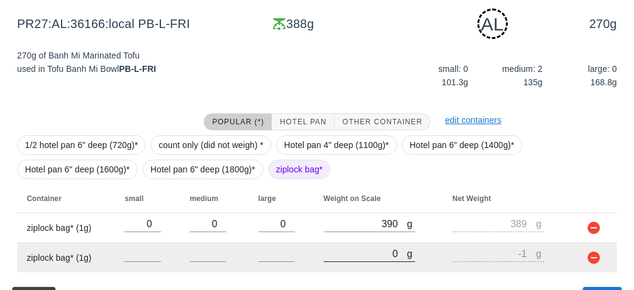
click at [350, 250] on input "0" at bounding box center [366, 254] width 84 height 16
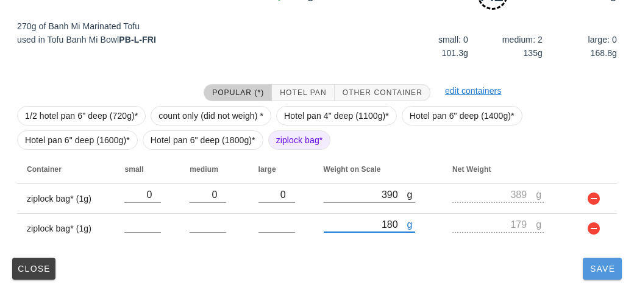
click at [600, 276] on button "Save" at bounding box center [602, 269] width 39 height 22
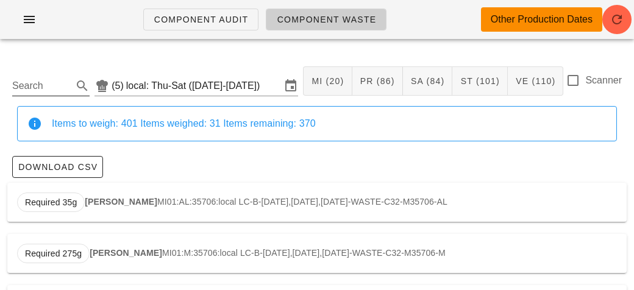
click at [38, 85] on input "Search" at bounding box center [41, 86] width 58 height 20
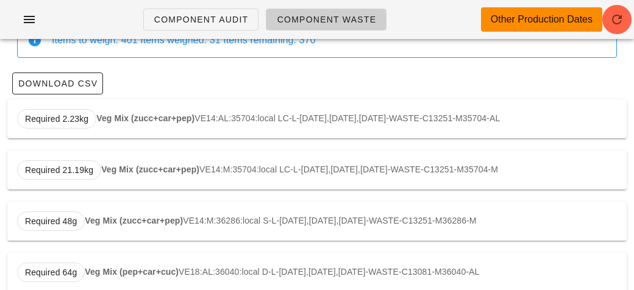
scroll to position [84, 0]
click at [149, 115] on strong "Veg Mix (zucc+car+pep)" at bounding box center [145, 118] width 98 height 10
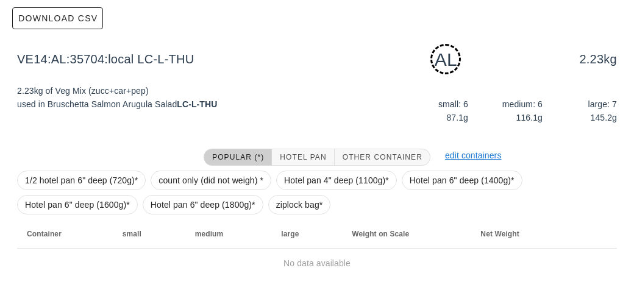
scroll to position [184, 0]
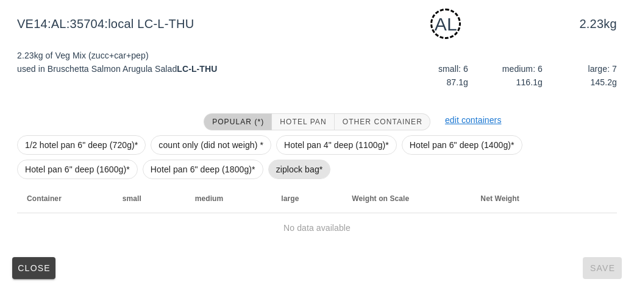
click at [288, 165] on span "ziplock bag*" at bounding box center [299, 169] width 47 height 18
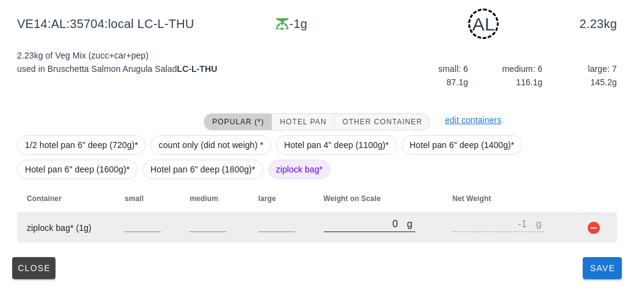
click at [355, 227] on input "0" at bounding box center [366, 224] width 84 height 16
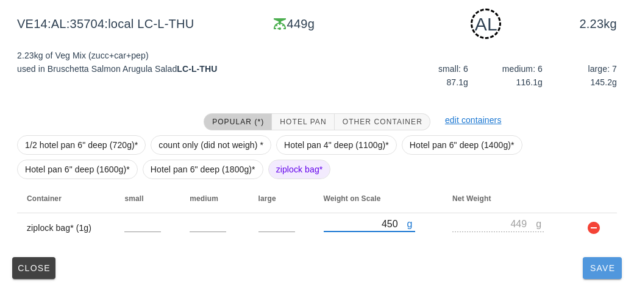
click at [589, 272] on span "Save" at bounding box center [602, 268] width 29 height 10
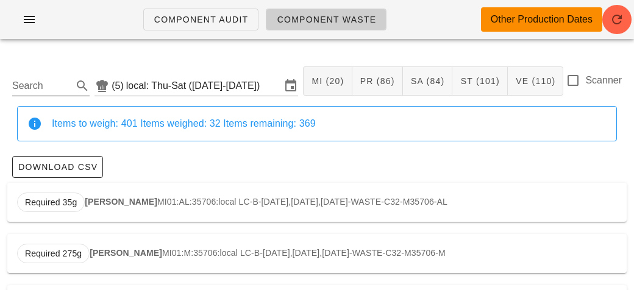
click at [31, 84] on input "Search" at bounding box center [41, 86] width 58 height 20
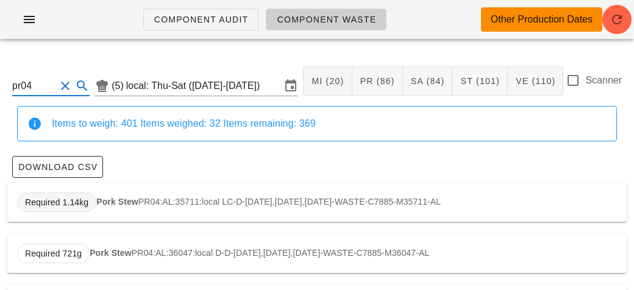
click at [85, 202] on span "Required 1.14kg" at bounding box center [56, 202] width 63 height 18
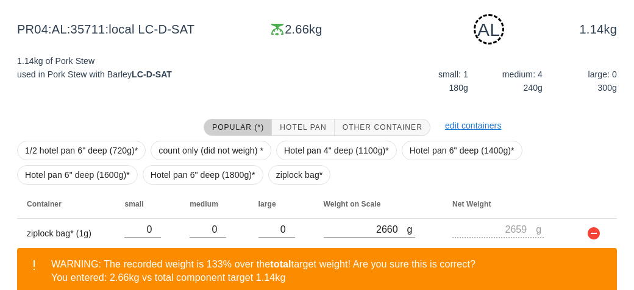
scroll to position [240, 0]
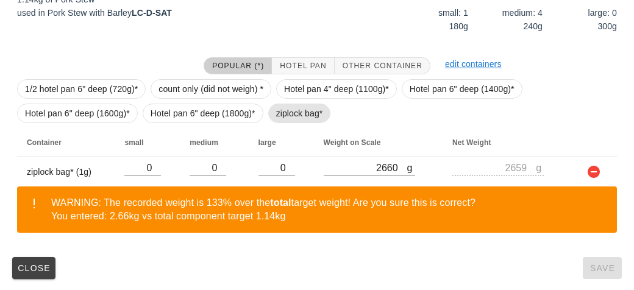
click at [272, 115] on span "ziplock bag*" at bounding box center [299, 114] width 63 height 20
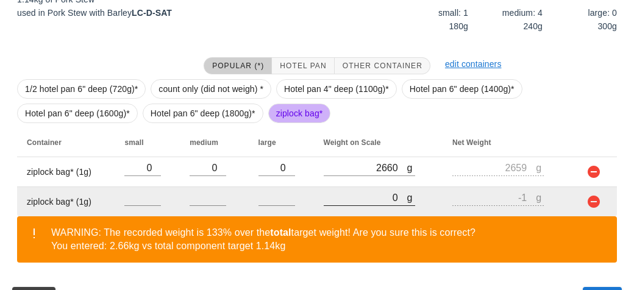
click at [346, 201] on input "0" at bounding box center [366, 198] width 84 height 16
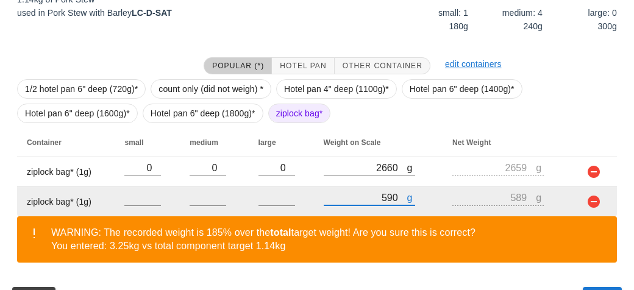
scroll to position [270, 0]
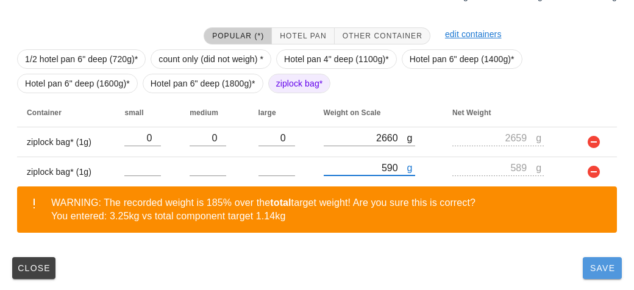
click at [597, 268] on span "Save" at bounding box center [602, 268] width 29 height 10
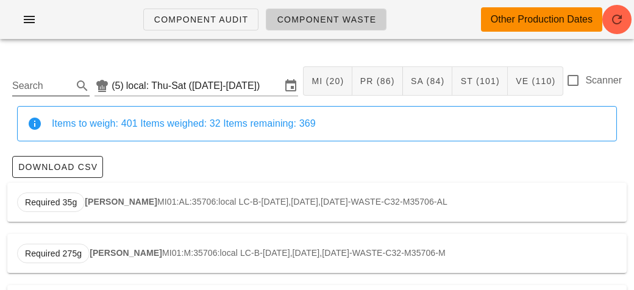
click at [34, 87] on input "Search" at bounding box center [41, 86] width 58 height 20
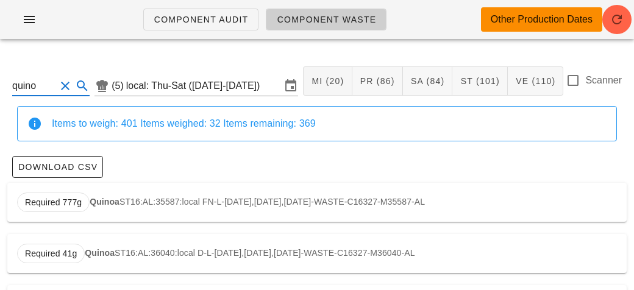
click at [138, 197] on div "Required 777g Quinoa ST16:AL:35587:local FN-L-[DATE],[DATE],[DATE]-WASTE-C16327…" at bounding box center [316, 202] width 619 height 39
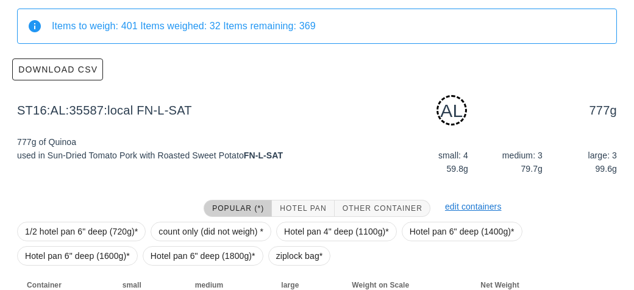
scroll to position [184, 0]
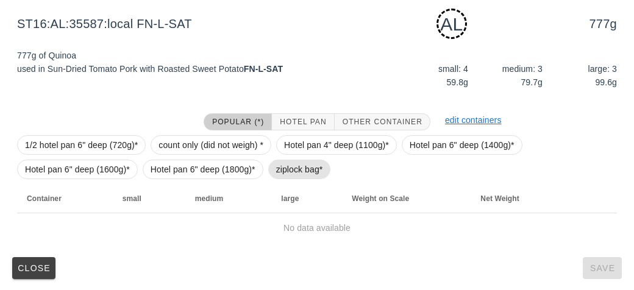
click at [291, 171] on span "ziplock bag*" at bounding box center [299, 169] width 47 height 18
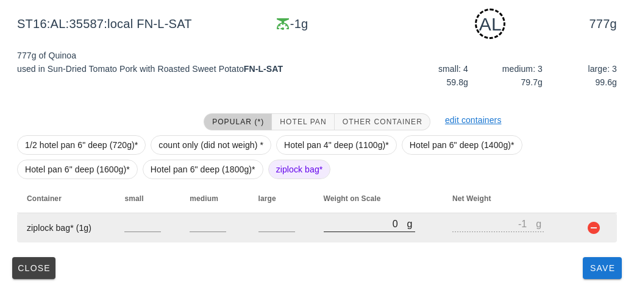
click at [342, 228] on input "0" at bounding box center [366, 224] width 84 height 16
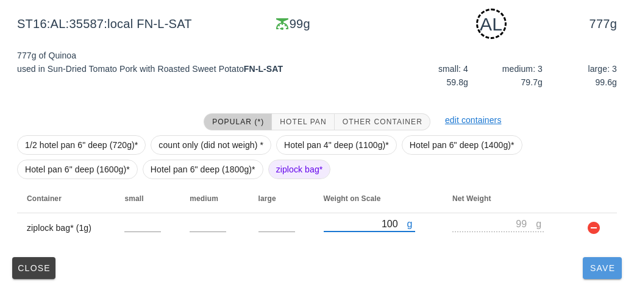
click at [600, 269] on span "Save" at bounding box center [602, 268] width 29 height 10
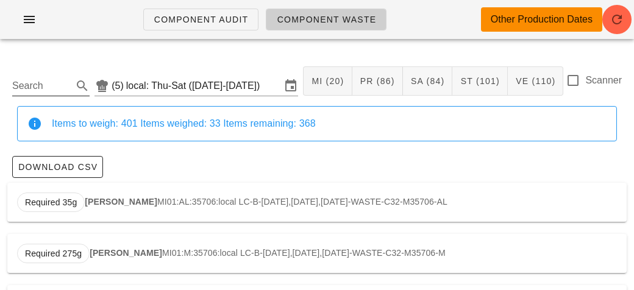
click at [39, 81] on input "Search" at bounding box center [41, 86] width 58 height 20
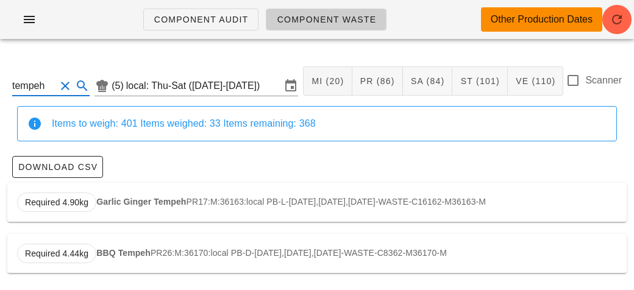
scroll to position [2, 0]
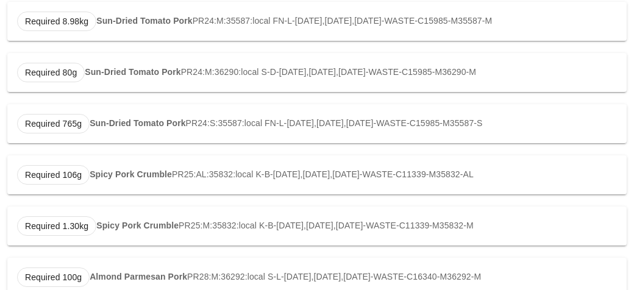
click at [97, 175] on strong "Spicy Pork Crumble" at bounding box center [131, 174] width 82 height 10
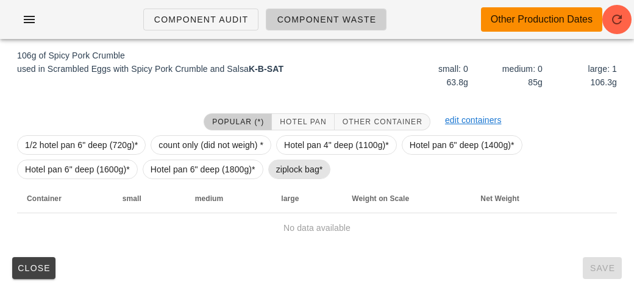
click at [277, 177] on span "ziplock bag*" at bounding box center [299, 169] width 47 height 18
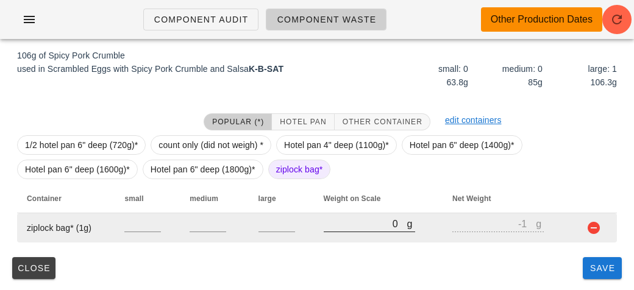
click at [334, 227] on input "0" at bounding box center [366, 224] width 84 height 16
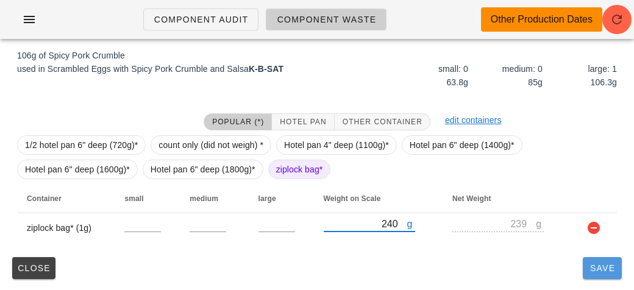
click at [598, 272] on span "Save" at bounding box center [602, 268] width 29 height 10
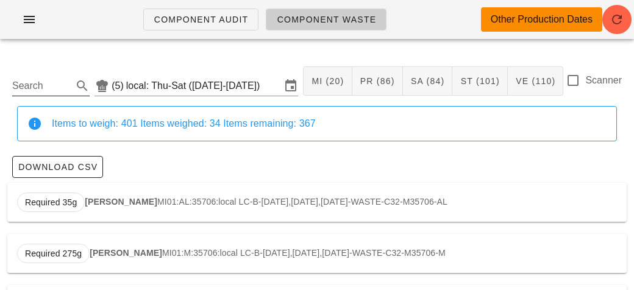
click at [43, 90] on input "Search" at bounding box center [41, 86] width 58 height 20
click at [90, 196] on span "Required 1.40kg" at bounding box center [56, 203] width 79 height 20
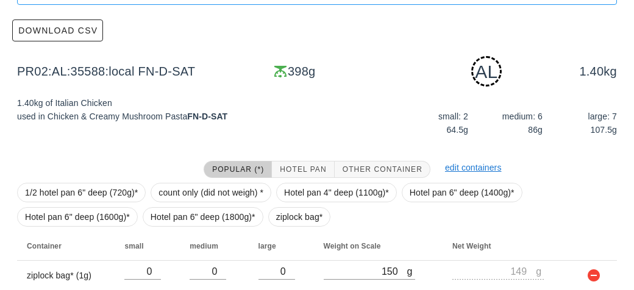
scroll to position [213, 0]
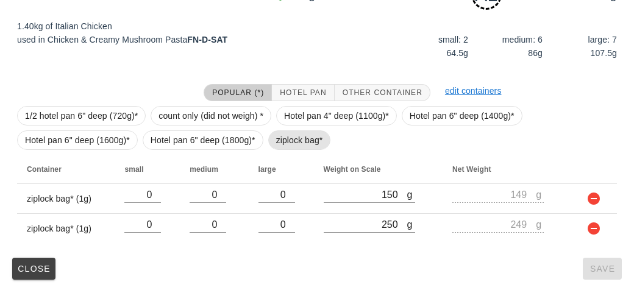
click at [306, 146] on span "ziplock bag*" at bounding box center [299, 140] width 47 height 18
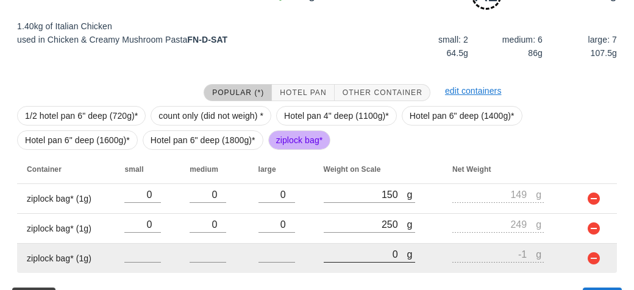
click at [358, 250] on input "0" at bounding box center [366, 254] width 84 height 16
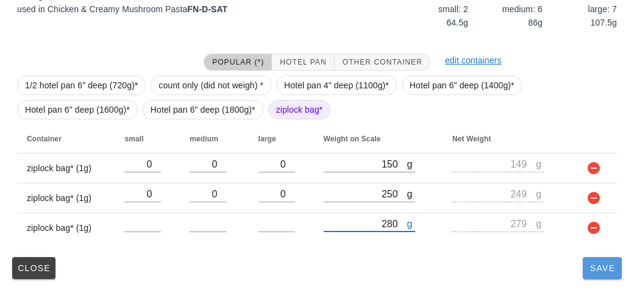
click at [594, 270] on span "Save" at bounding box center [602, 268] width 29 height 10
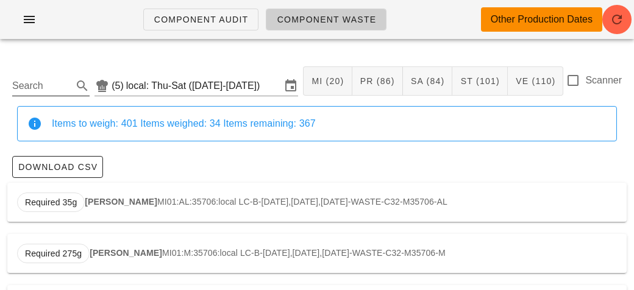
click at [30, 84] on input "Search" at bounding box center [41, 86] width 58 height 20
click at [96, 197] on strong "Italian Chicken" at bounding box center [126, 202] width 61 height 10
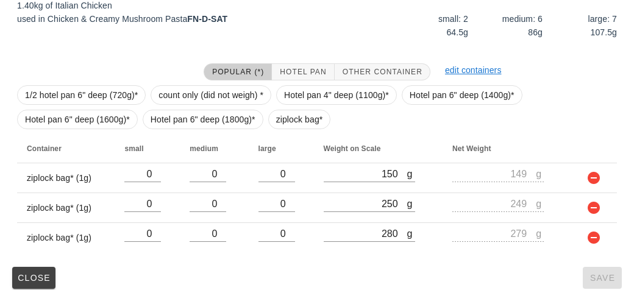
scroll to position [243, 0]
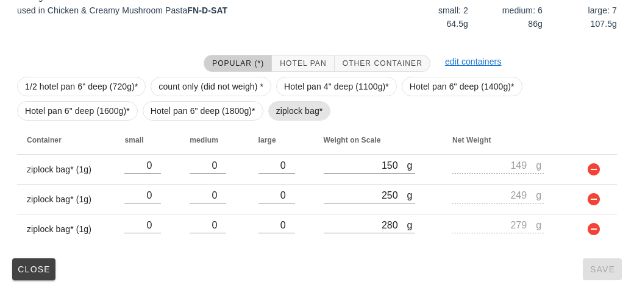
click at [280, 110] on span "ziplock bag*" at bounding box center [299, 111] width 47 height 18
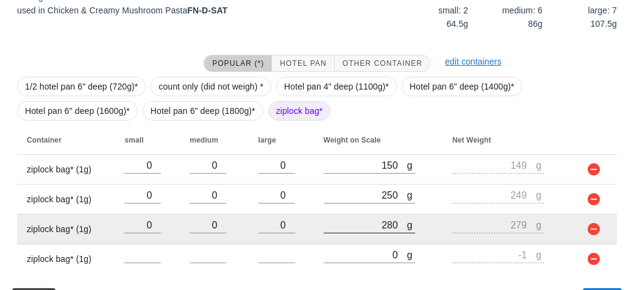
click at [355, 241] on div at bounding box center [369, 239] width 91 height 9
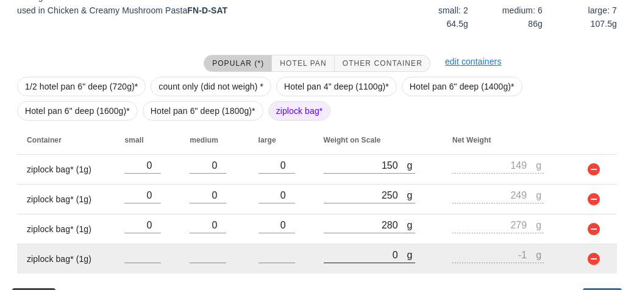
click at [349, 258] on input "0" at bounding box center [366, 255] width 84 height 16
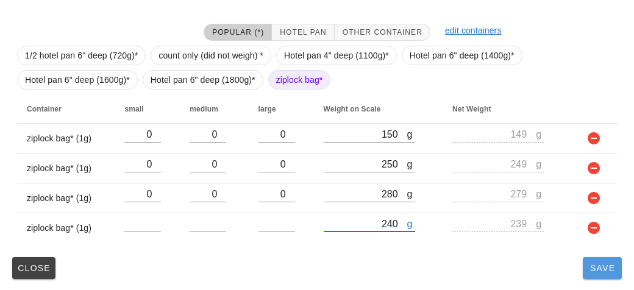
click at [595, 274] on button "Save" at bounding box center [602, 268] width 39 height 22
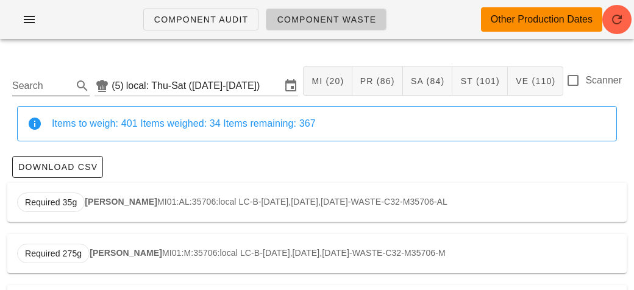
click at [57, 77] on input "Search" at bounding box center [41, 86] width 58 height 20
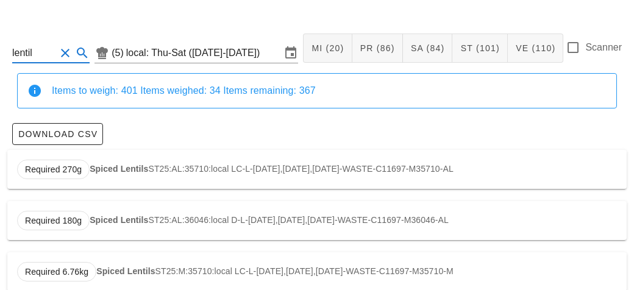
scroll to position [104, 0]
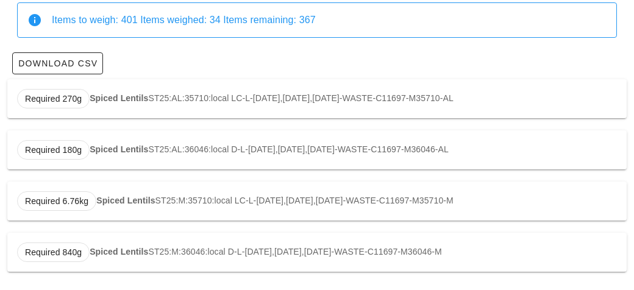
click at [89, 91] on div "Required 270g Spiced Lentils ST25:AL:35710:local LC-L-[DATE],[DATE],[DATE]-WAST…" at bounding box center [316, 98] width 619 height 39
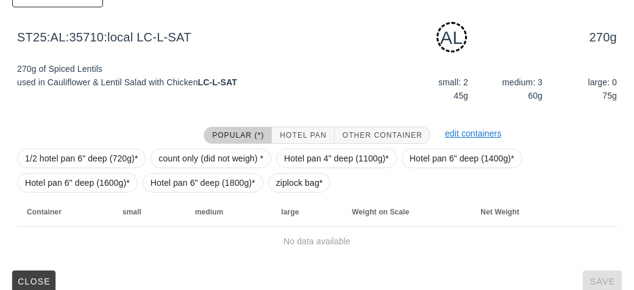
scroll to position [184, 0]
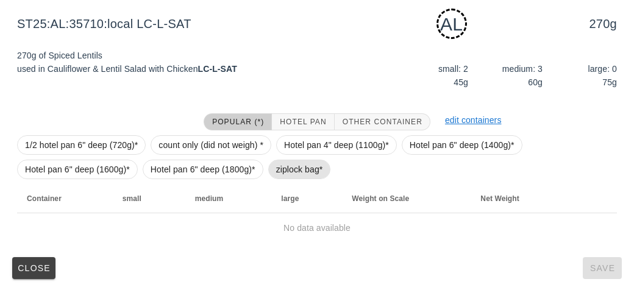
click at [310, 168] on span "ziplock bag*" at bounding box center [299, 169] width 47 height 18
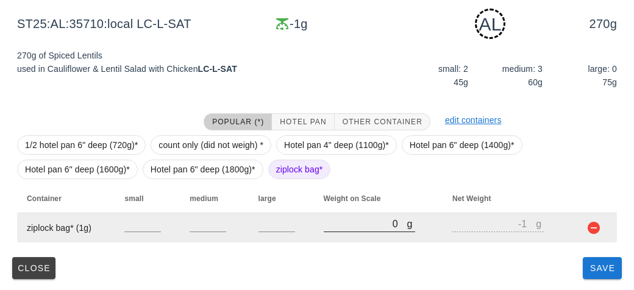
click at [352, 224] on input "0" at bounding box center [366, 224] width 84 height 16
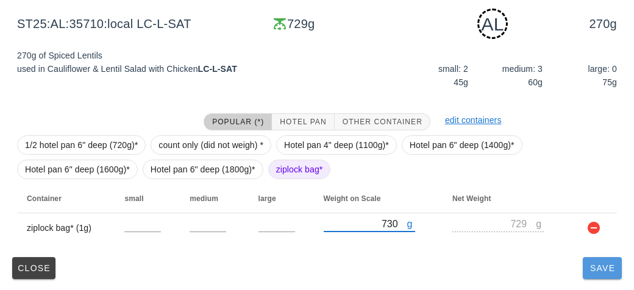
click at [599, 277] on button "Save" at bounding box center [602, 268] width 39 height 22
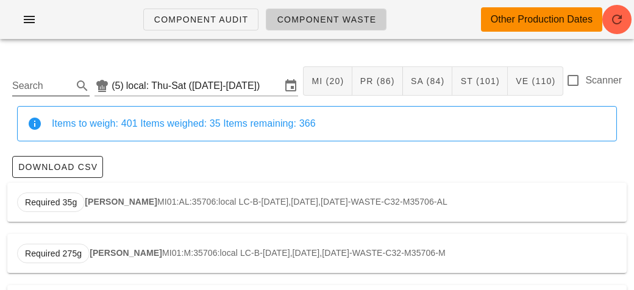
click at [69, 90] on input "Search" at bounding box center [41, 86] width 58 height 20
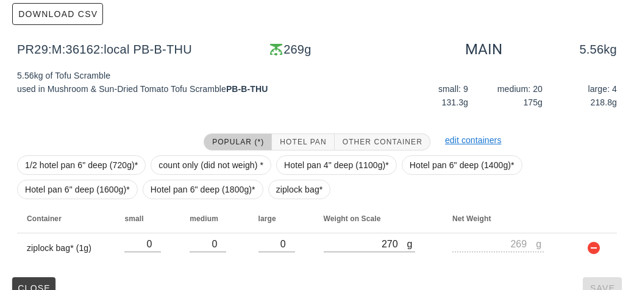
scroll to position [173, 0]
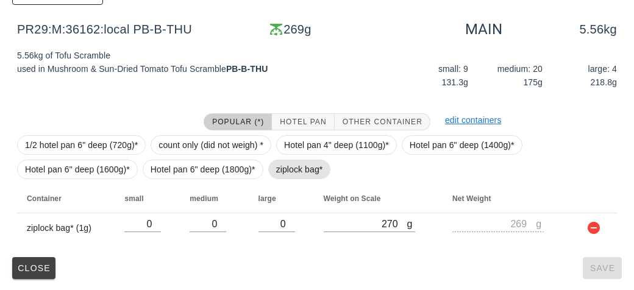
click at [276, 167] on span "ziplock bag*" at bounding box center [299, 169] width 47 height 18
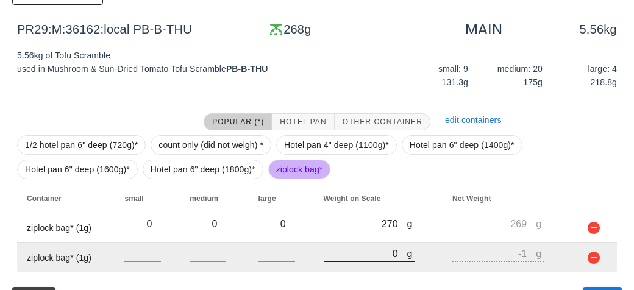
click at [357, 249] on input "0" at bounding box center [366, 254] width 84 height 16
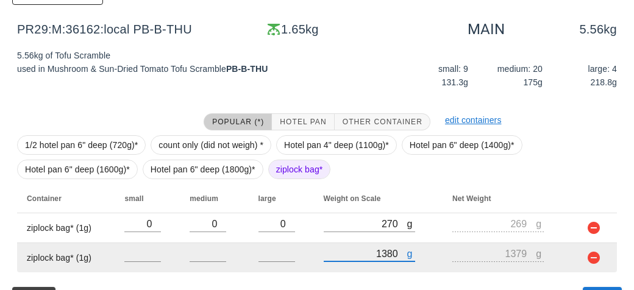
scroll to position [203, 0]
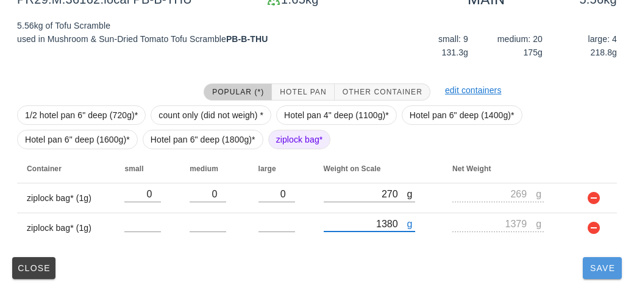
click at [594, 272] on span "Save" at bounding box center [602, 268] width 29 height 10
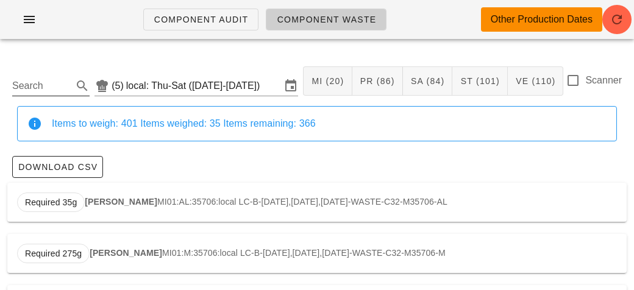
click at [26, 91] on input "Search" at bounding box center [41, 86] width 58 height 20
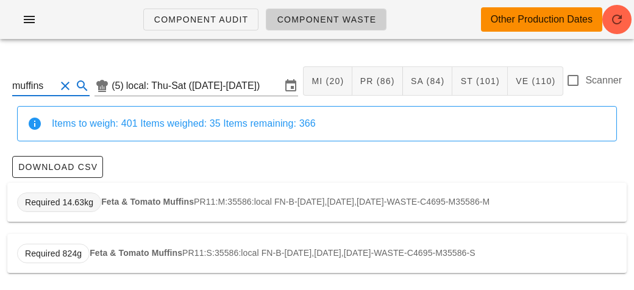
click at [94, 198] on span "Required 14.63kg" at bounding box center [59, 203] width 84 height 20
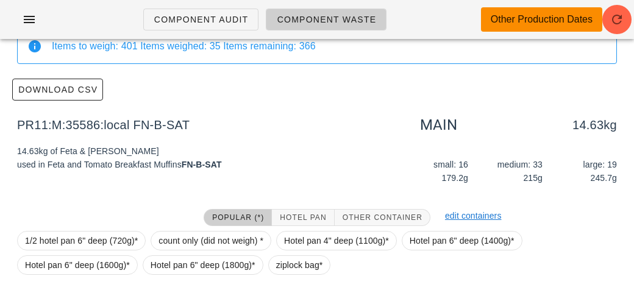
scroll to position [173, 0]
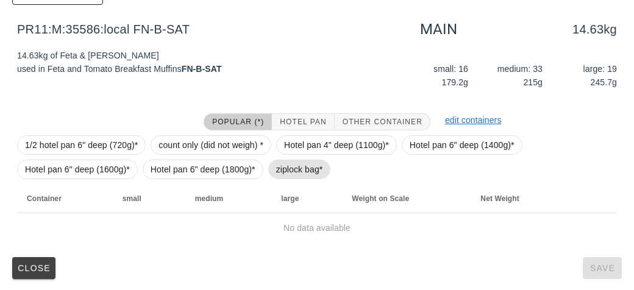
click at [280, 168] on span "ziplock bag*" at bounding box center [299, 169] width 47 height 18
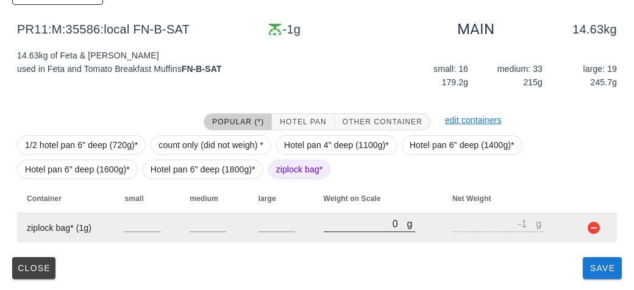
click at [329, 222] on input "0" at bounding box center [366, 224] width 84 height 16
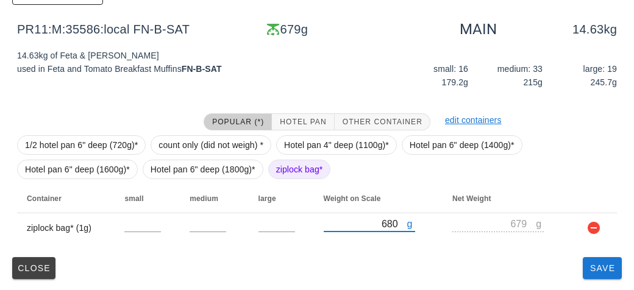
click at [606, 284] on div "PR11:M:35586:local (5) local: Thu-Sat ([DATE]-[DATE]) MI (20) PR (86) SA (84) S…" at bounding box center [317, 84] width 634 height 416
click at [602, 265] on span "Save" at bounding box center [602, 268] width 29 height 10
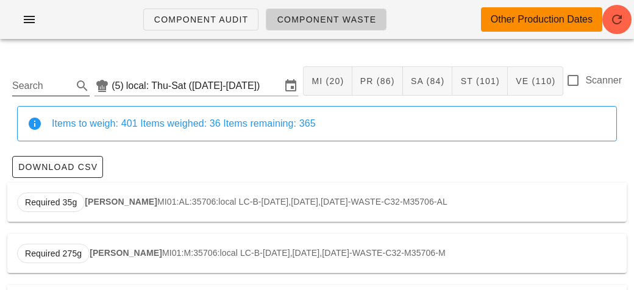
click at [48, 87] on input "Search" at bounding box center [41, 86] width 58 height 20
click at [130, 198] on strong "Strawberry Parfait" at bounding box center [138, 202] width 74 height 10
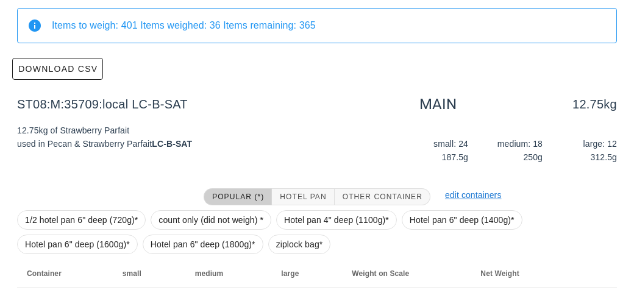
scroll to position [173, 0]
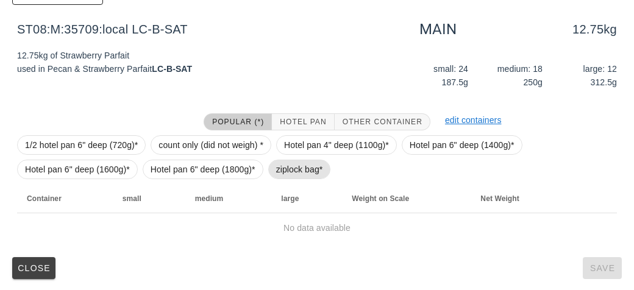
click at [279, 171] on span "ziplock bag*" at bounding box center [299, 169] width 47 height 18
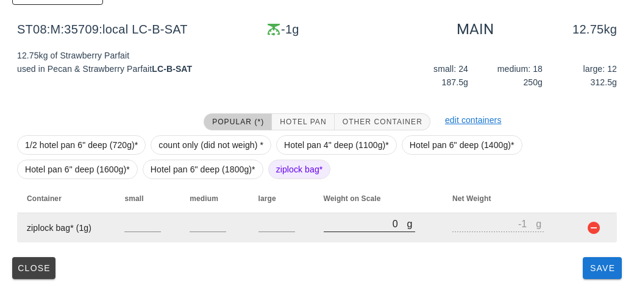
click at [336, 222] on input "0" at bounding box center [366, 224] width 84 height 16
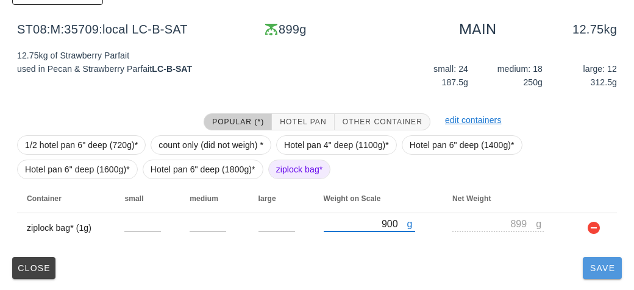
click at [602, 277] on button "Save" at bounding box center [602, 268] width 39 height 22
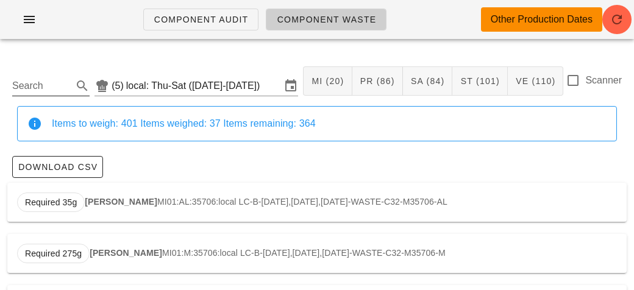
click at [69, 77] on input "Search" at bounding box center [41, 86] width 58 height 20
click at [112, 193] on div "Required 1.40kg Italian Chicken PR02:AL:35588:local FN-D-[DATE],[DATE],[DATE]-W…" at bounding box center [316, 202] width 619 height 39
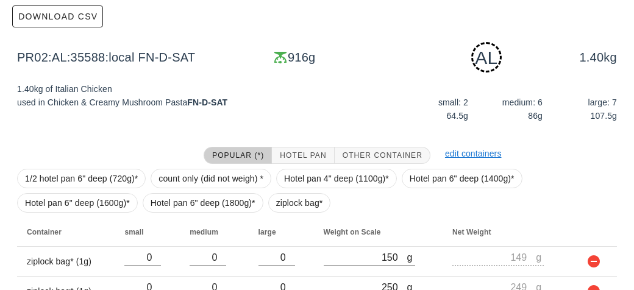
scroll to position [274, 0]
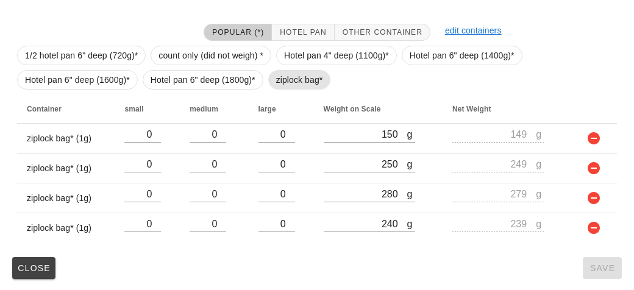
click at [274, 74] on span "ziplock bag*" at bounding box center [299, 80] width 63 height 20
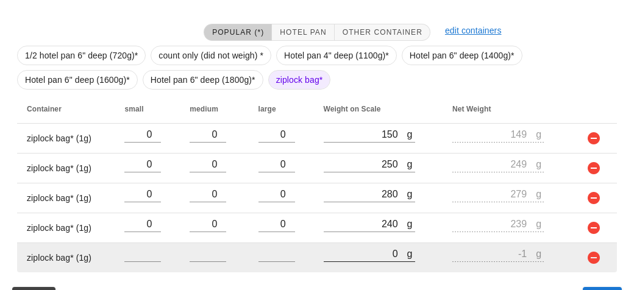
click at [371, 249] on input "0" at bounding box center [366, 254] width 84 height 16
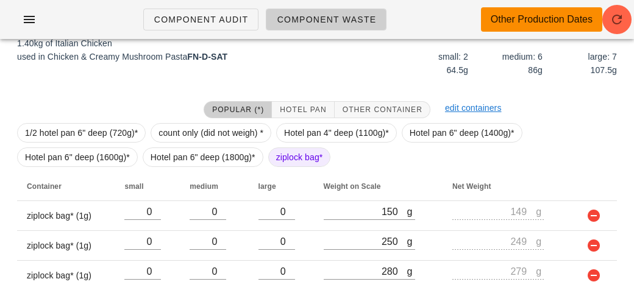
scroll to position [303, 0]
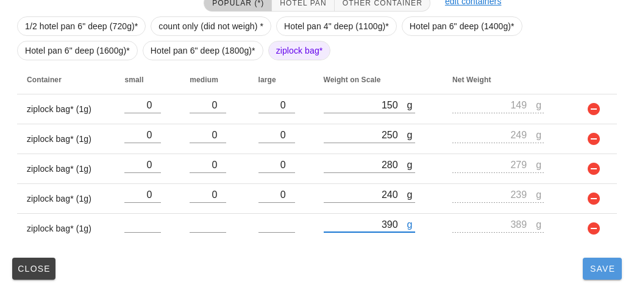
click at [592, 264] on span "Save" at bounding box center [602, 269] width 29 height 10
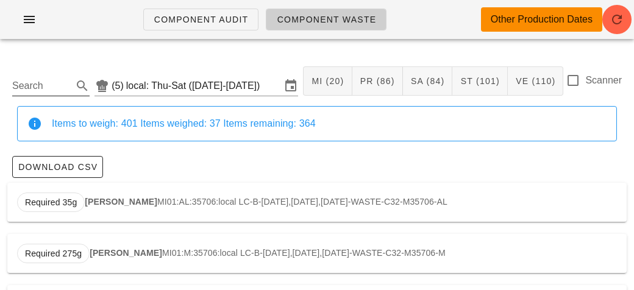
click at [27, 85] on input "Search" at bounding box center [41, 86] width 58 height 20
click at [125, 203] on strong "Brussel Sprouts" at bounding box center [123, 202] width 67 height 10
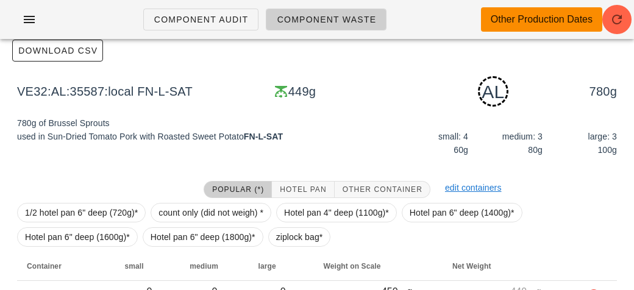
scroll to position [184, 0]
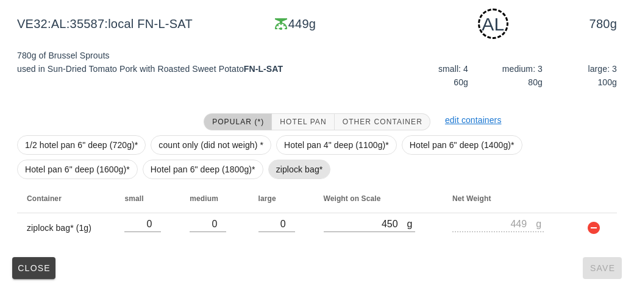
click at [276, 168] on span "ziplock bag*" at bounding box center [299, 169] width 47 height 18
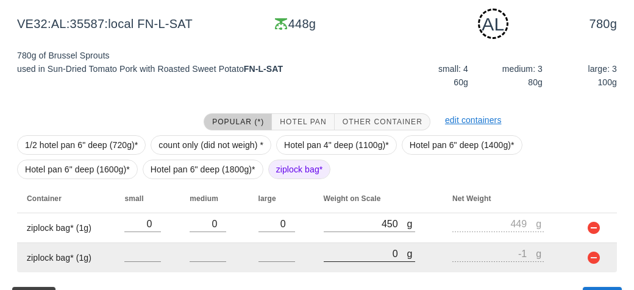
click at [350, 257] on input "0" at bounding box center [366, 254] width 84 height 16
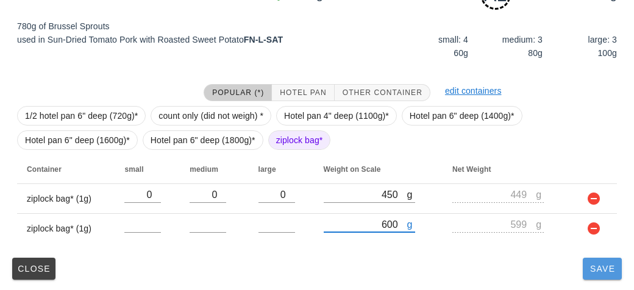
click at [589, 266] on span "Save" at bounding box center [602, 269] width 29 height 10
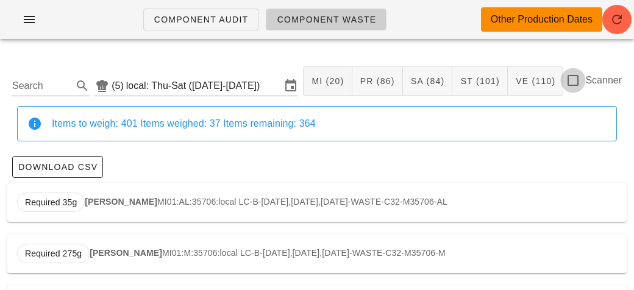
click at [574, 79] on div at bounding box center [573, 80] width 21 height 21
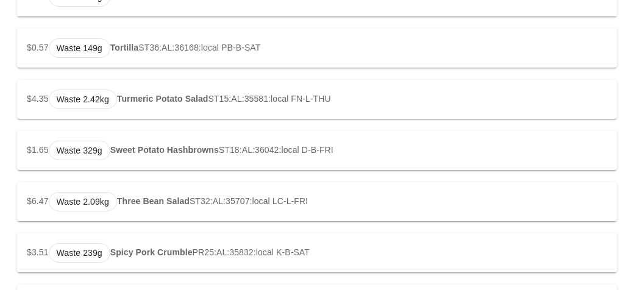
click at [29, 165] on div "$1.65 Waste 329g Sweet Potato Hashbrowns ST18:AL:36042:local D-B-FRI" at bounding box center [317, 150] width 600 height 39
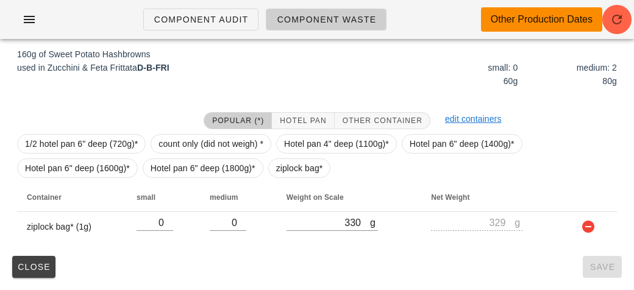
scroll to position [152, 0]
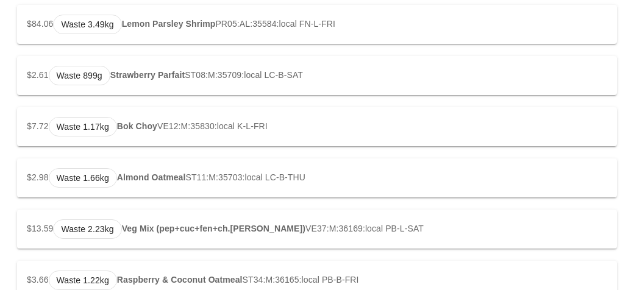
scroll to position [1477, 0]
